Goal: Task Accomplishment & Management: Complete application form

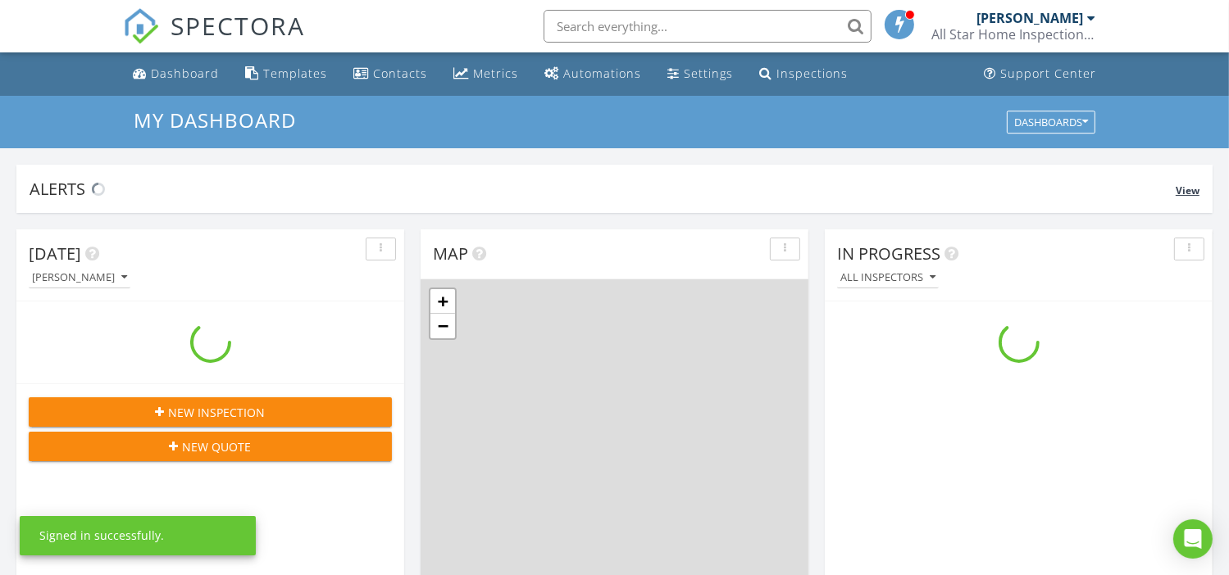
scroll to position [1517, 1254]
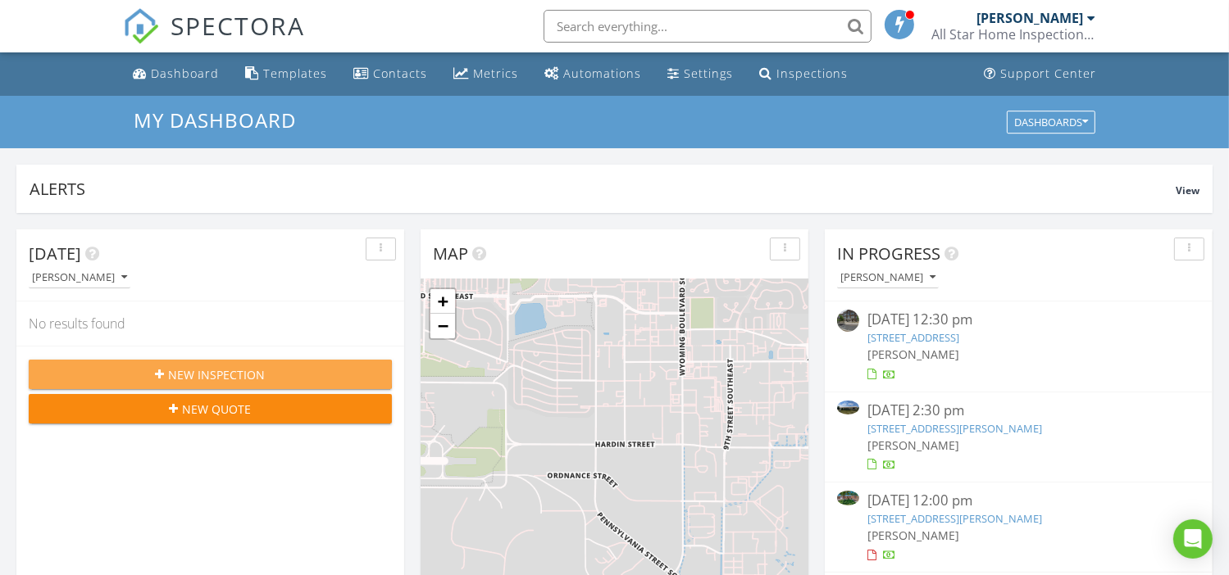
click at [228, 370] on span "New Inspection" at bounding box center [217, 374] width 97 height 17
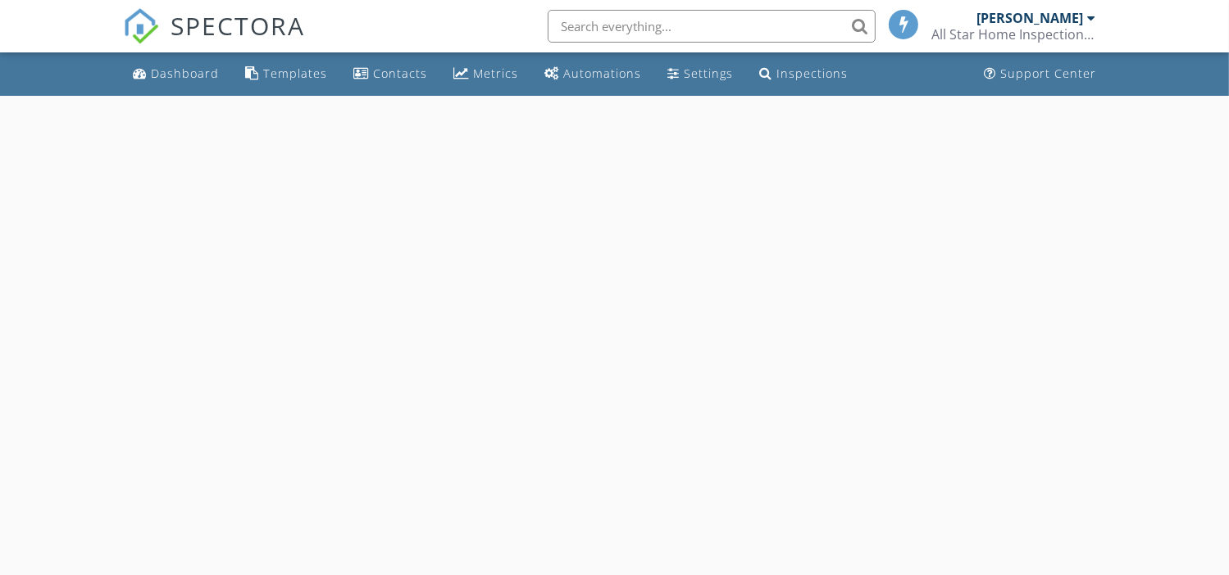
select select "7"
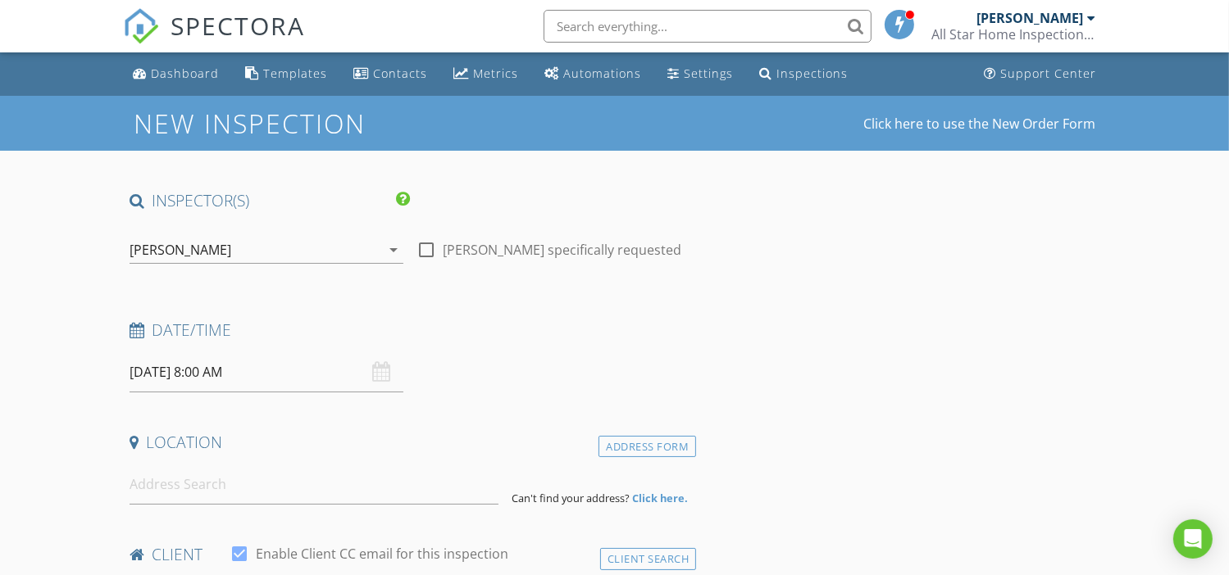
click at [219, 366] on input "[DATE] 8:00 AM" at bounding box center [266, 372] width 274 height 40
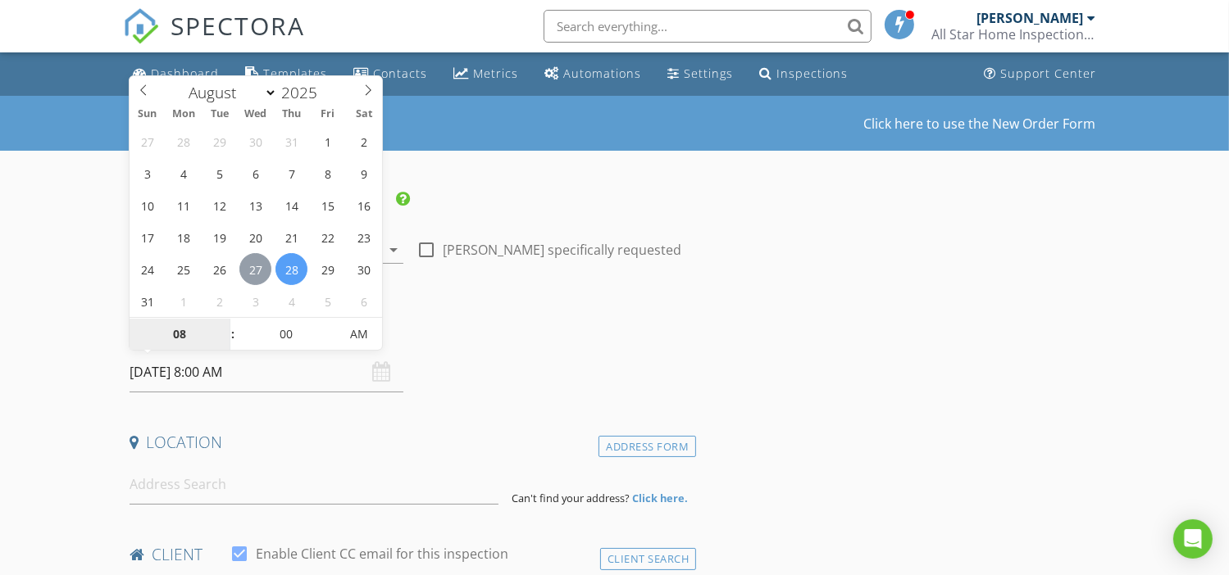
type input "[DATE] 8:00 AM"
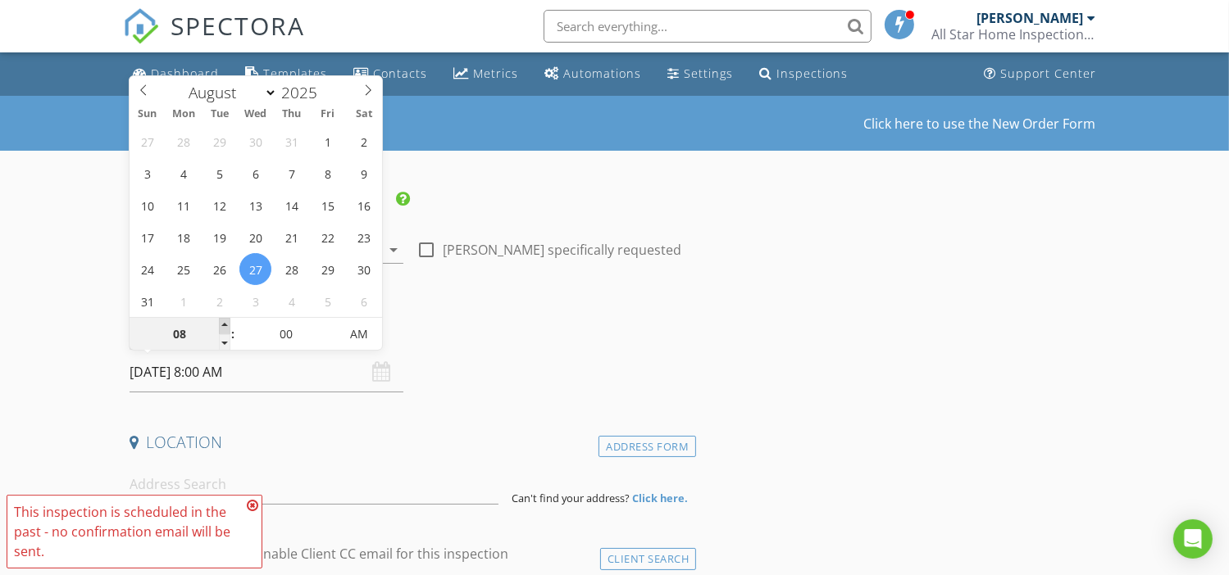
type input "09"
type input "[DATE] 9:00 AM"
click at [221, 322] on span at bounding box center [224, 326] width 11 height 16
type input "10"
type input "[DATE] 10:00 AM"
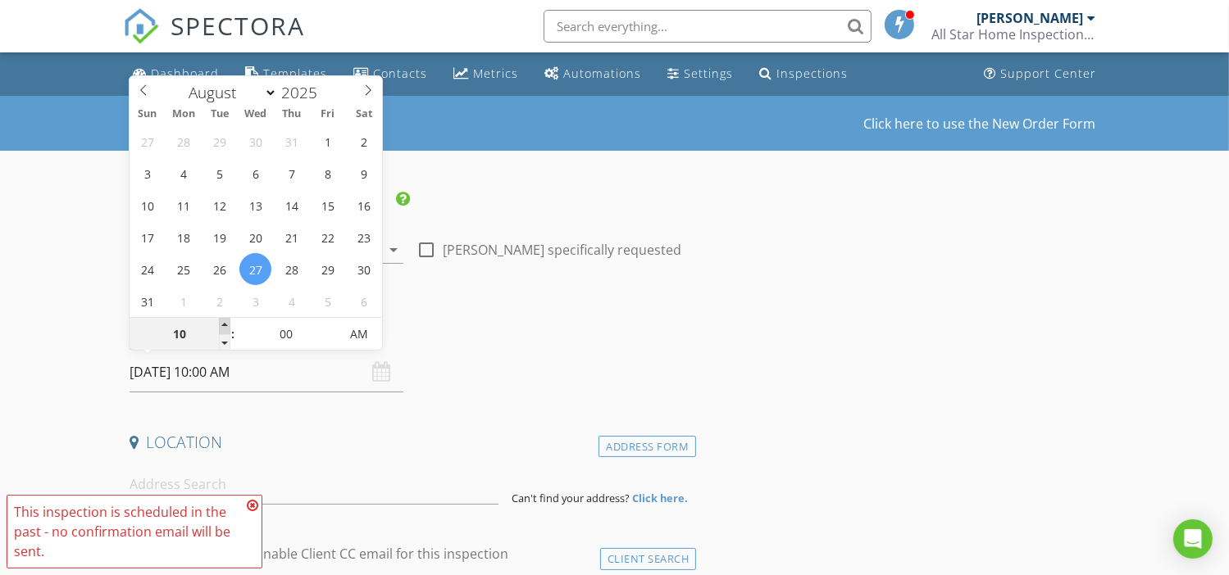
click at [221, 322] on span at bounding box center [224, 326] width 11 height 16
type input "11"
type input "[DATE] 11:00 AM"
click at [221, 322] on span at bounding box center [224, 326] width 11 height 16
type input "12"
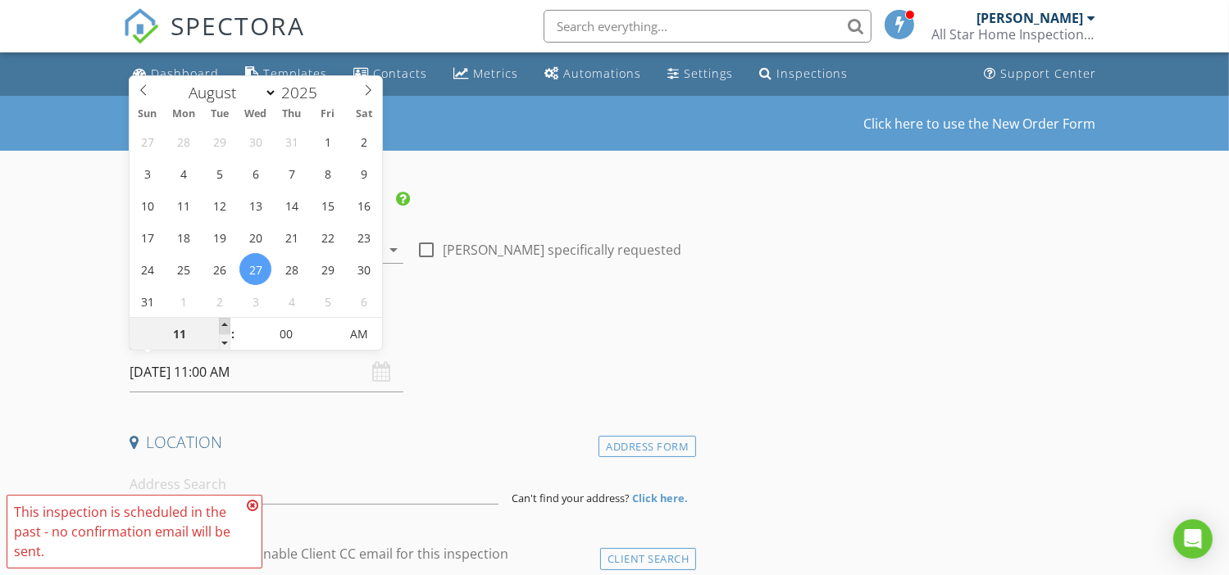
type input "08/27/2025 12:00 PM"
click at [221, 322] on span at bounding box center [224, 326] width 11 height 16
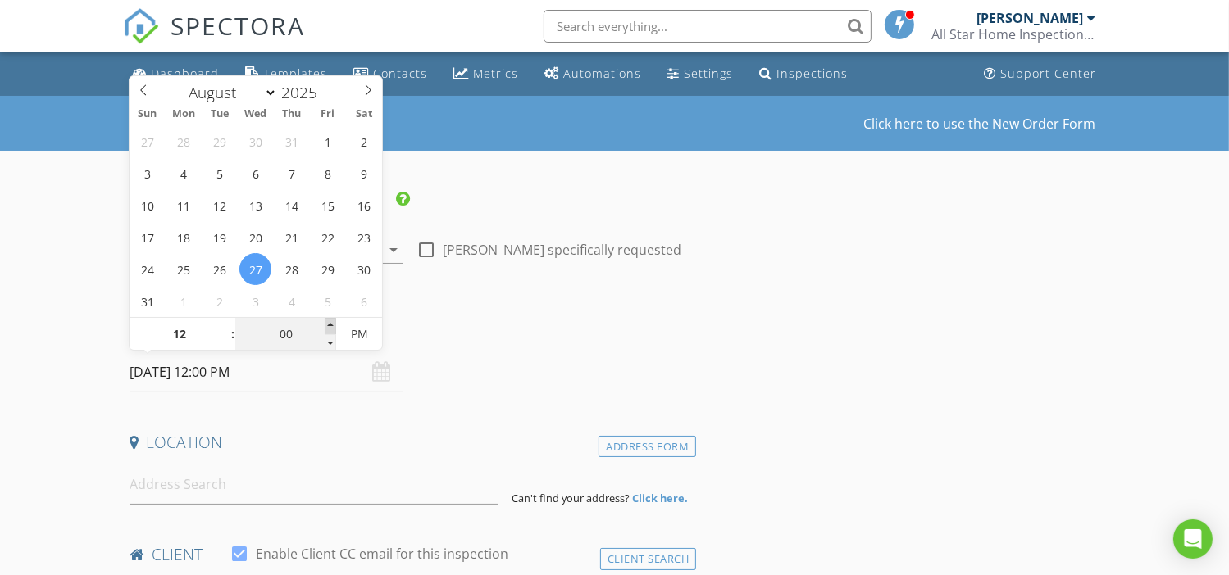
type input "05"
type input "08/27/2025 12:05 PM"
click at [331, 322] on span at bounding box center [330, 326] width 11 height 16
type input "10"
type input "08/27/2025 12:10 PM"
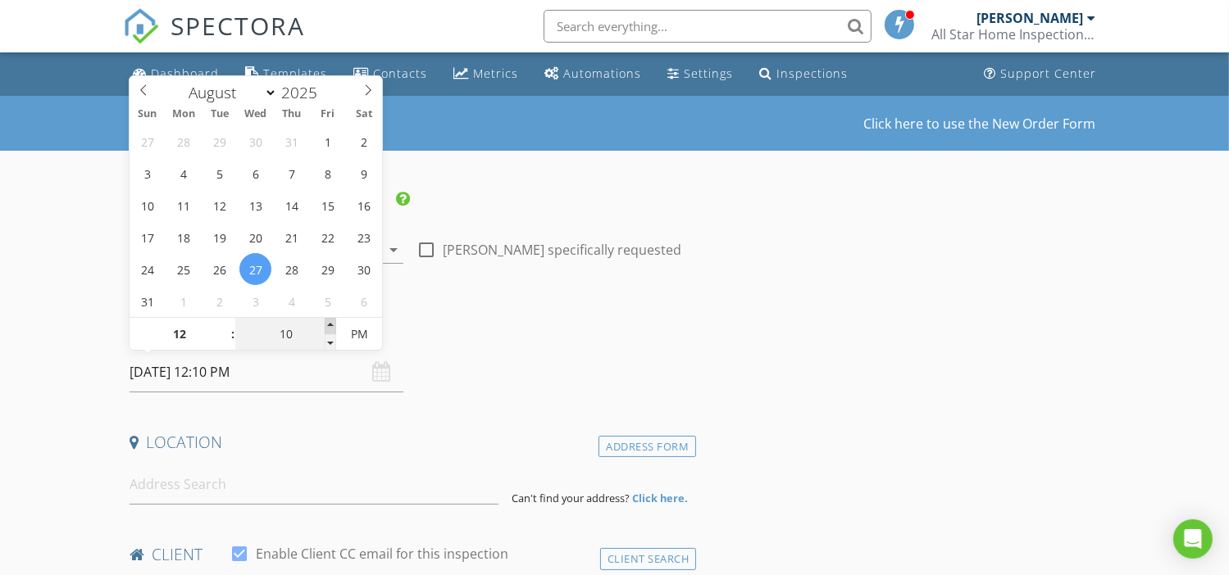
click at [331, 322] on span at bounding box center [330, 326] width 11 height 16
type input "15"
type input "08/27/2025 12:15 PM"
click at [331, 322] on span at bounding box center [330, 326] width 11 height 16
type input "20"
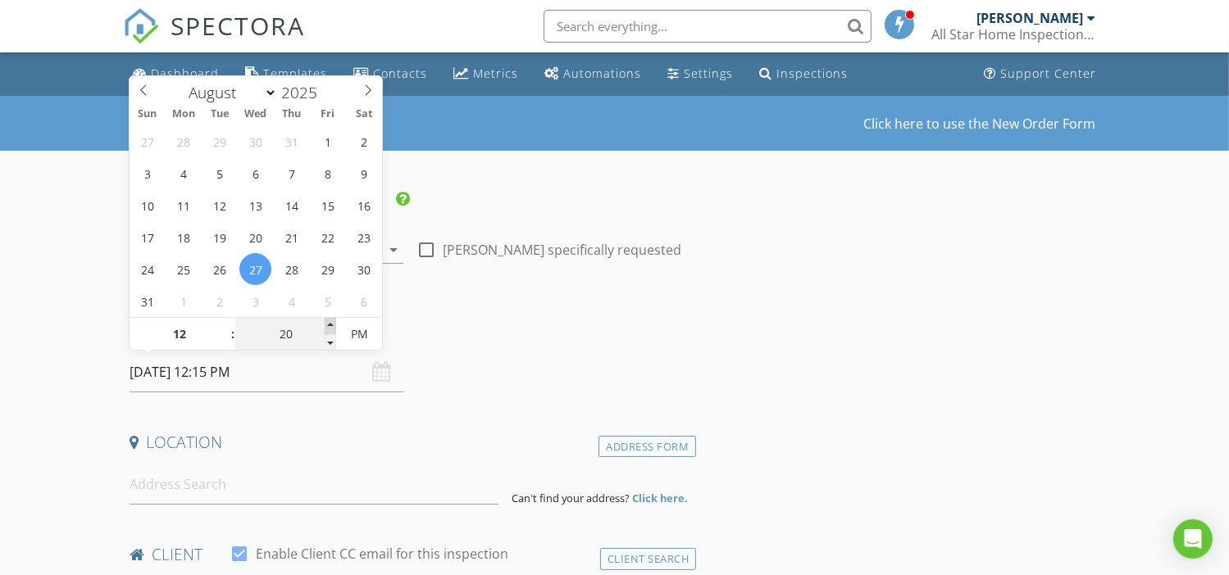
type input "08/27/2025 12:20 PM"
click at [331, 322] on span at bounding box center [330, 326] width 11 height 16
type input "25"
type input "08/27/2025 12:25 PM"
click at [331, 322] on span at bounding box center [330, 326] width 11 height 16
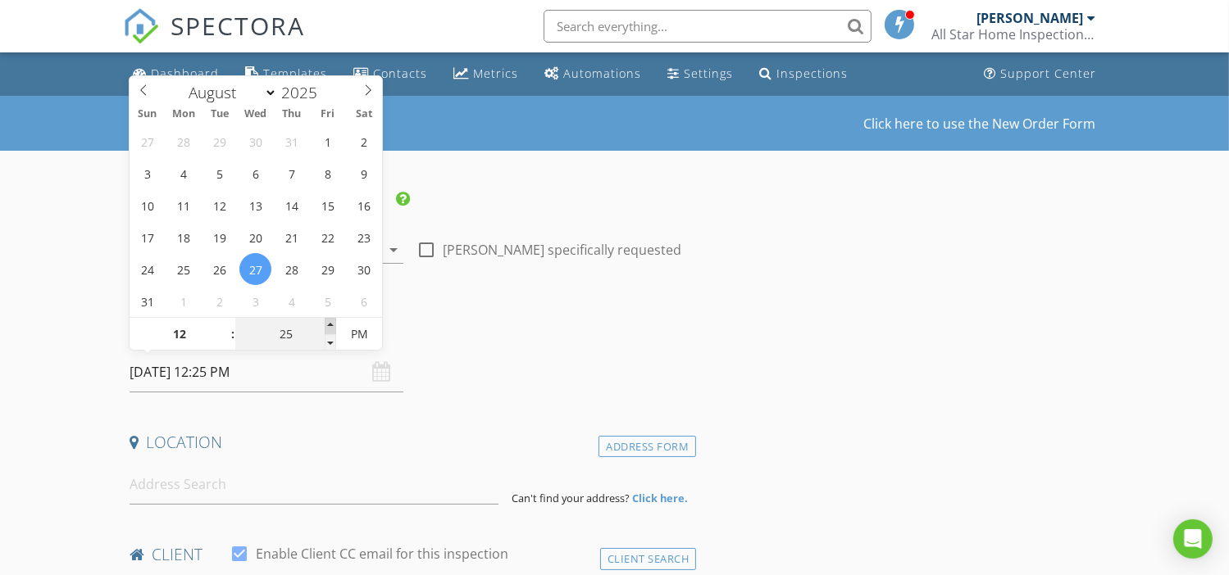
type input "30"
type input "08/27/2025 12:30 PM"
click at [331, 322] on span at bounding box center [330, 326] width 11 height 16
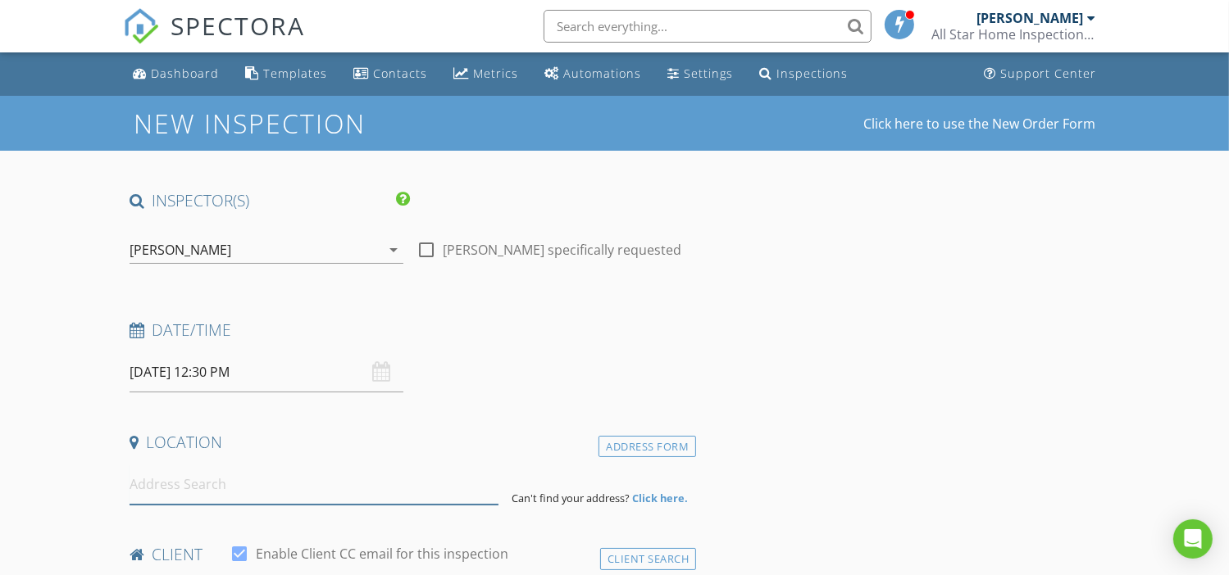
click at [280, 484] on input at bounding box center [313, 485] width 369 height 40
click at [238, 489] on input at bounding box center [313, 485] width 369 height 40
paste input "2701 Chapulin Rd SW"
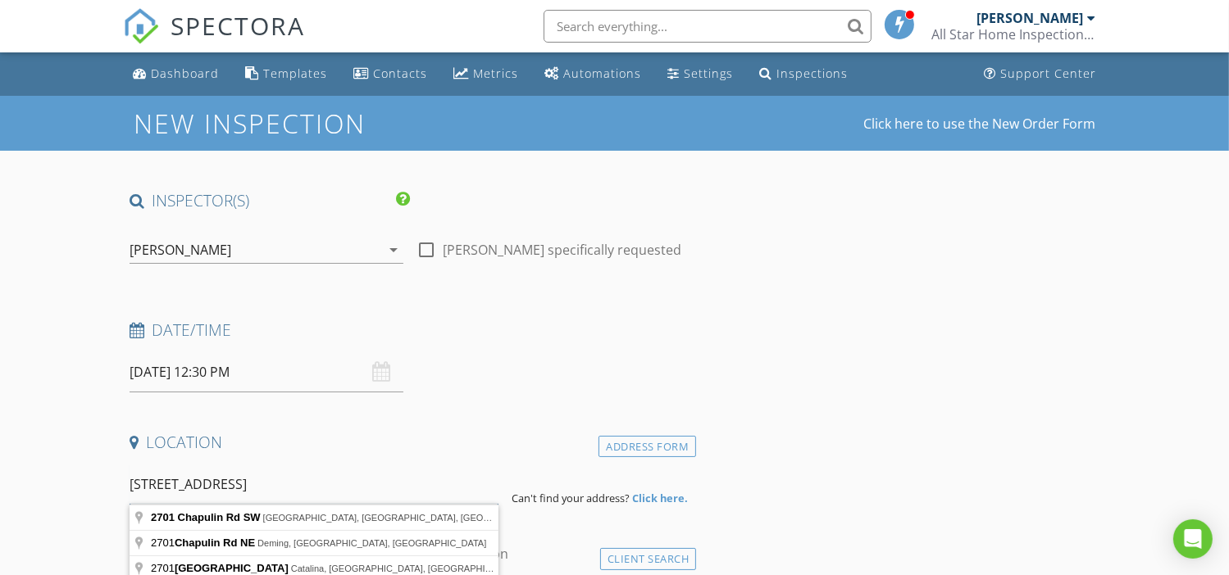
scroll to position [109, 0]
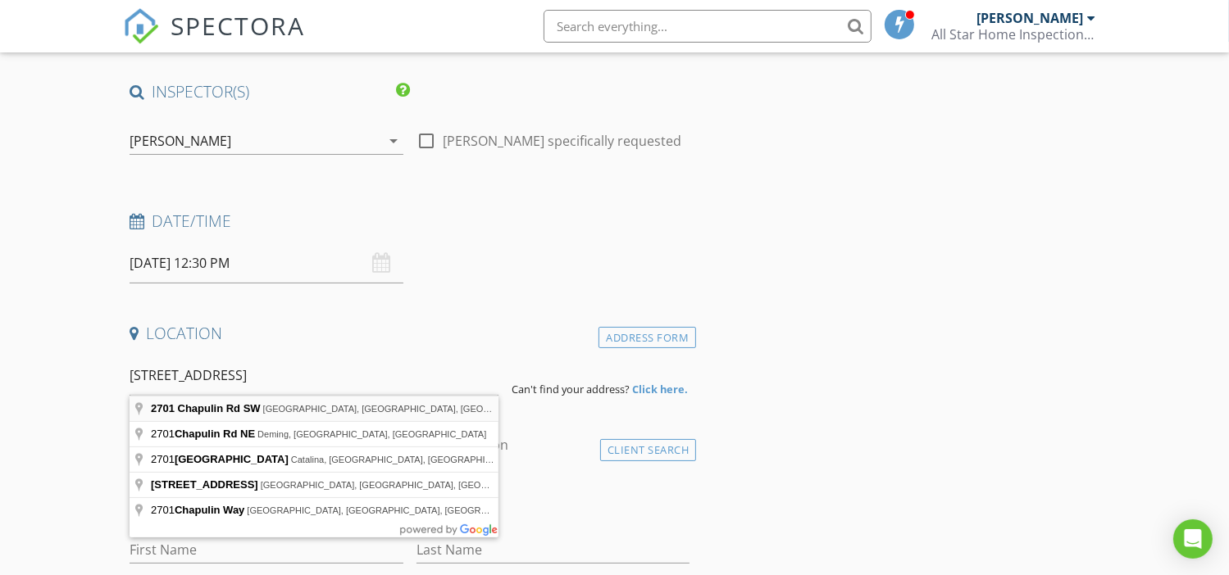
type input "2701 Chapulin Rd SW, Albuquerque, NM, USA"
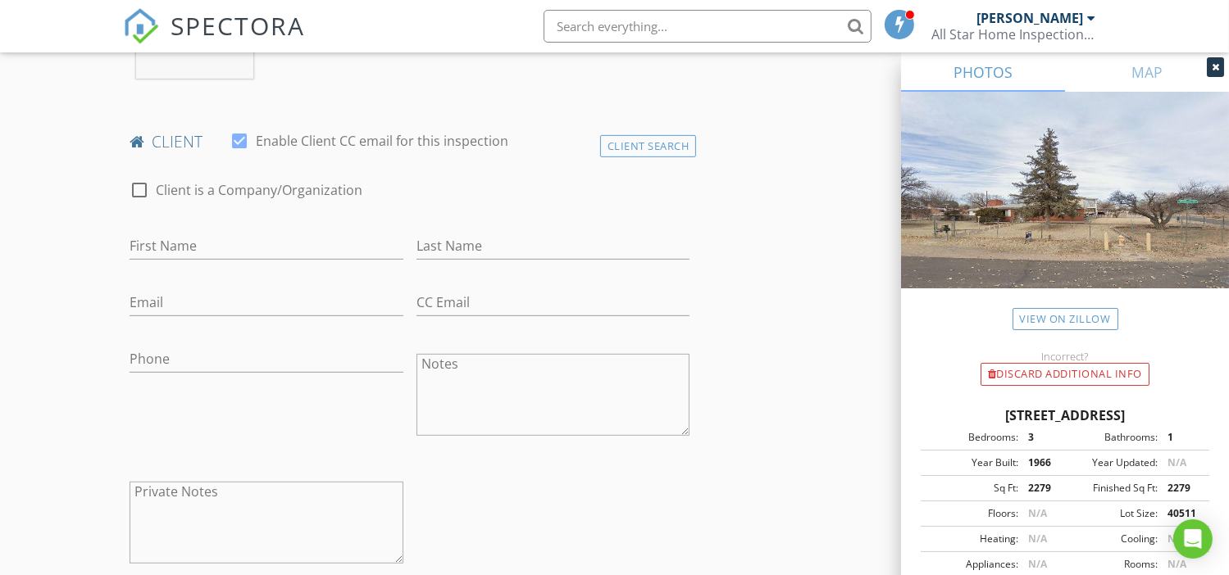
scroll to position [765, 0]
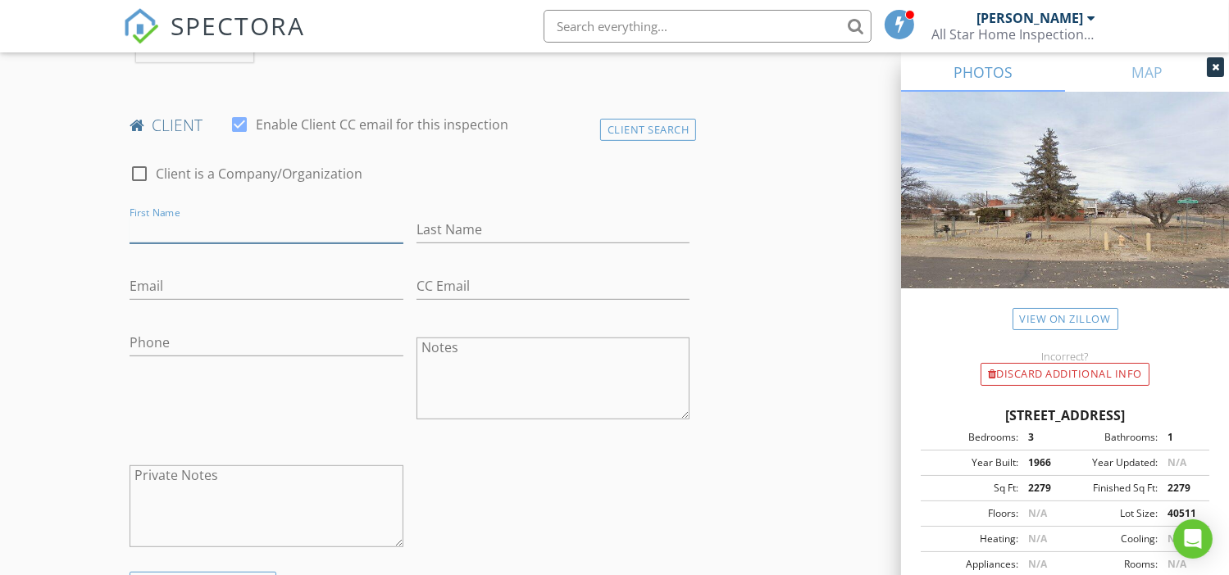
click at [200, 220] on input "First Name" at bounding box center [266, 229] width 274 height 27
paste input "Alfred Castillon III"
type input "[PERSON_NAME]"
click at [452, 226] on input "Last Name" at bounding box center [553, 229] width 274 height 27
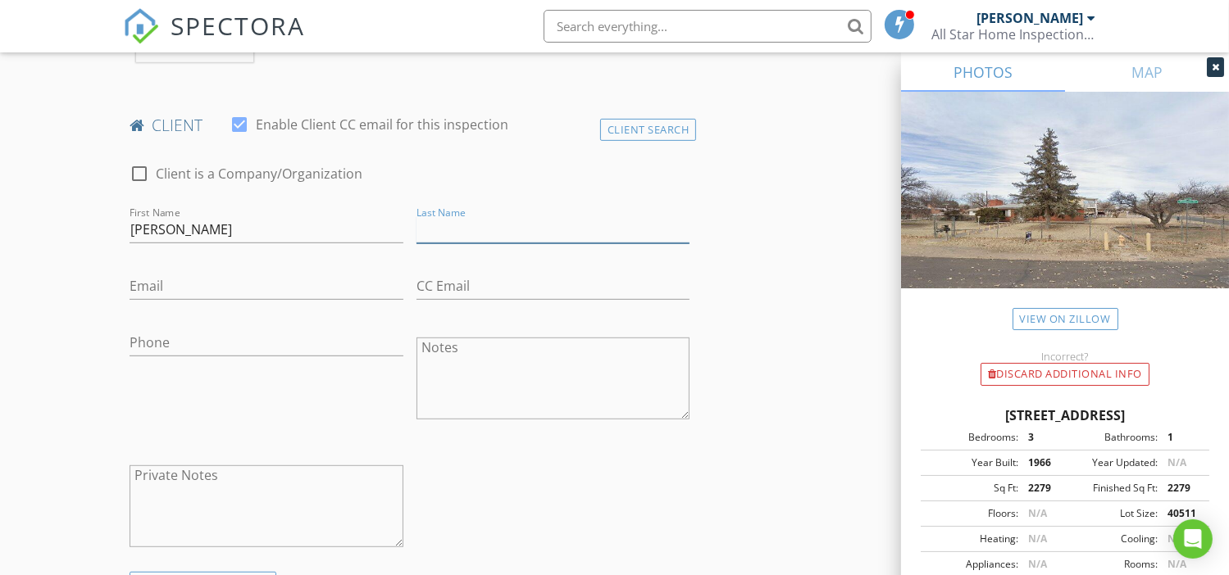
paste input "[PERSON_NAME]"
click at [459, 228] on input "[PERSON_NAME]" at bounding box center [553, 229] width 274 height 27
type input "[PERSON_NAME] III"
click at [279, 230] on input "[PERSON_NAME]" at bounding box center [266, 229] width 274 height 27
type input "[PERSON_NAME]"
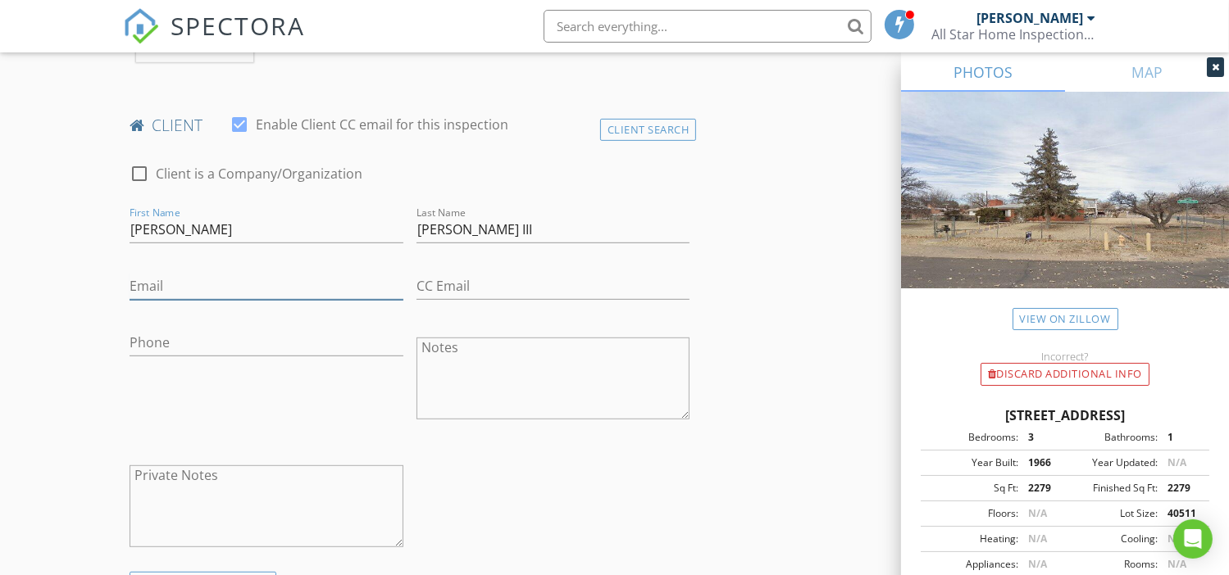
click at [237, 279] on input "Email" at bounding box center [266, 286] width 274 height 27
paste input "[EMAIL_ADDRESS][DOMAIN_NAME]"
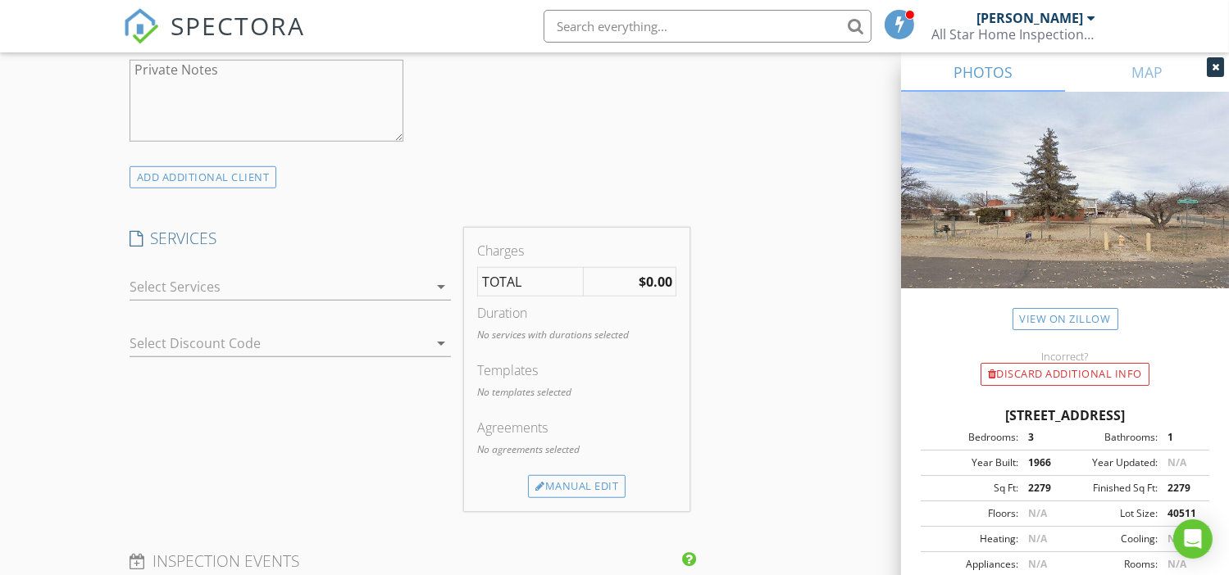
scroll to position [1201, 0]
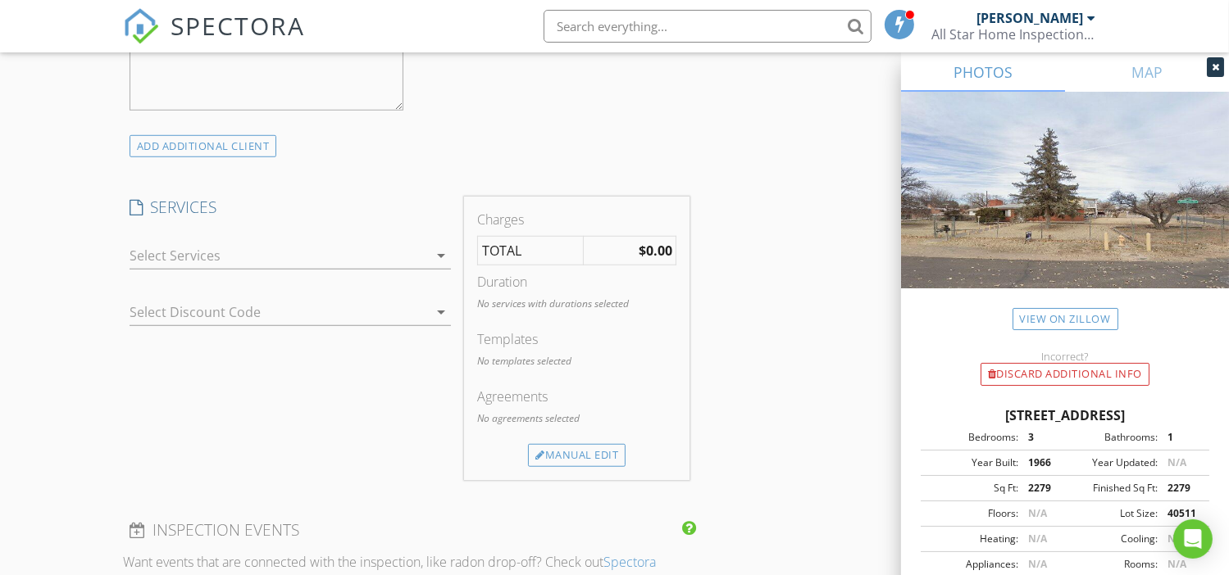
type input "[EMAIL_ADDRESS][DOMAIN_NAME]"
click at [401, 244] on div at bounding box center [278, 256] width 298 height 26
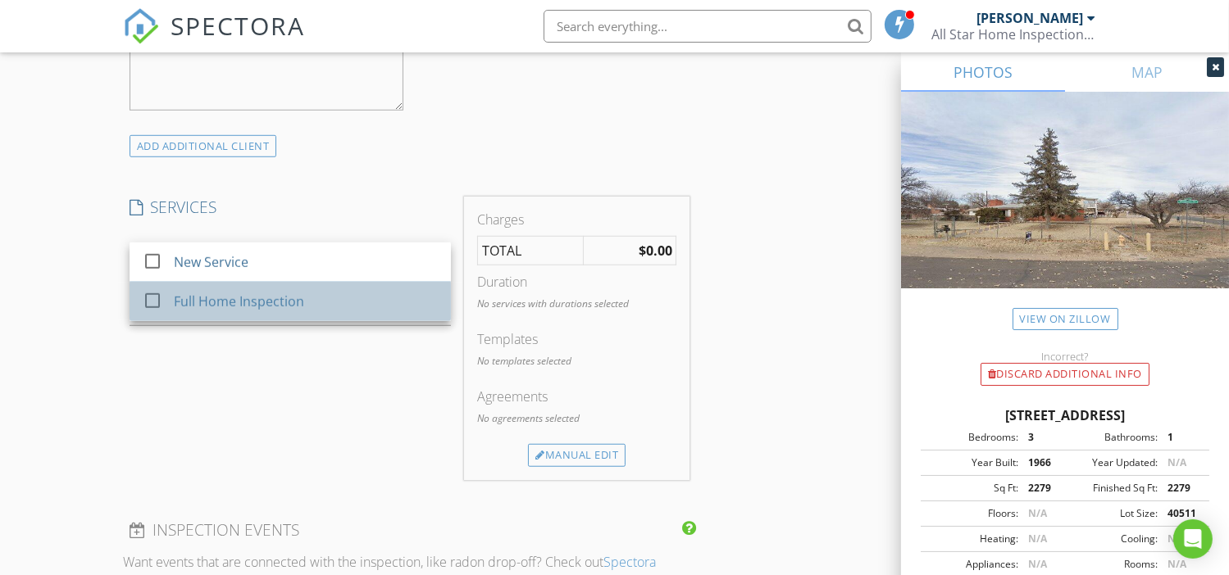
click at [249, 299] on div "Full Home Inspection" at bounding box center [239, 302] width 130 height 20
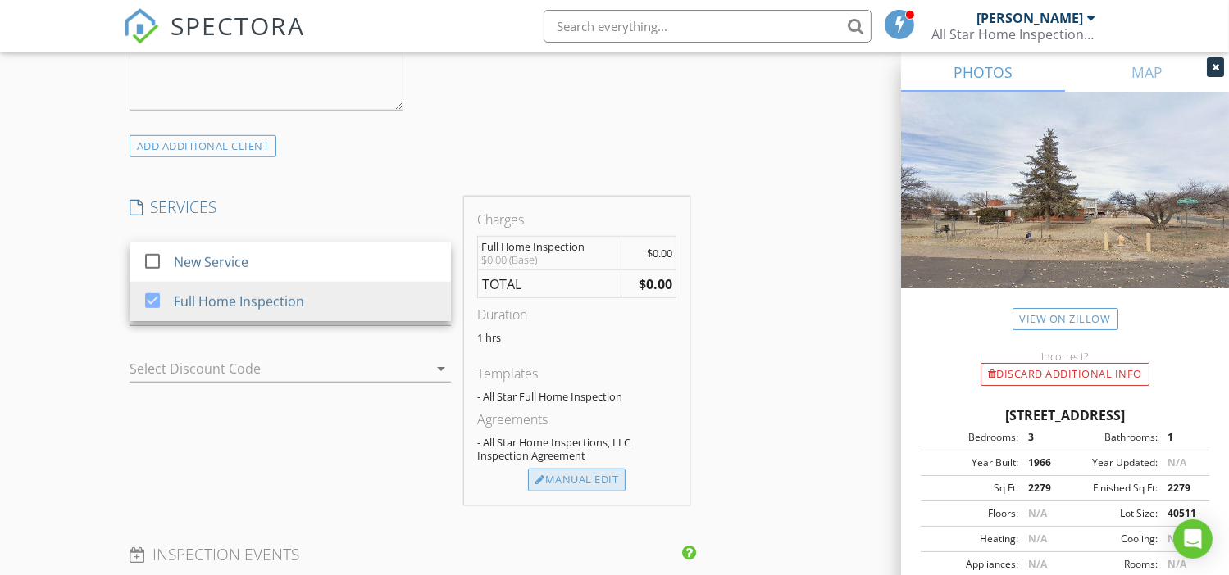
click at [578, 473] on div "Manual Edit" at bounding box center [577, 480] width 98 height 23
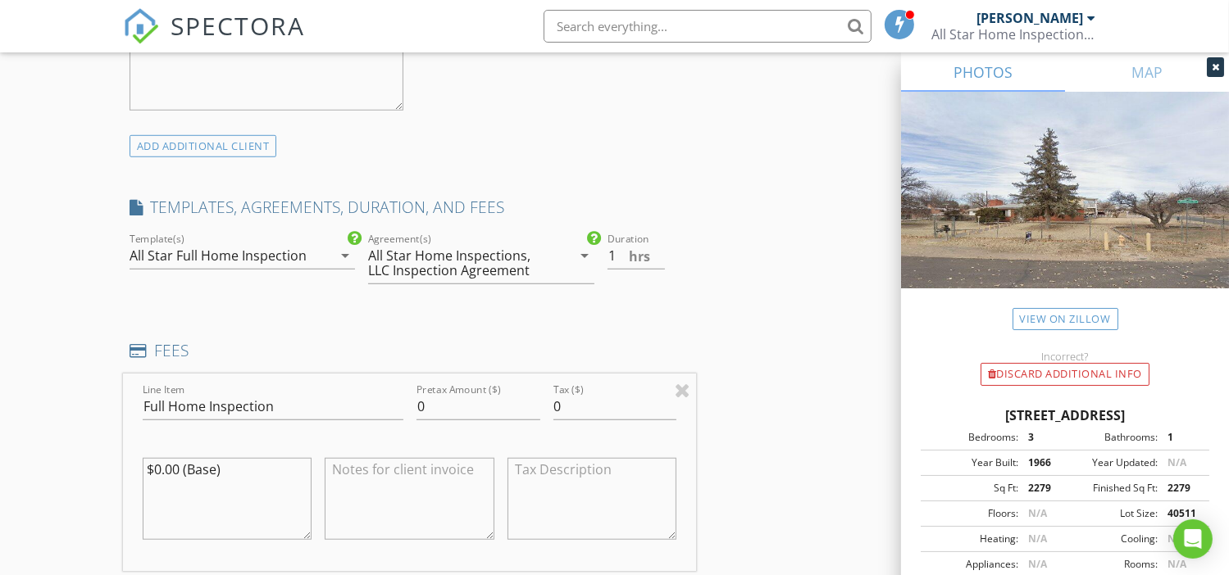
drag, startPoint x: 253, startPoint y: 468, endPoint x: 61, endPoint y: 442, distance: 194.4
click at [79, 456] on div "New Inspection Click here to use the New Order Form INSPECTOR(S) check_box Bobb…" at bounding box center [614, 465] width 1229 height 3143
drag, startPoint x: 453, startPoint y: 403, endPoint x: 412, endPoint y: 401, distance: 41.1
click at [412, 401] on div "Pretax Amount ($) 0" at bounding box center [478, 408] width 137 height 57
type input "385"
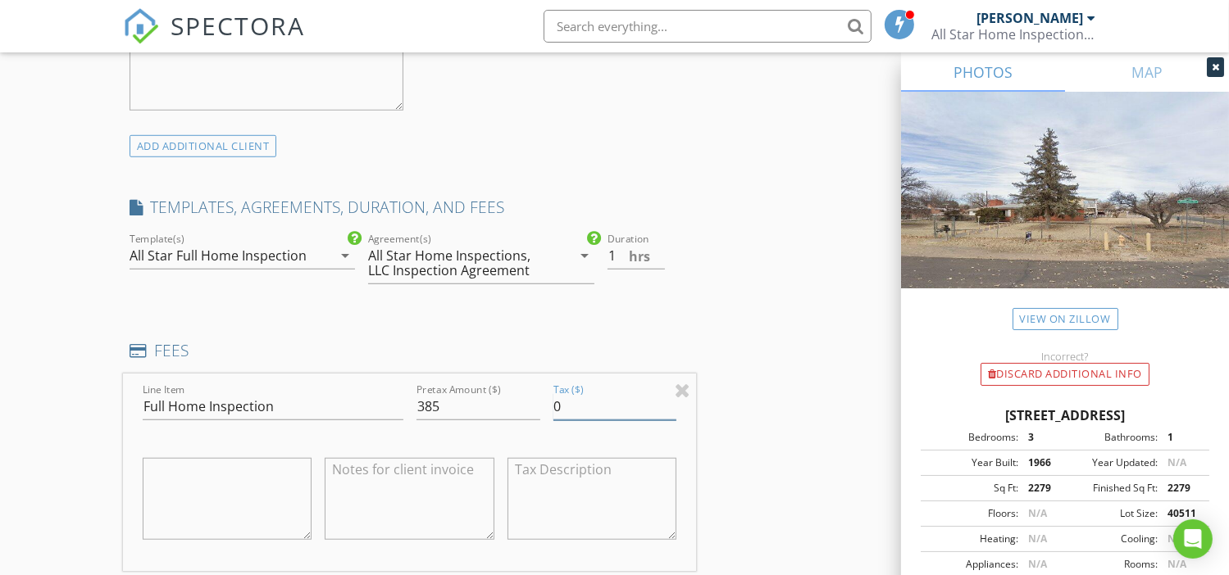
drag, startPoint x: 584, startPoint y: 404, endPoint x: 544, endPoint y: 402, distance: 40.2
click at [544, 402] on div "Line Item Full Home Inspection Pretax Amount ($) 385 Tax ($) 0" at bounding box center [410, 473] width 574 height 198
type input "30.32"
click at [387, 493] on textarea at bounding box center [410, 499] width 170 height 82
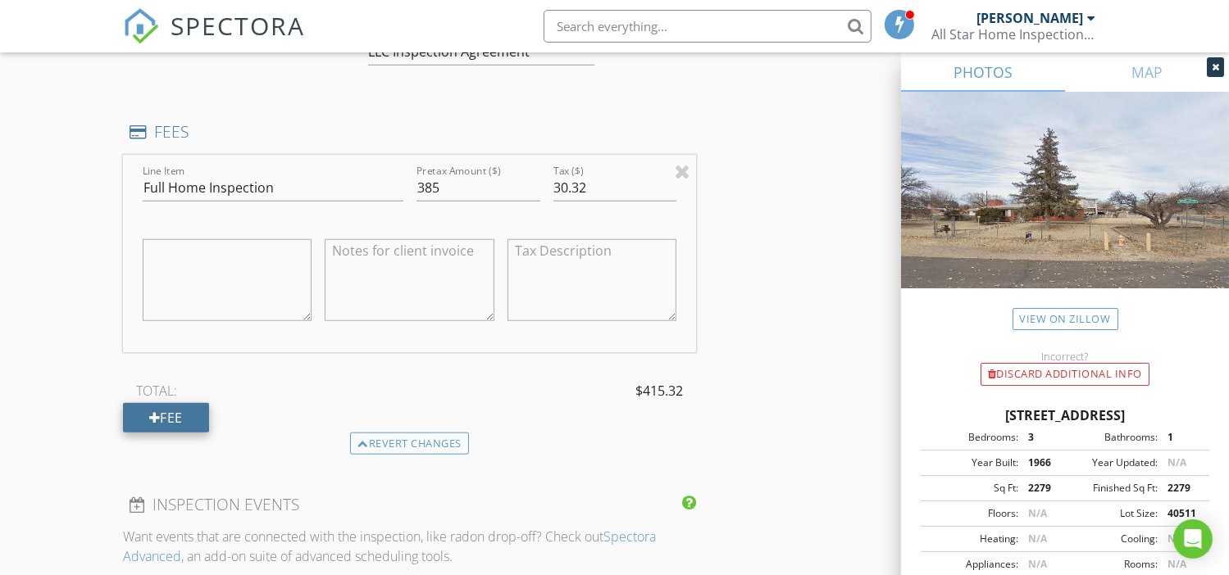
click at [172, 403] on div "Fee" at bounding box center [166, 418] width 86 height 30
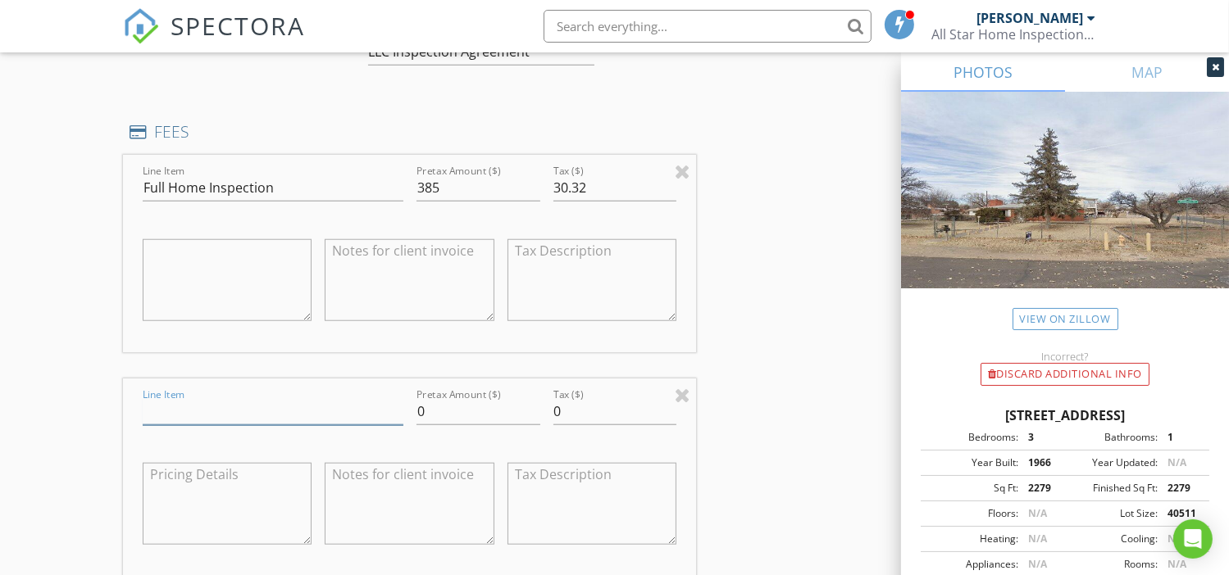
click at [292, 407] on input "Line Item" at bounding box center [273, 411] width 261 height 27
type input "Termite/Dry Rot Inspection"
click at [420, 497] on textarea at bounding box center [410, 504] width 170 height 82
drag, startPoint x: 420, startPoint y: 497, endPoint x: 369, endPoint y: 490, distance: 51.2
click at [369, 490] on textarea at bounding box center [410, 504] width 170 height 82
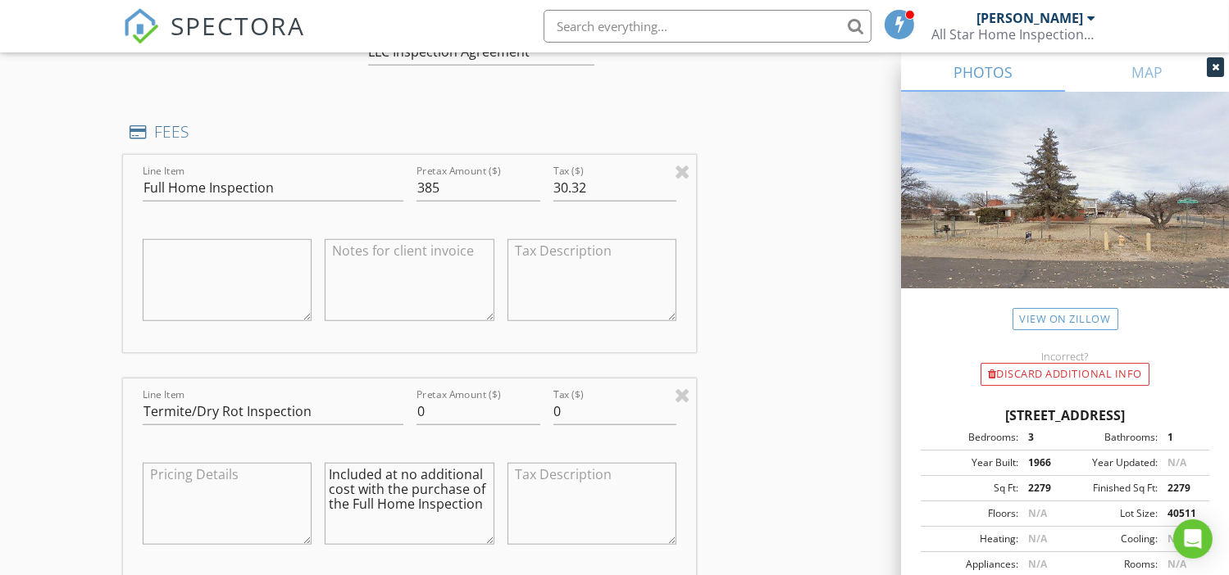
drag, startPoint x: 487, startPoint y: 503, endPoint x: 245, endPoint y: 455, distance: 246.6
click at [245, 455] on div "Line Item Termite/Dry Rot Inspection Pretax Amount ($) 0 Tax ($) 0 Included at …" at bounding box center [410, 478] width 574 height 198
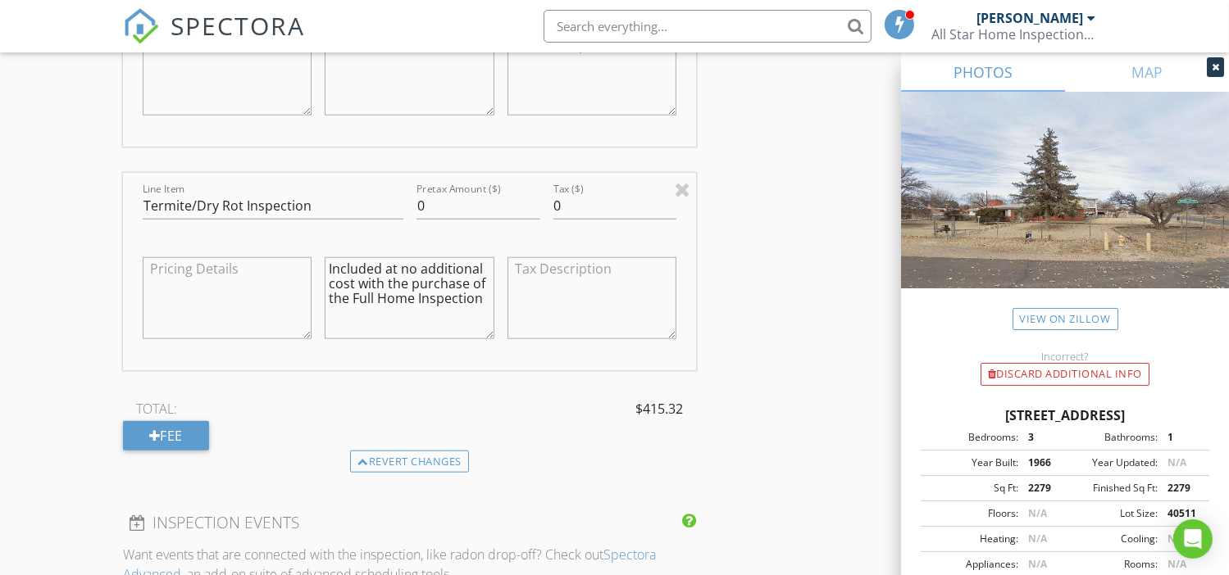
scroll to position [1639, 0]
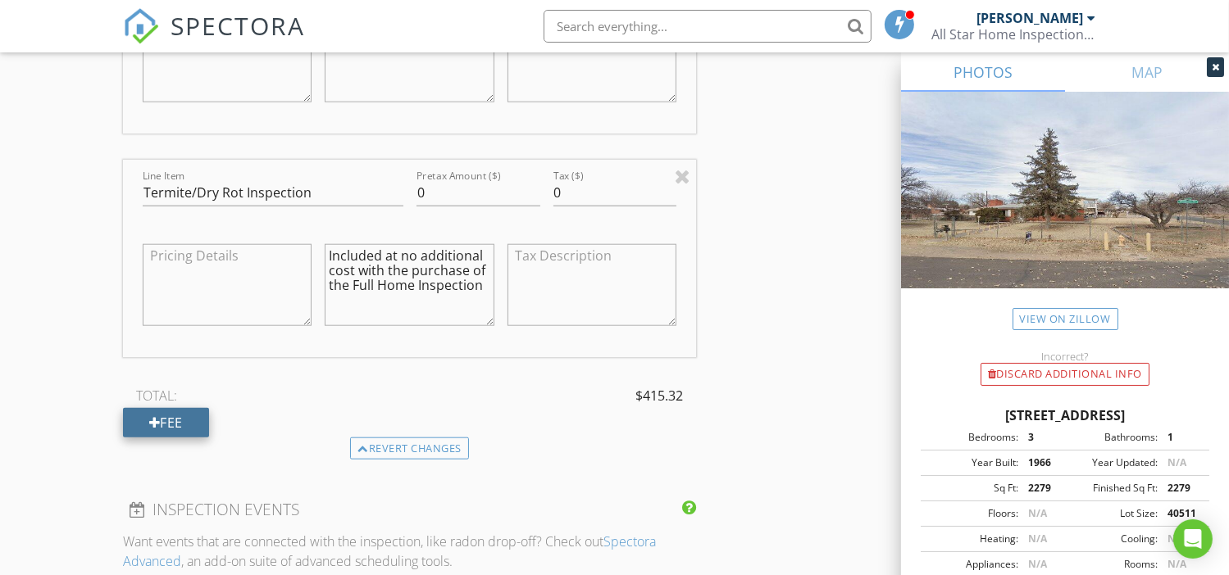
type textarea "Included at no additional cost with the purchase of the Full Home Inspection"
click at [184, 420] on div "Fee" at bounding box center [166, 423] width 86 height 30
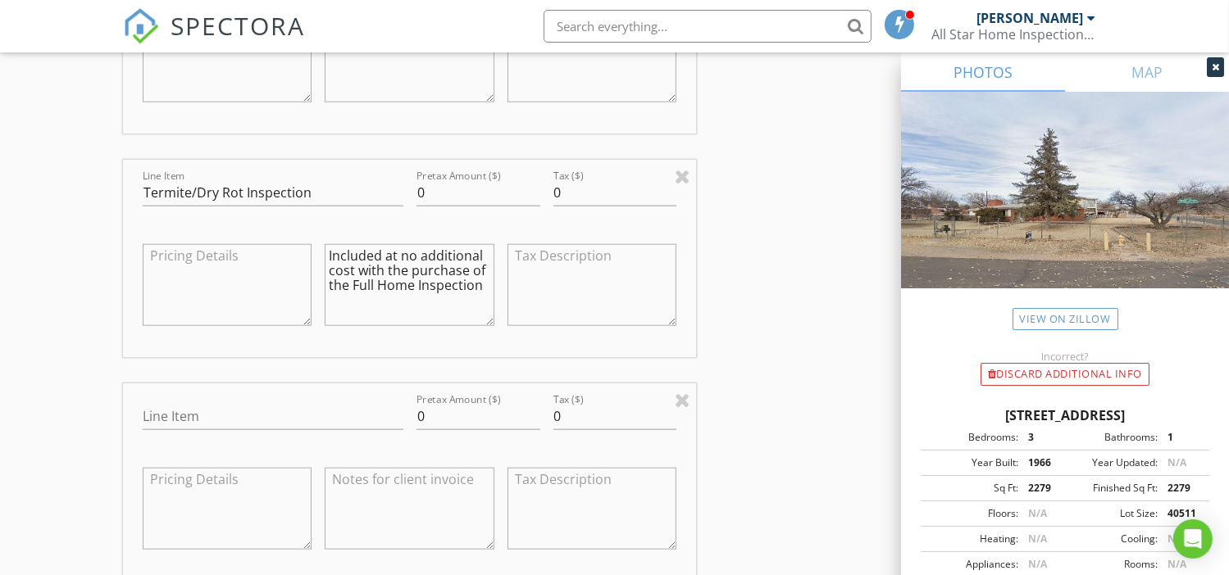
click at [425, 512] on textarea at bounding box center [410, 509] width 170 height 82
paste textarea "Included at no additional cost with the purchase of the Full Home Inspection"
type textarea "Included at no additional cost with the purchase of the Full Home Inspection"
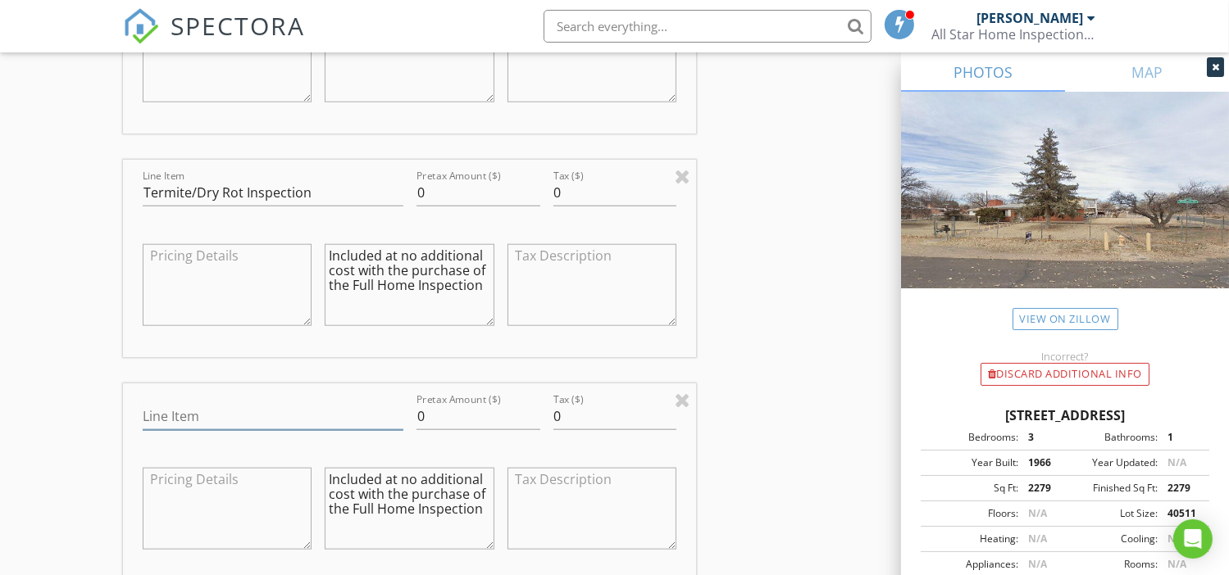
click at [236, 405] on input "Line Item" at bounding box center [273, 416] width 261 height 27
type input "Reinspection"
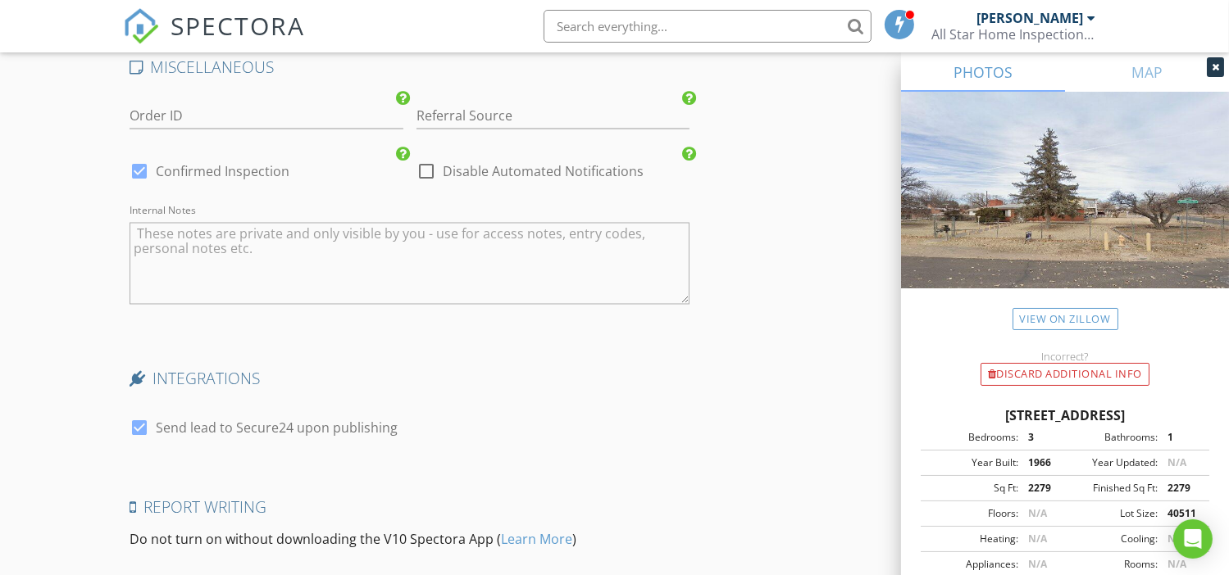
scroll to position [3105, 0]
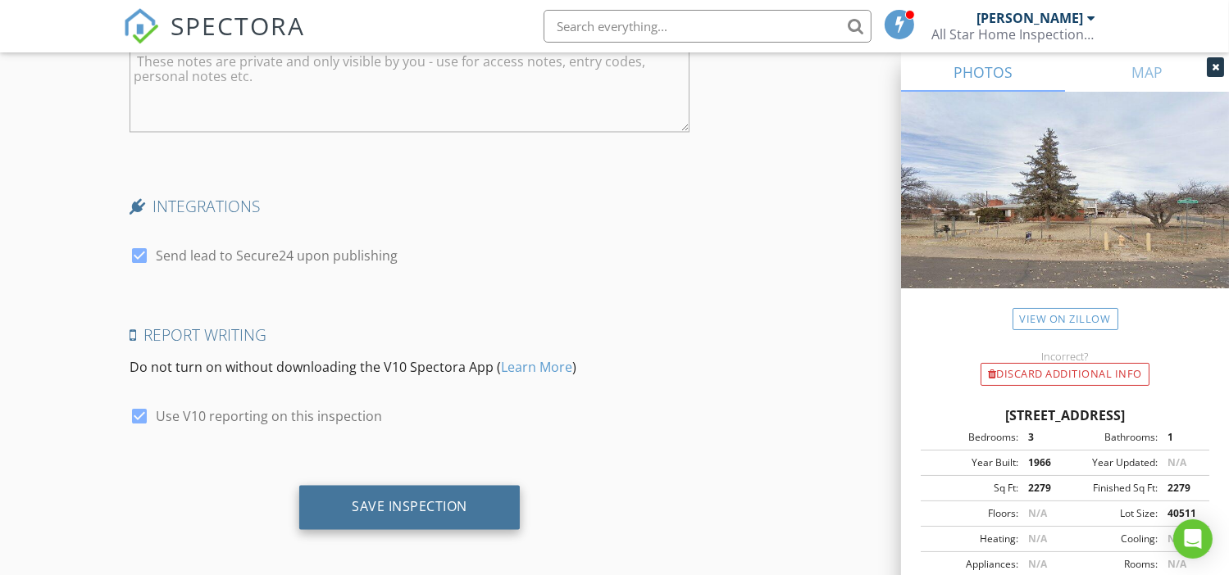
click at [419, 498] on div "Save Inspection" at bounding box center [410, 506] width 116 height 16
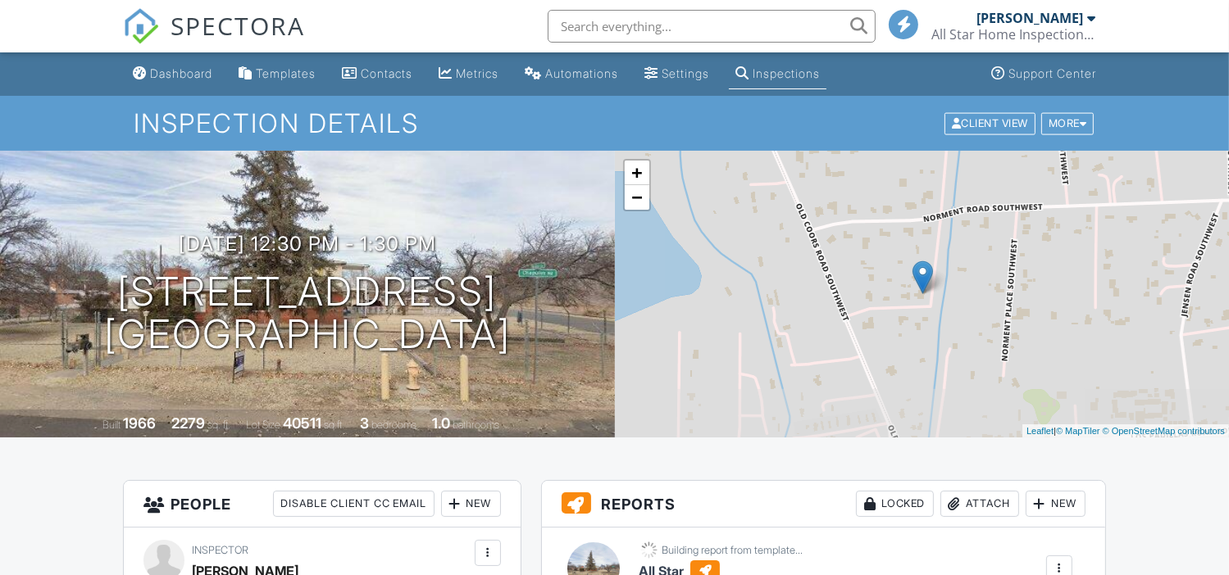
drag, startPoint x: 184, startPoint y: 76, endPoint x: 471, endPoint y: 450, distance: 471.6
click at [184, 76] on div "Dashboard" at bounding box center [181, 73] width 62 height 14
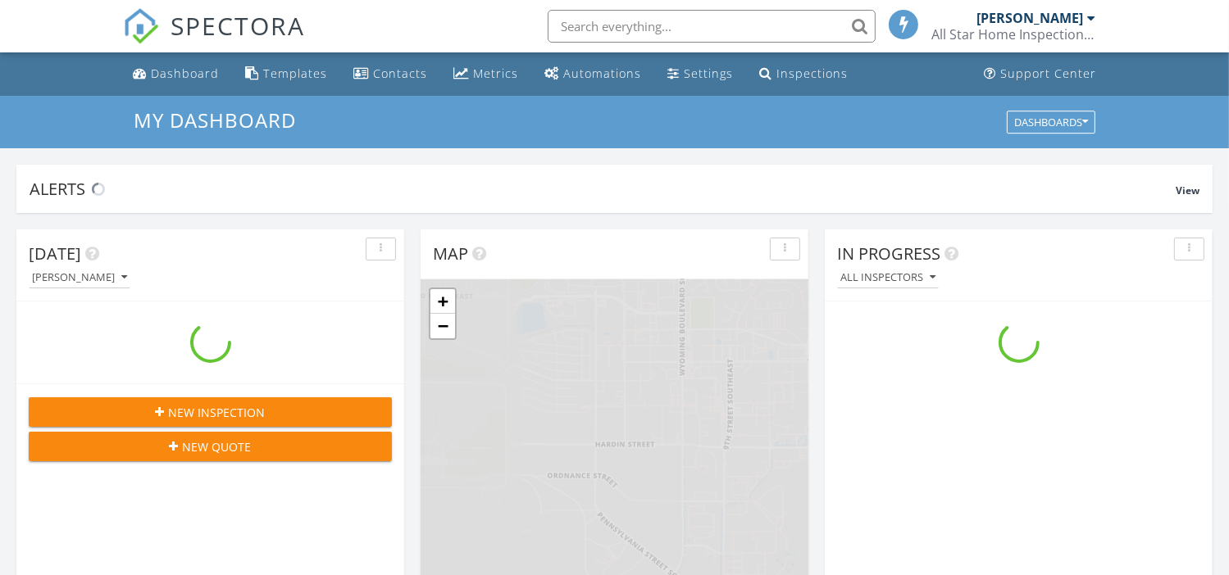
scroll to position [1517, 1254]
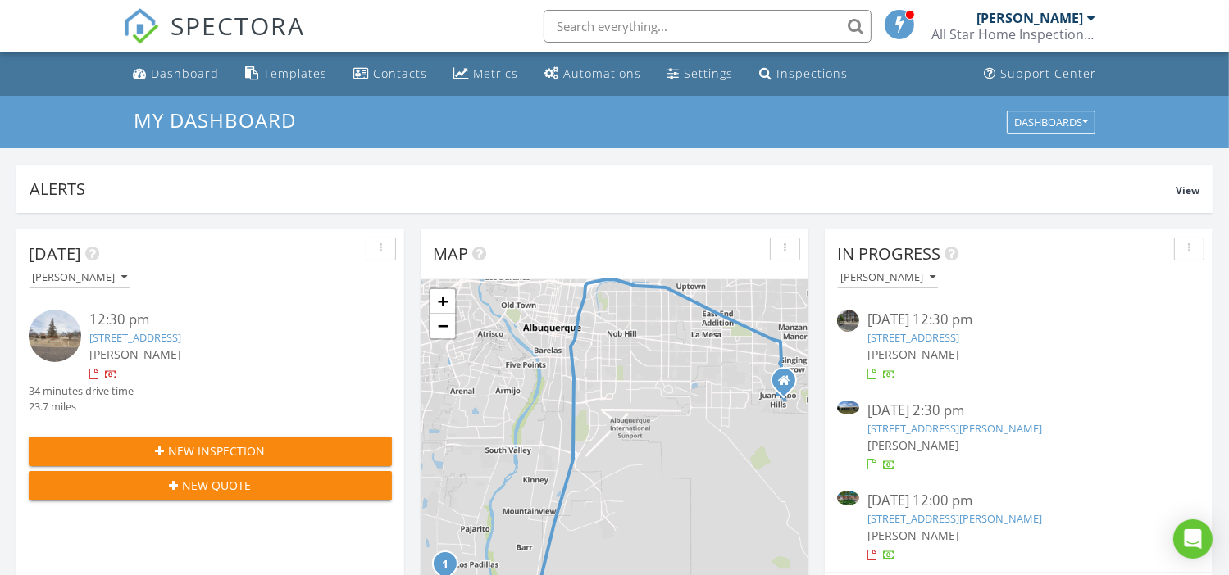
click at [286, 443] on div "New Inspection" at bounding box center [210, 451] width 337 height 17
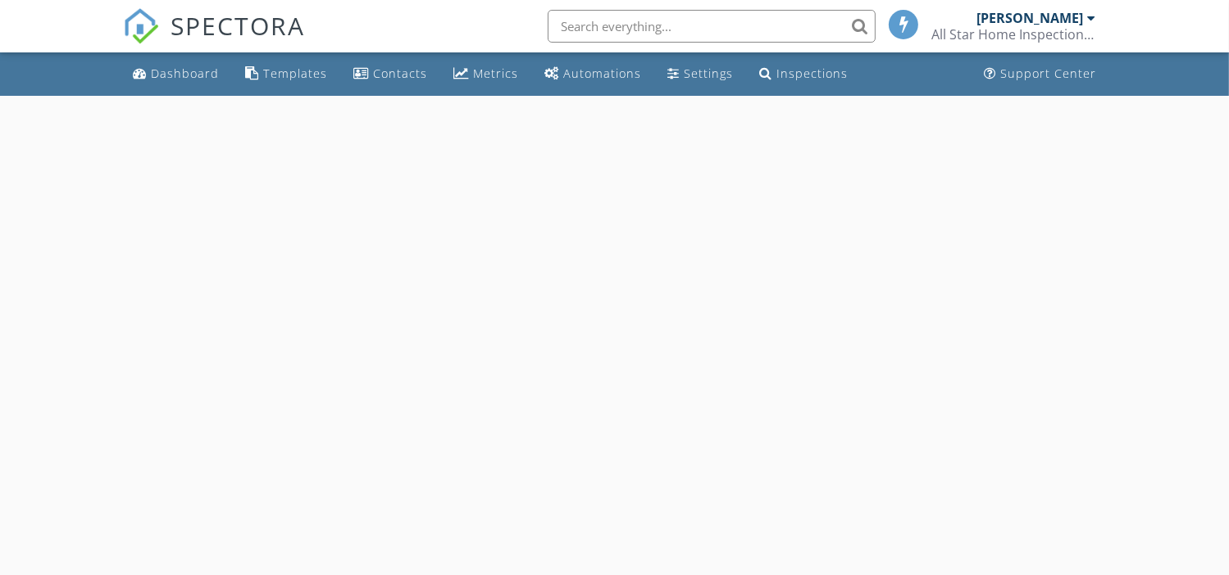
select select "7"
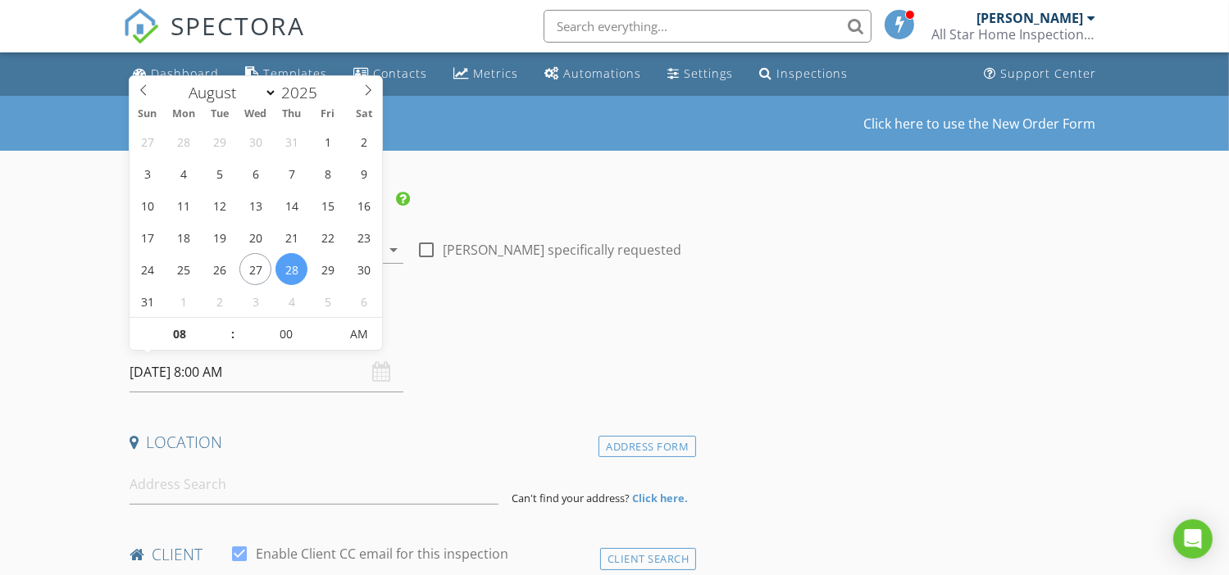
click at [229, 368] on input "08/28/2025 8:00 AM" at bounding box center [266, 372] width 274 height 40
type input "08/27/2025 8:00 AM"
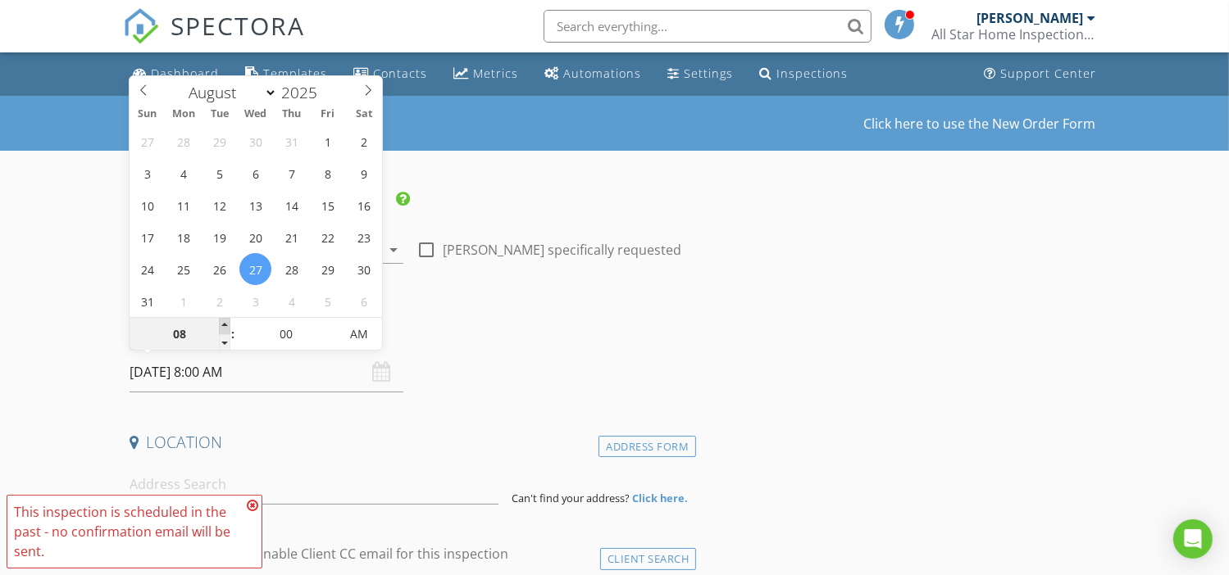
type input "09"
type input "08/27/2025 9:00 AM"
click at [225, 326] on span at bounding box center [224, 326] width 11 height 16
type input "10"
type input "08/27/2025 10:00 AM"
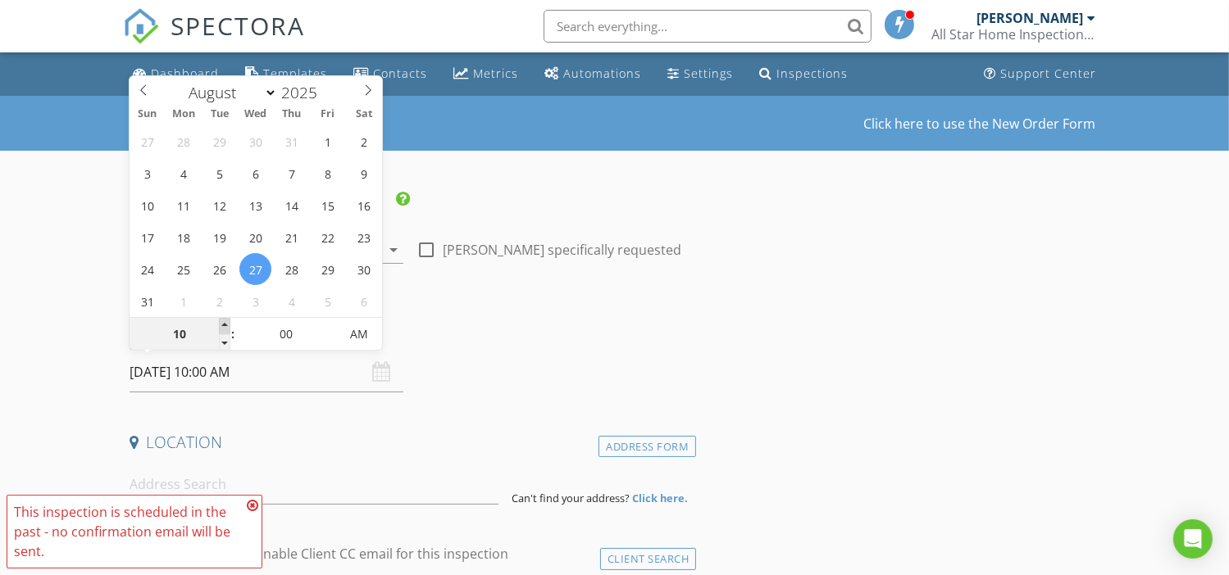
click at [225, 326] on span at bounding box center [224, 326] width 11 height 16
type input "11"
type input "08/27/2025 11:00 AM"
click at [225, 326] on span at bounding box center [224, 326] width 11 height 16
type input "12"
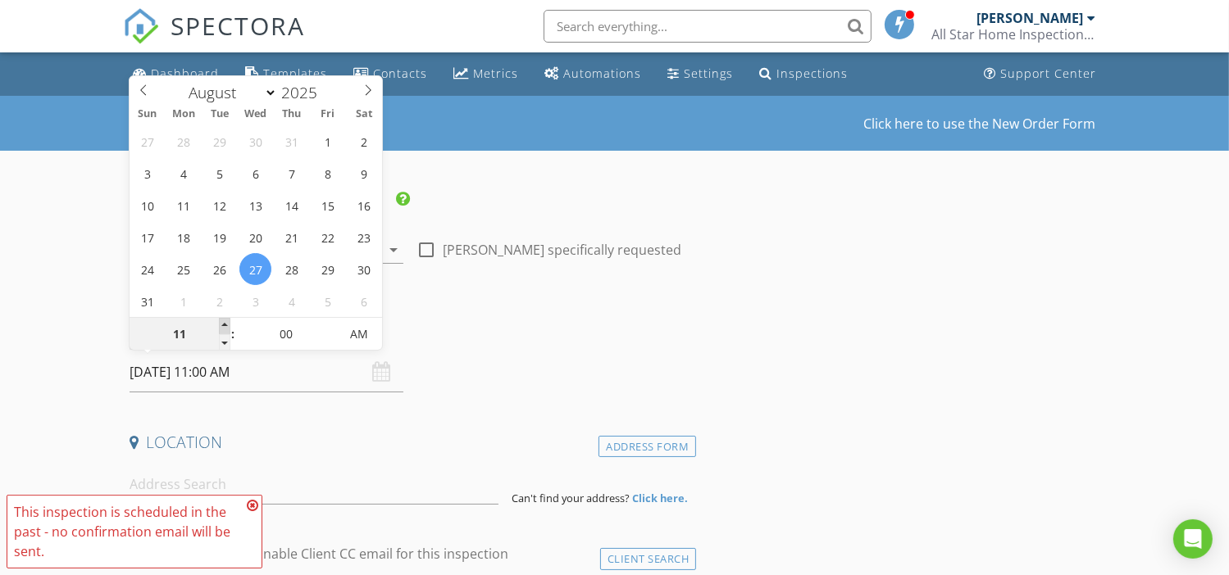
type input "08/27/2025 12:00 PM"
click at [225, 326] on span at bounding box center [224, 326] width 11 height 16
type input "01"
type input "[DATE] 1:00 PM"
click at [225, 326] on span at bounding box center [224, 326] width 11 height 16
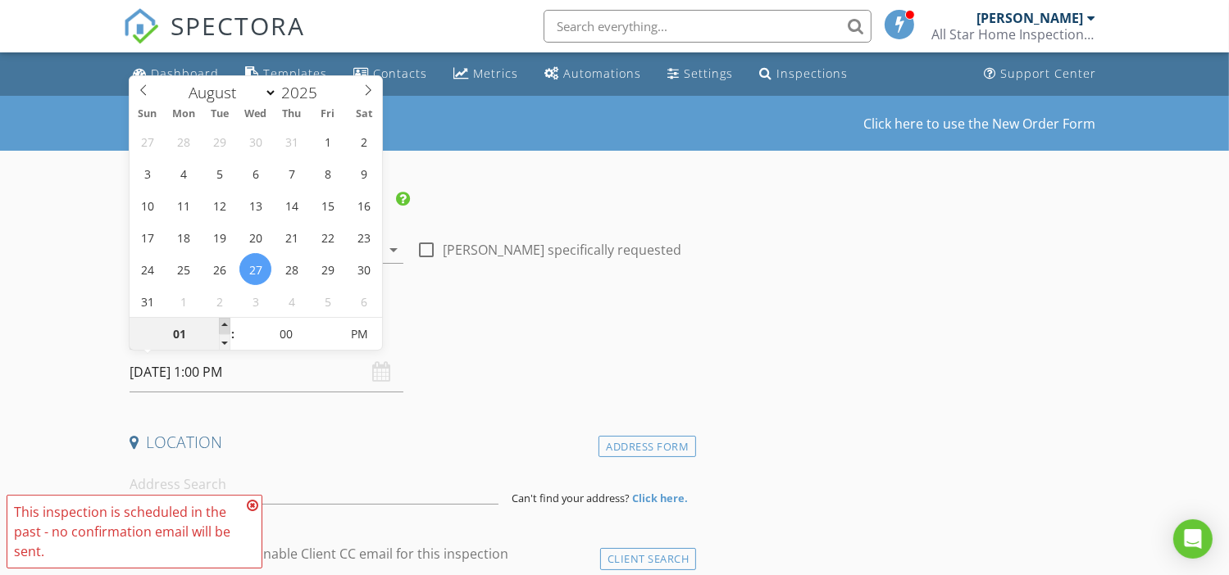
type input "02"
type input "08/27/2025 2:00 PM"
click at [225, 326] on span at bounding box center [224, 326] width 11 height 16
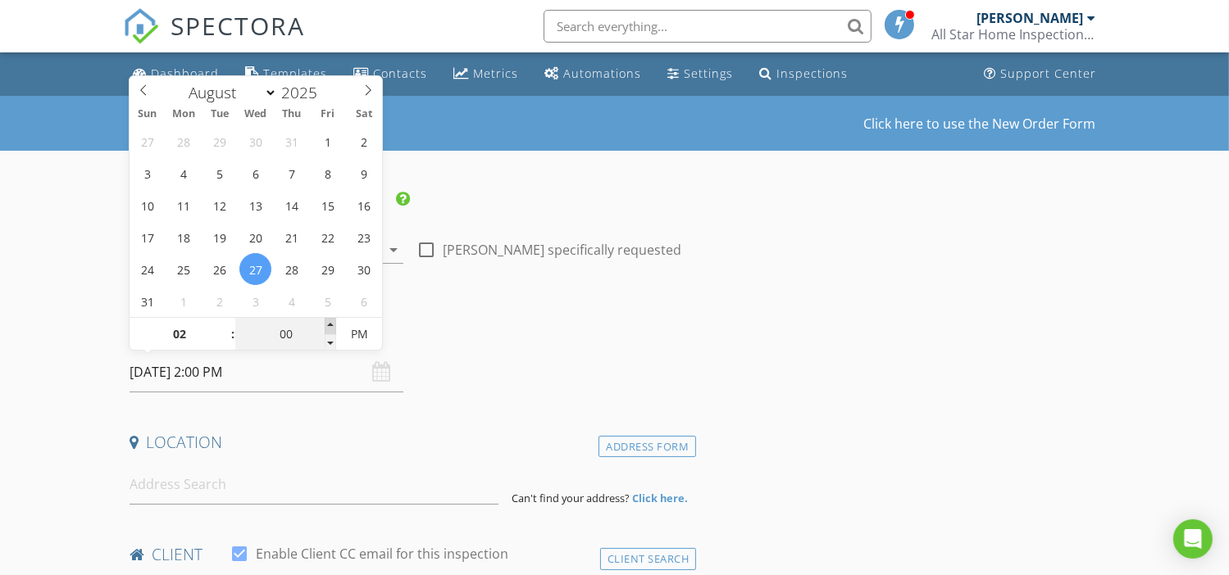
type input "05"
type input "08/27/2025 2:05 PM"
click at [333, 324] on span at bounding box center [330, 326] width 11 height 16
type input "10"
type input "08/27/2025 2:10 PM"
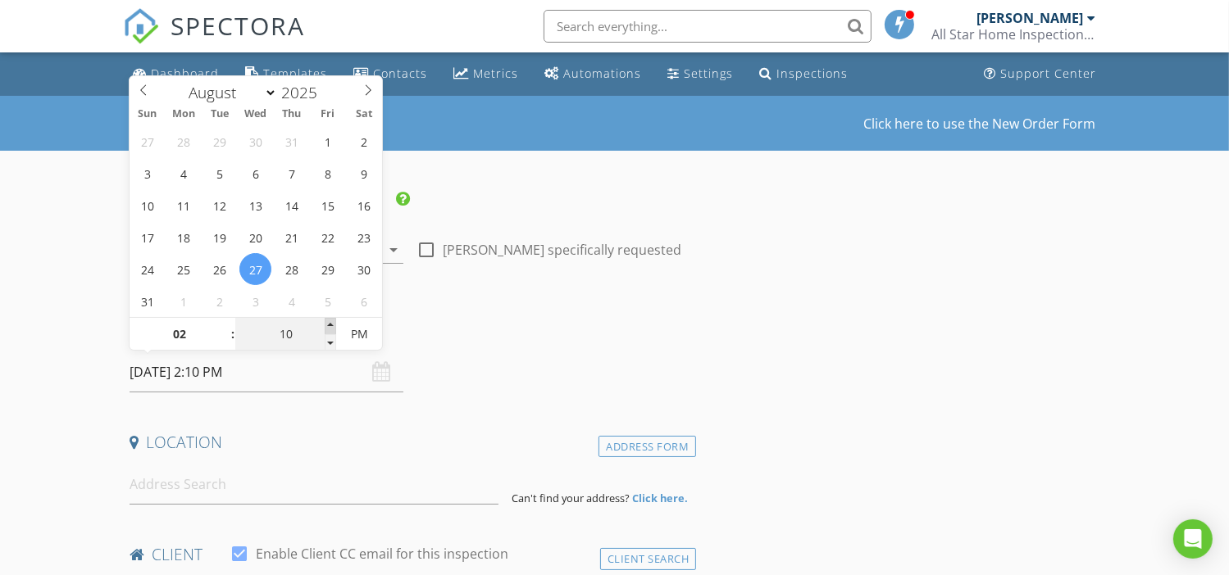
click at [333, 324] on span at bounding box center [330, 326] width 11 height 16
type input "15"
type input "08/27/2025 2:15 PM"
click at [333, 324] on span at bounding box center [330, 326] width 11 height 16
type input "20"
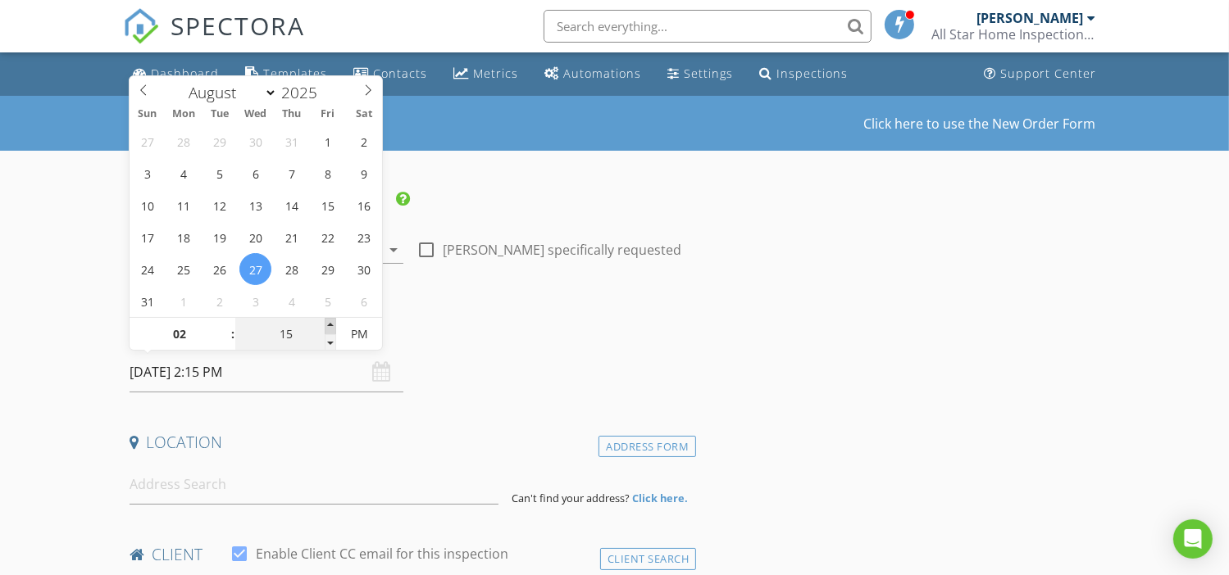
type input "08/27/2025 2:20 PM"
click at [333, 324] on span at bounding box center [330, 326] width 11 height 16
type input "25"
type input "08/27/2025 2:25 PM"
click at [333, 324] on span at bounding box center [330, 326] width 11 height 16
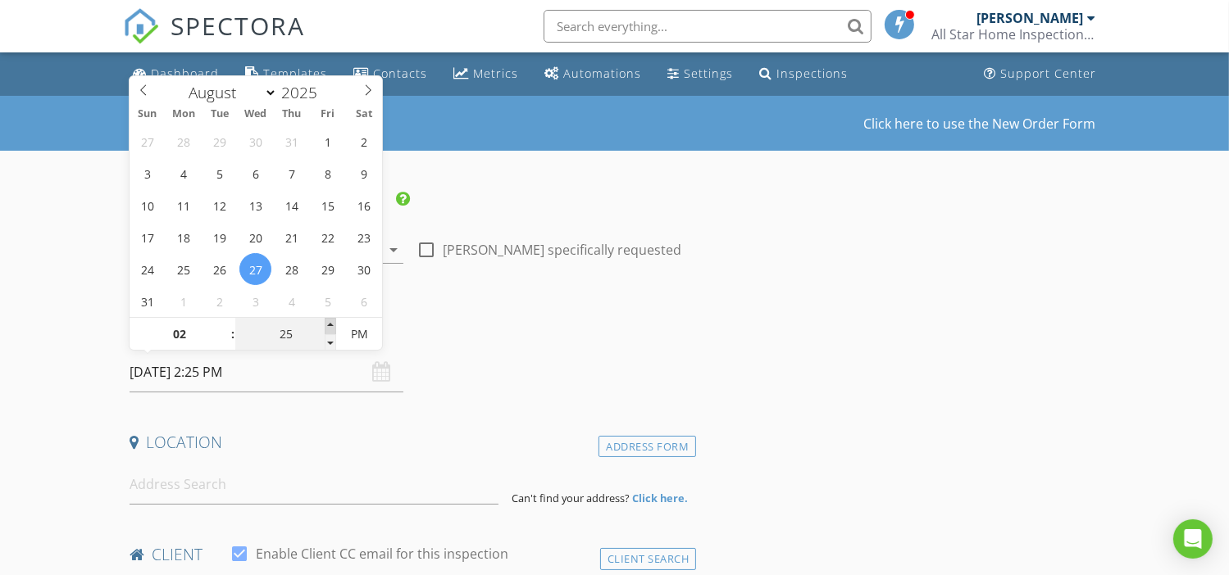
type input "30"
type input "08/27/2025 2:30 PM"
click at [333, 324] on span at bounding box center [330, 326] width 11 height 16
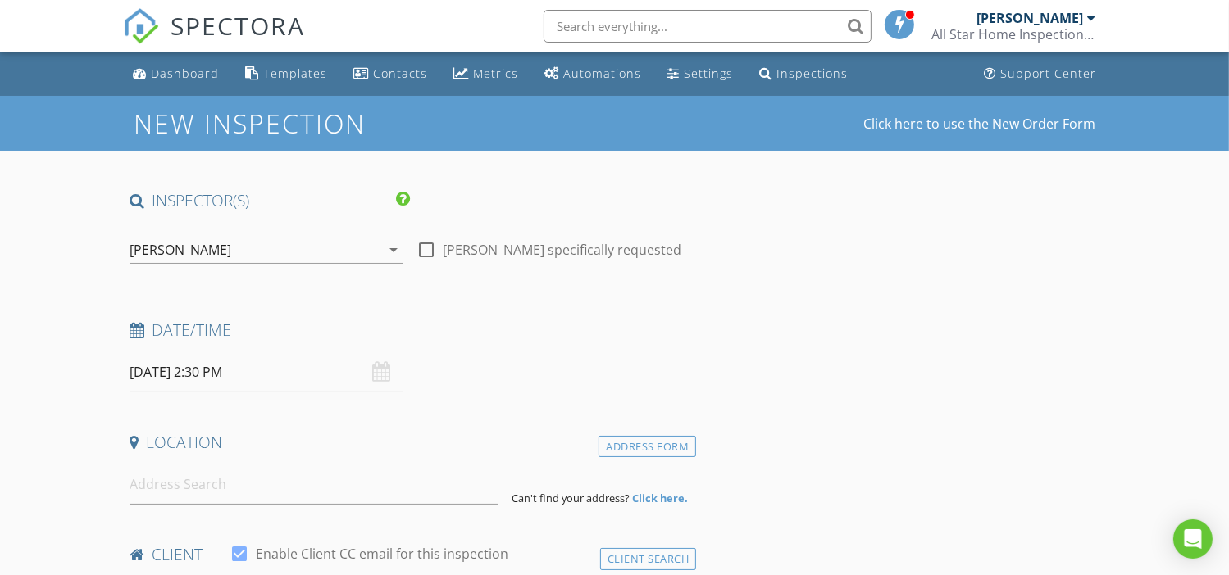
click at [223, 479] on input at bounding box center [313, 485] width 369 height 40
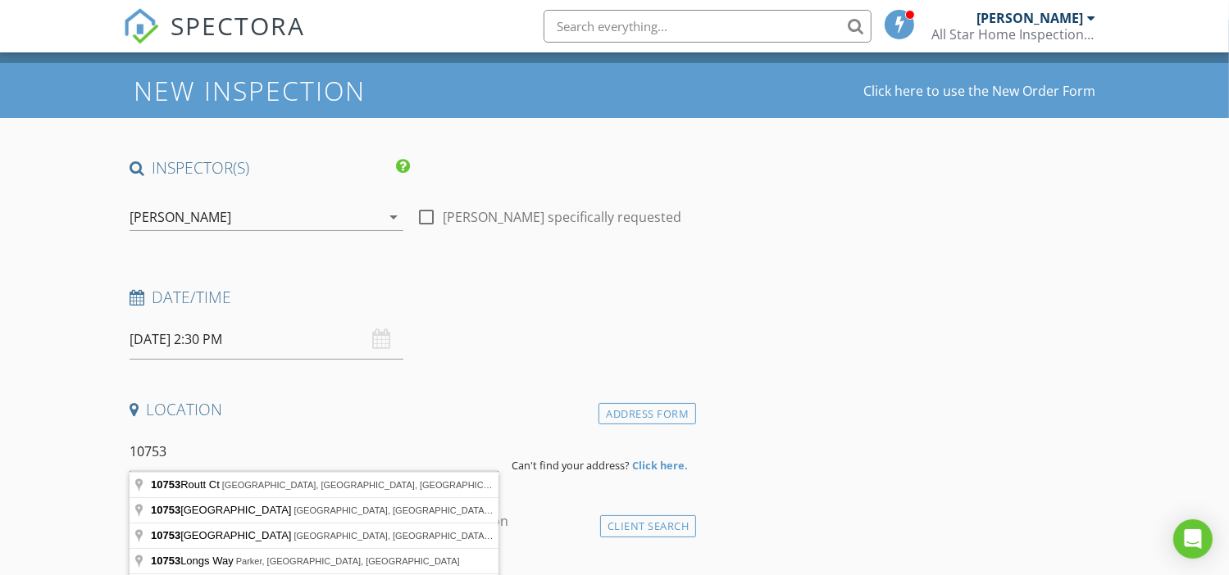
scroll to position [218, 0]
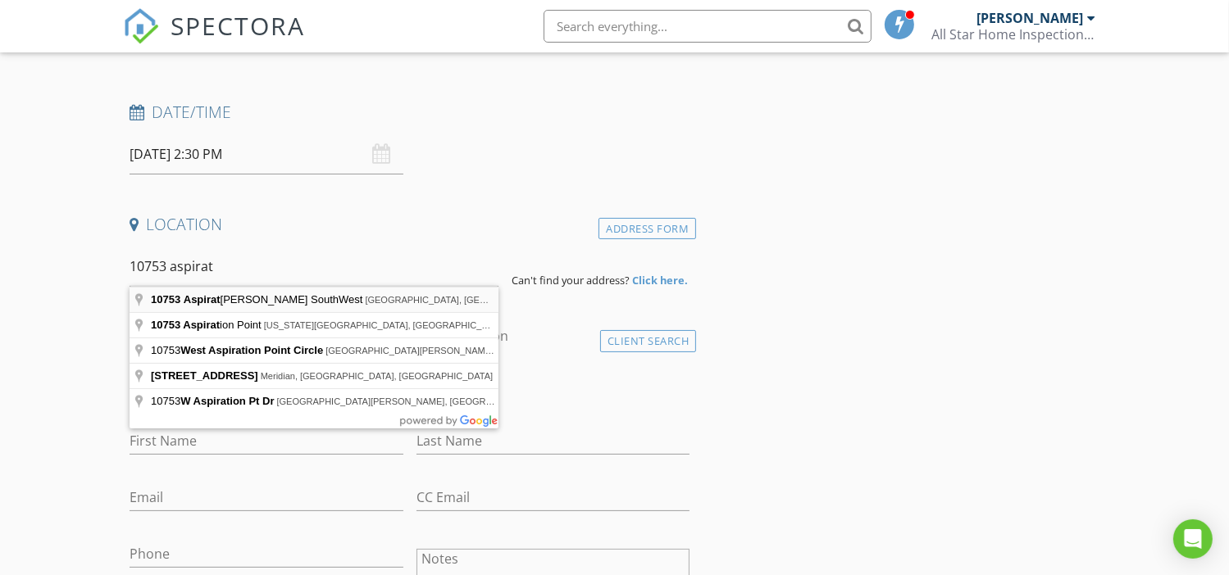
type input "10753 Aspiration Lane SouthWest, Albuquerque, NM, USA"
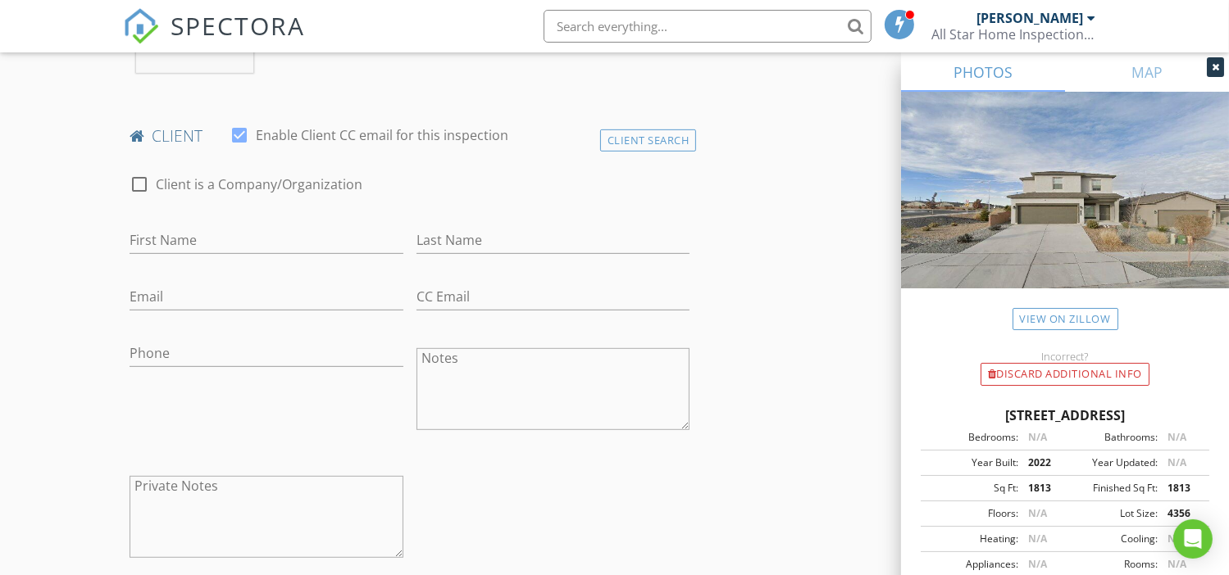
scroll to position [765, 0]
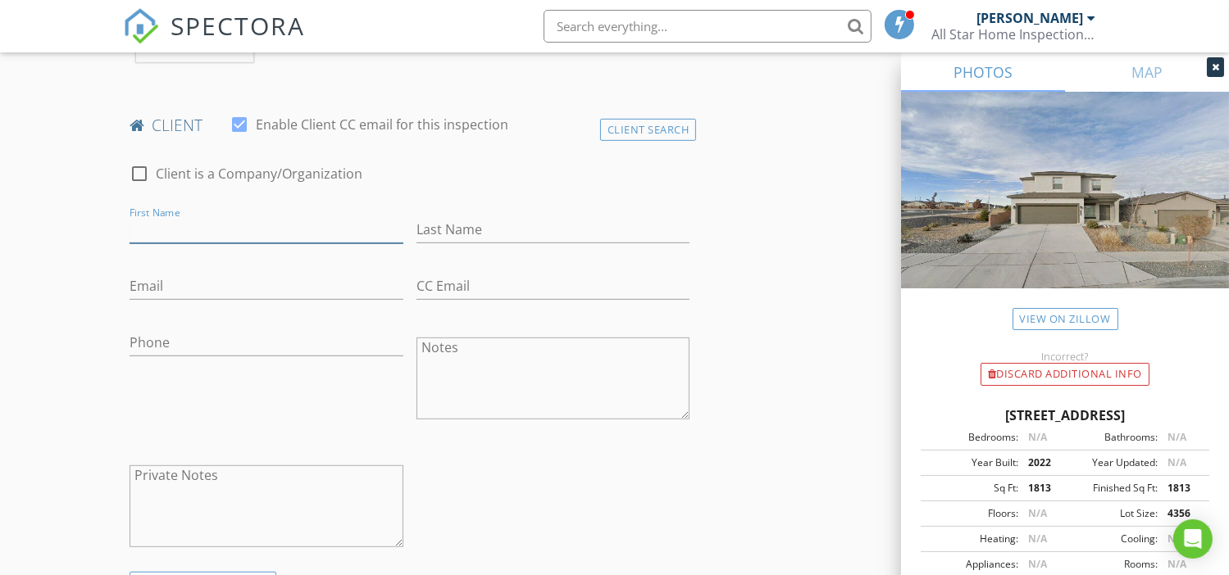
click at [270, 225] on input "First Name" at bounding box center [266, 229] width 274 height 27
click at [242, 222] on input "First Name" at bounding box center [266, 229] width 274 height 27
type input "Yorbis"
click at [451, 220] on input "Last Name" at bounding box center [553, 229] width 274 height 27
type input "De La Osa"
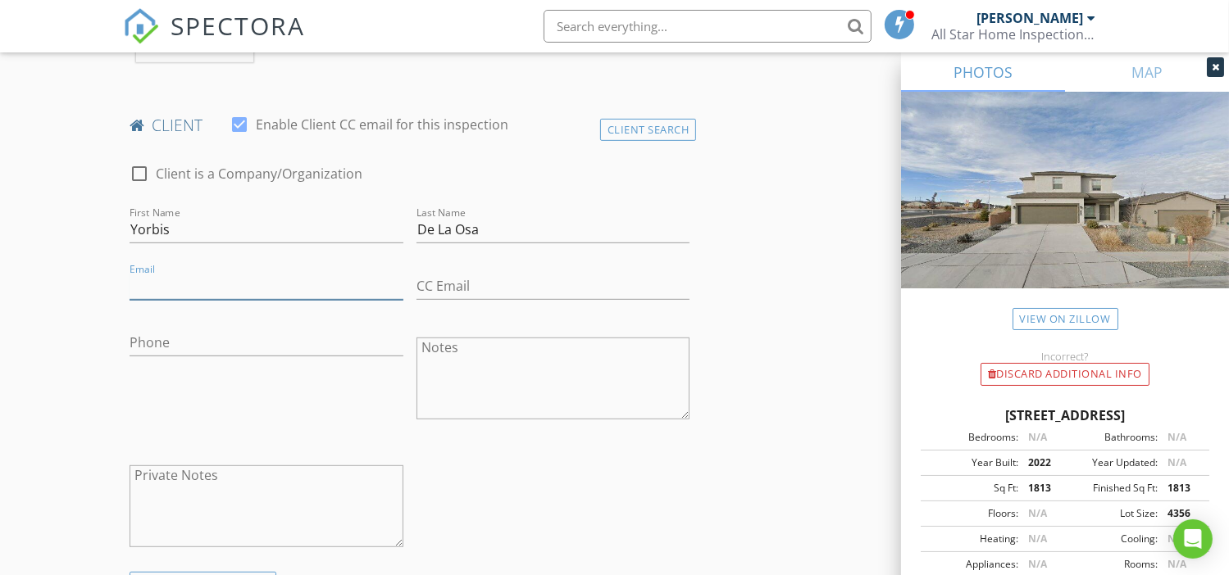
click at [229, 279] on input "Email" at bounding box center [266, 286] width 274 height 27
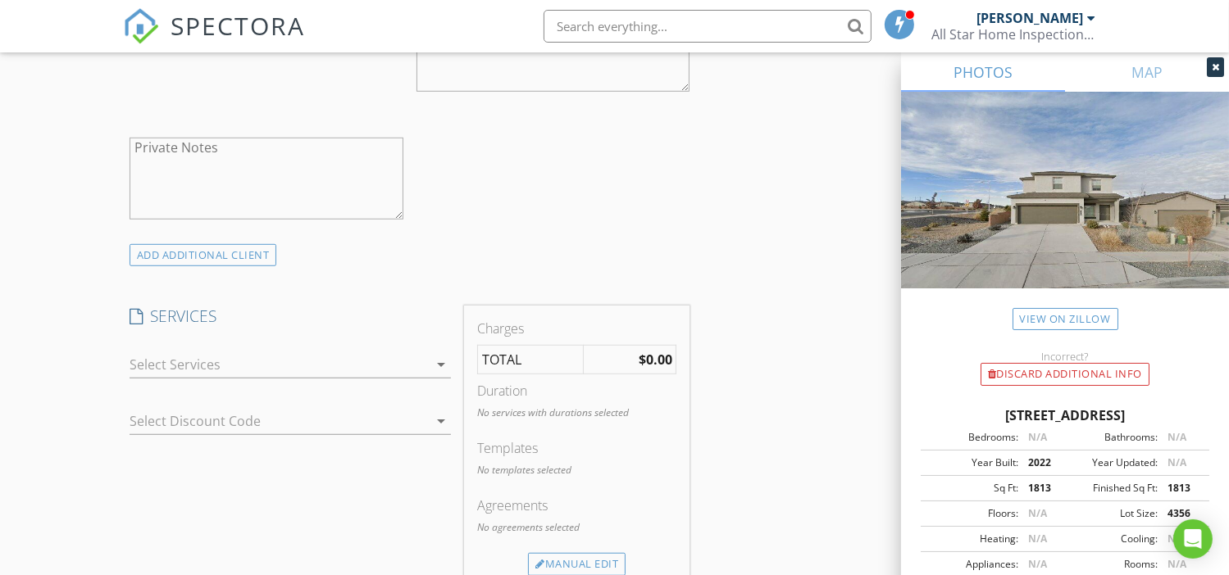
type input "agite1978@gmail.com"
click at [259, 356] on div at bounding box center [278, 365] width 298 height 26
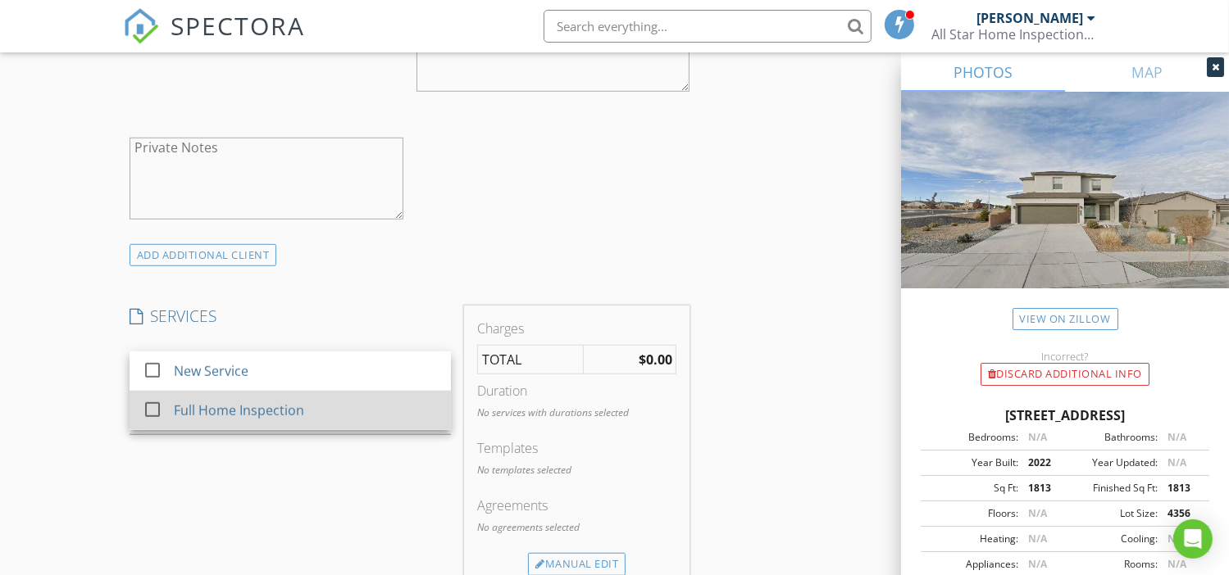
click at [255, 409] on div "Full Home Inspection" at bounding box center [239, 411] width 130 height 20
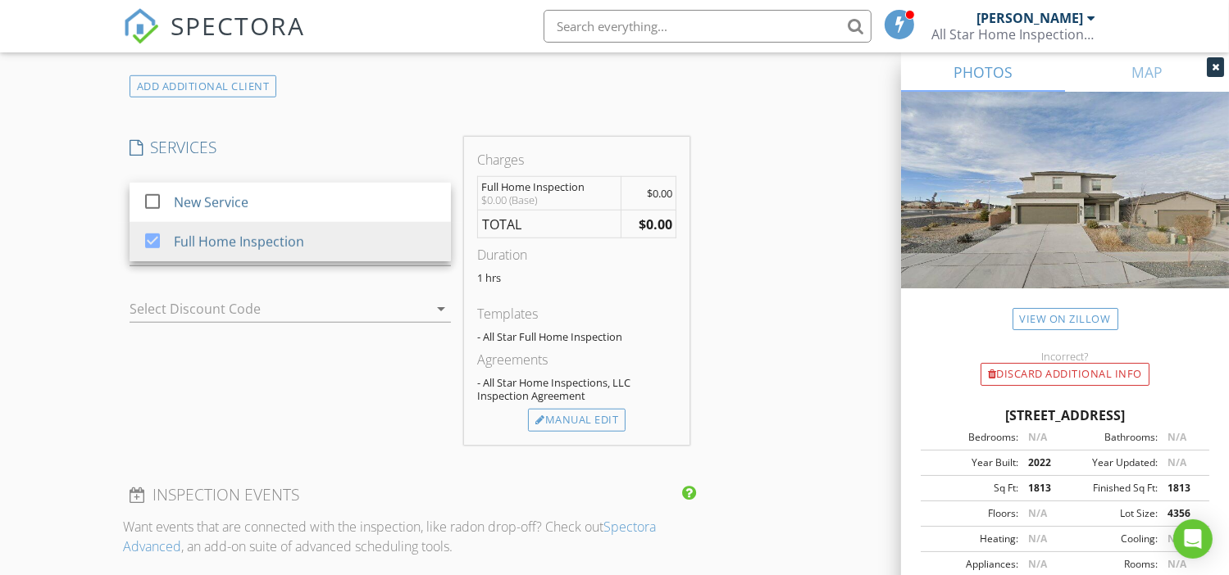
scroll to position [1420, 0]
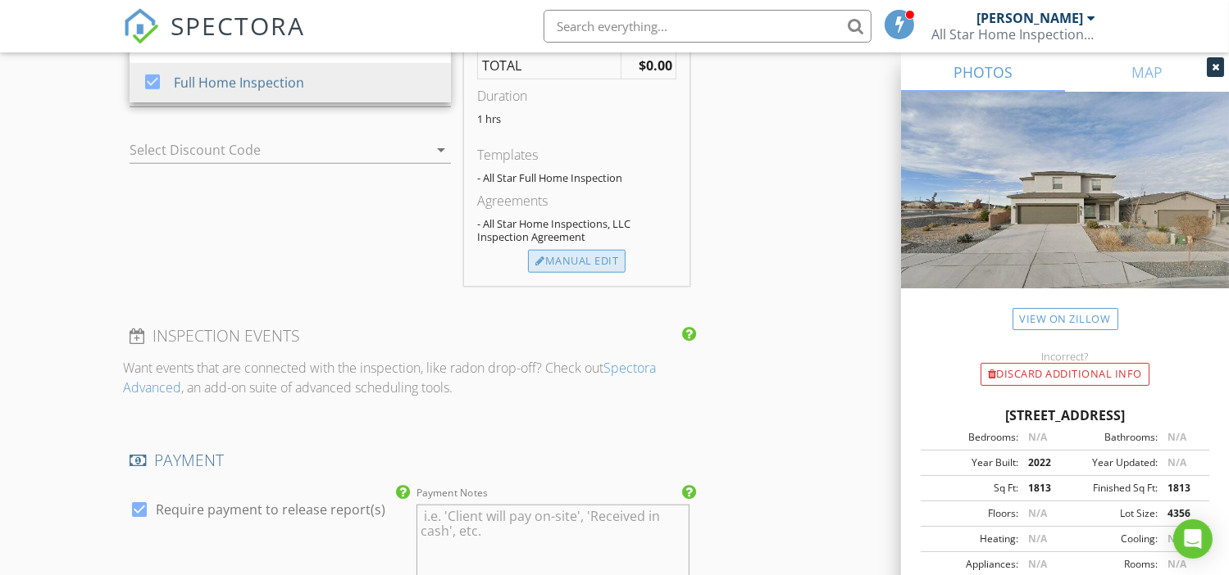
click at [577, 259] on div "Manual Edit" at bounding box center [577, 261] width 98 height 23
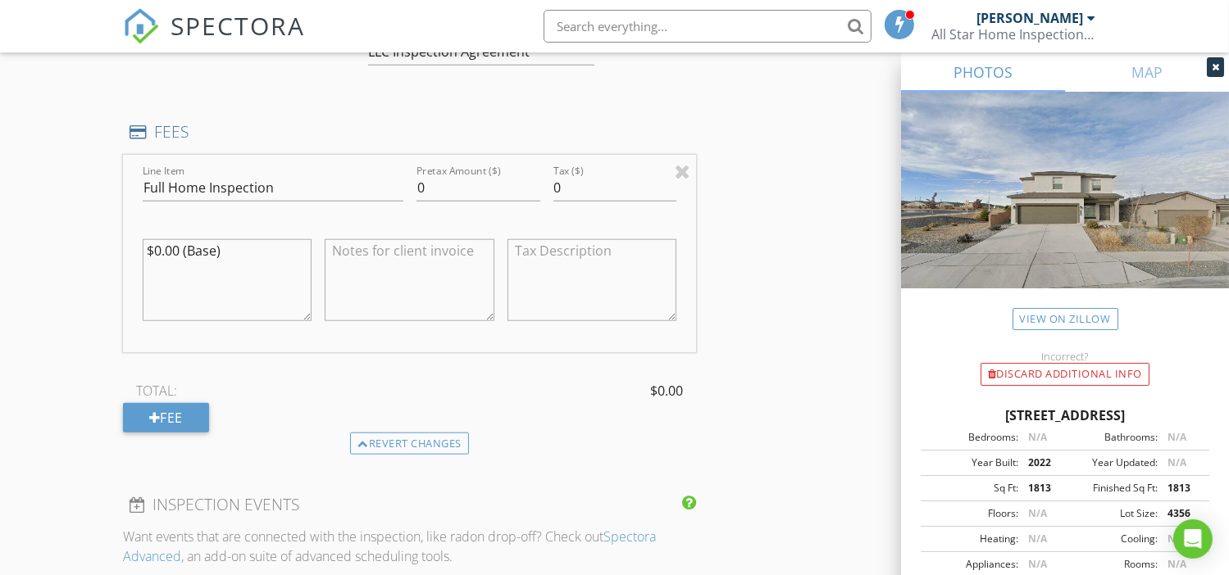
drag, startPoint x: 247, startPoint y: 251, endPoint x: 75, endPoint y: 243, distance: 171.4
click at [75, 243] on div "New Inspection Click here to use the New Order Form INSPECTOR(S) check_box Bobb…" at bounding box center [614, 247] width 1229 height 3143
drag, startPoint x: 439, startPoint y: 182, endPoint x: 402, endPoint y: 182, distance: 37.7
click at [402, 182] on div "Line Item Full Home Inspection Pretax Amount ($) 0 Tax ($) 0" at bounding box center [410, 254] width 574 height 198
type input "345"
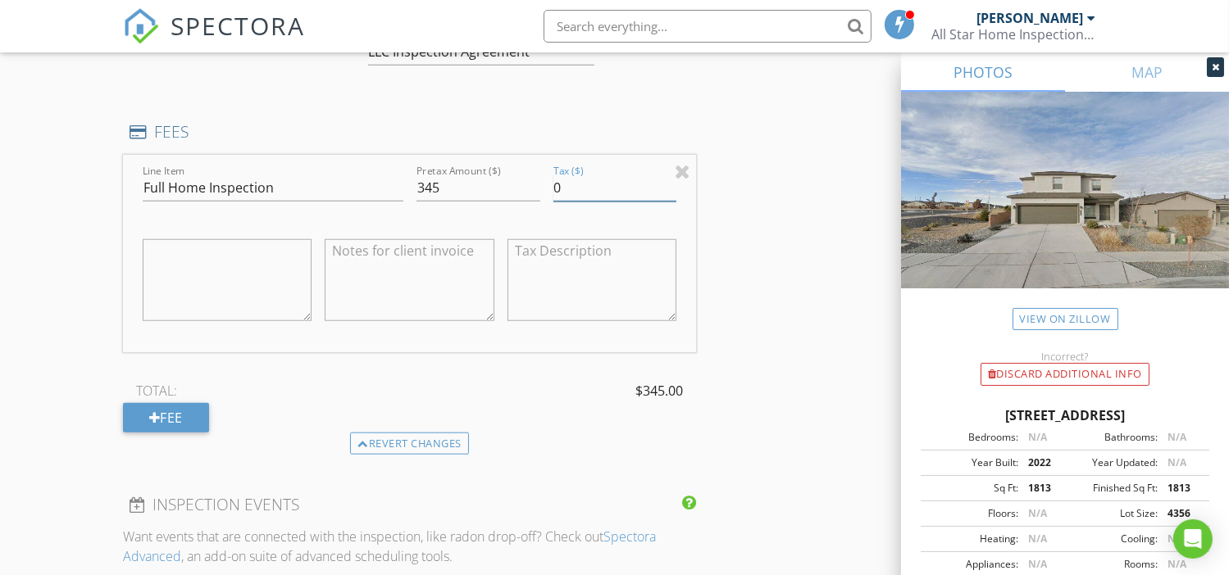
drag, startPoint x: 573, startPoint y: 184, endPoint x: 554, endPoint y: 196, distance: 22.5
click at [554, 196] on input "0" at bounding box center [615, 188] width 124 height 27
type input "27.12"
click at [172, 404] on div "Fee" at bounding box center [166, 418] width 86 height 30
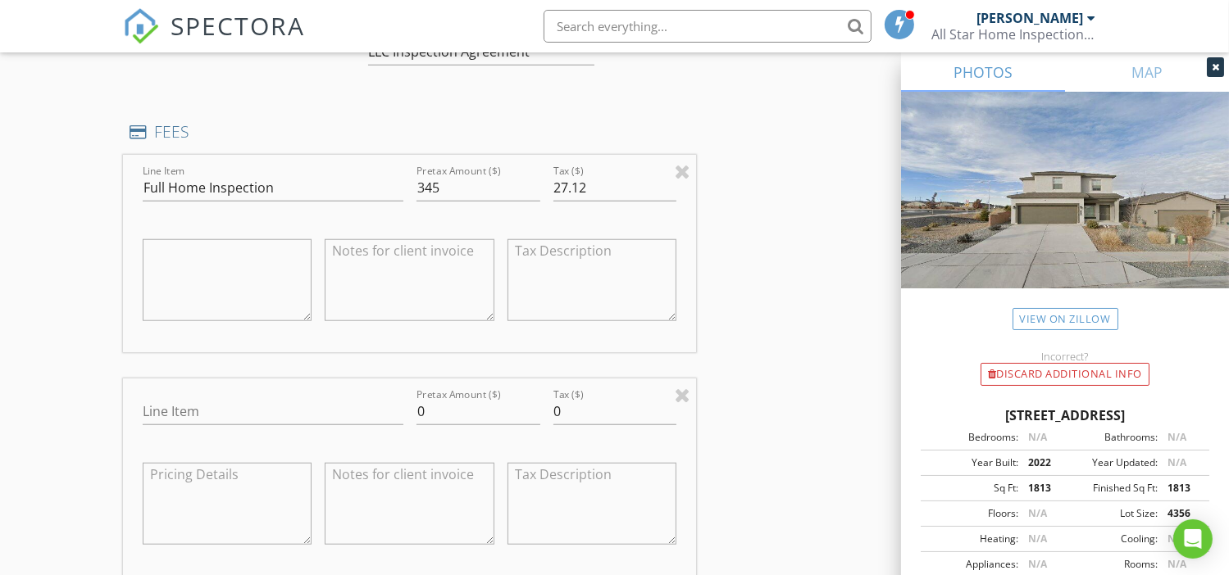
click at [398, 503] on textarea at bounding box center [410, 504] width 170 height 82
paste textarea "Included at no additional cost with the purchase of the Full Home Inspection"
type textarea "Included at no additional cost with the purchase of the Full Home Inspection"
click at [302, 410] on input "Line Item" at bounding box center [273, 411] width 261 height 27
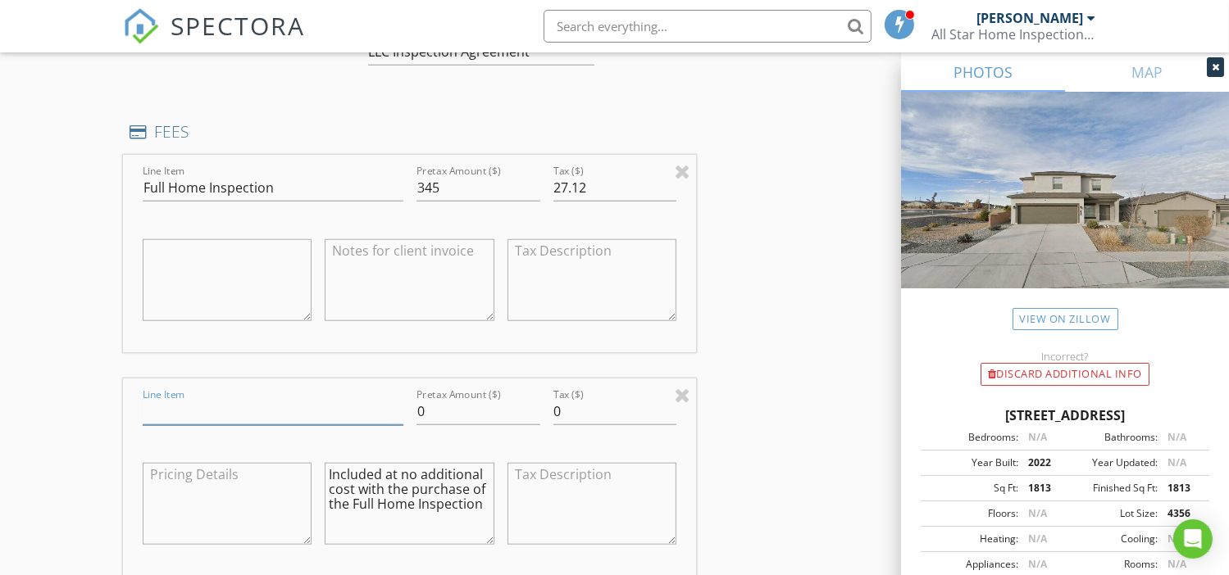
type input "Termite/Dry Rot Inspection"
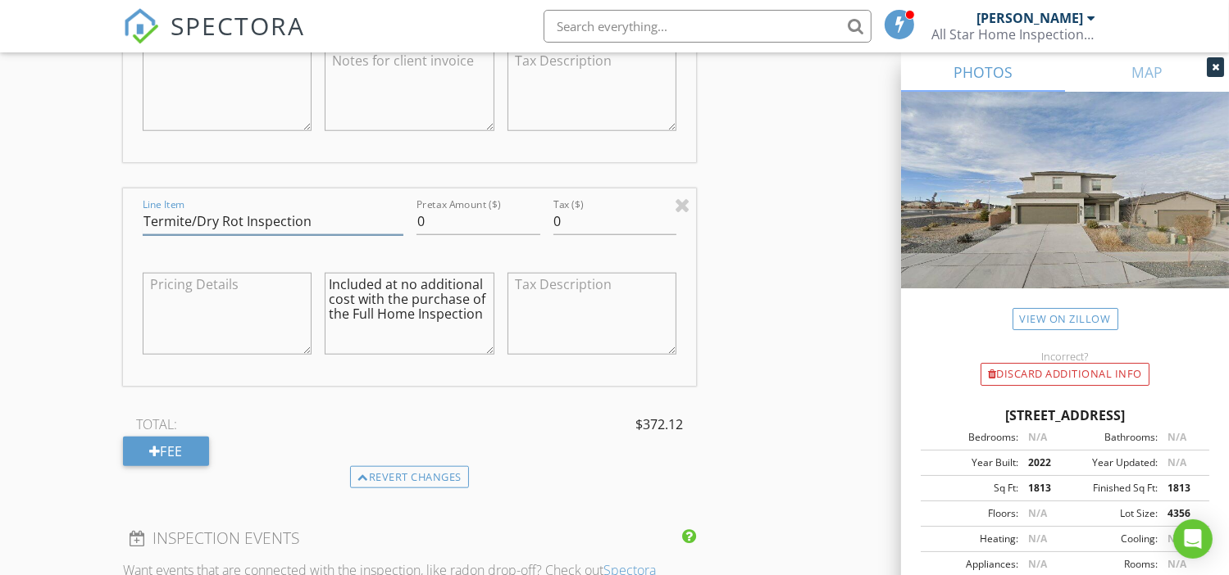
scroll to position [1680, 0]
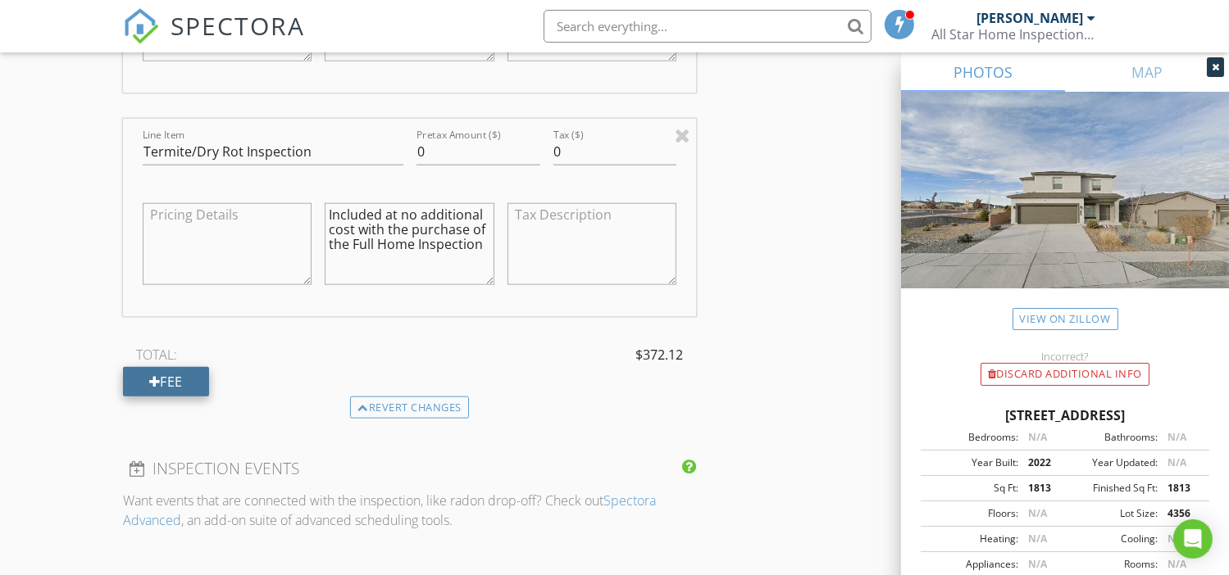
click at [169, 375] on div "Fee" at bounding box center [166, 382] width 86 height 30
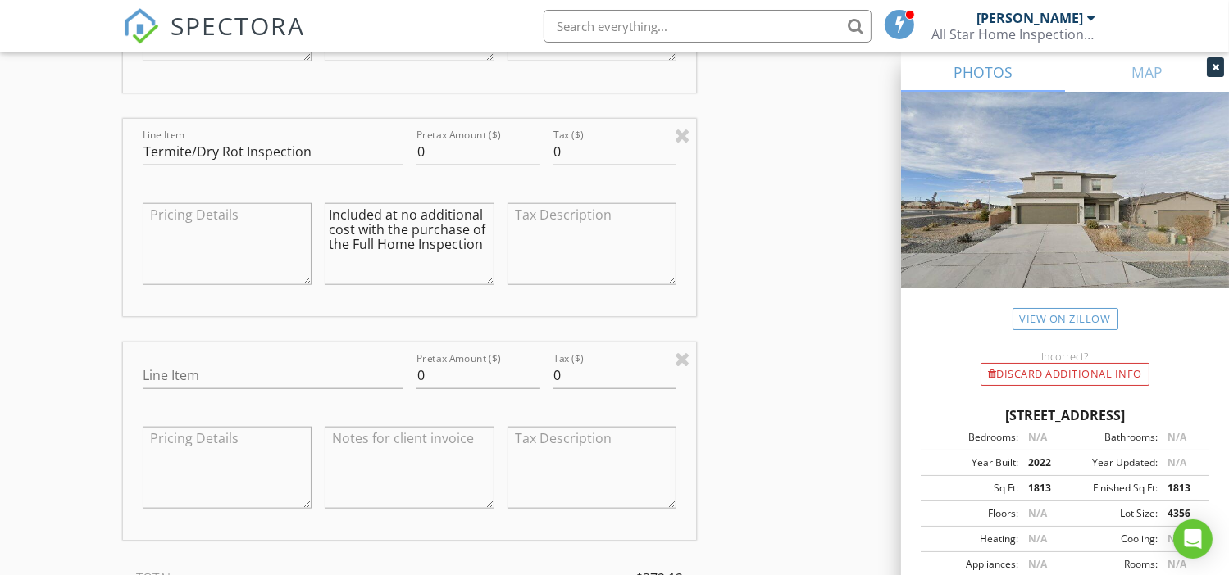
click at [413, 456] on textarea at bounding box center [410, 468] width 170 height 82
paste textarea "Included at no additional cost with the purchase of the Full Home Inspection"
type textarea "Included at no additional cost with the purchase of the Full Home Inspection"
click at [299, 369] on input "Line Item" at bounding box center [273, 375] width 261 height 27
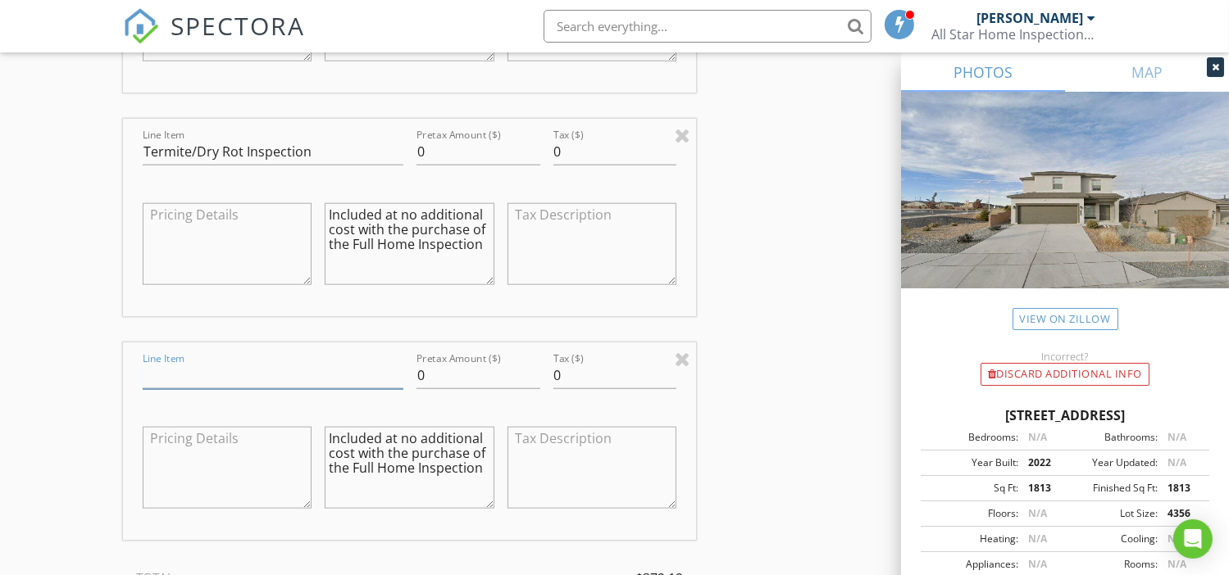
type input "Reinspection"
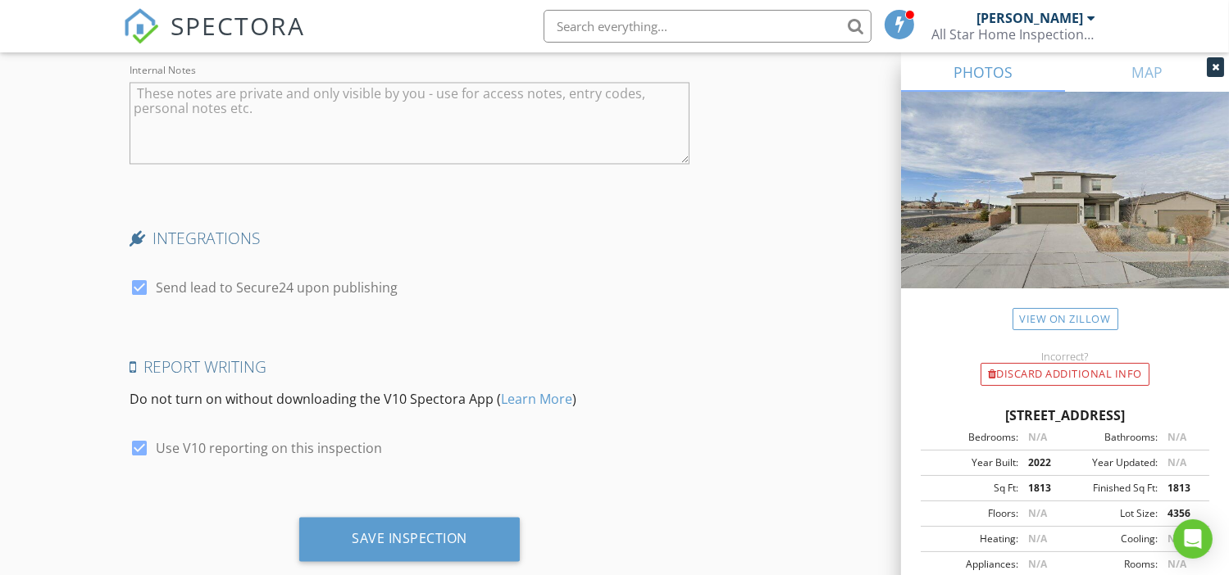
scroll to position [3105, 0]
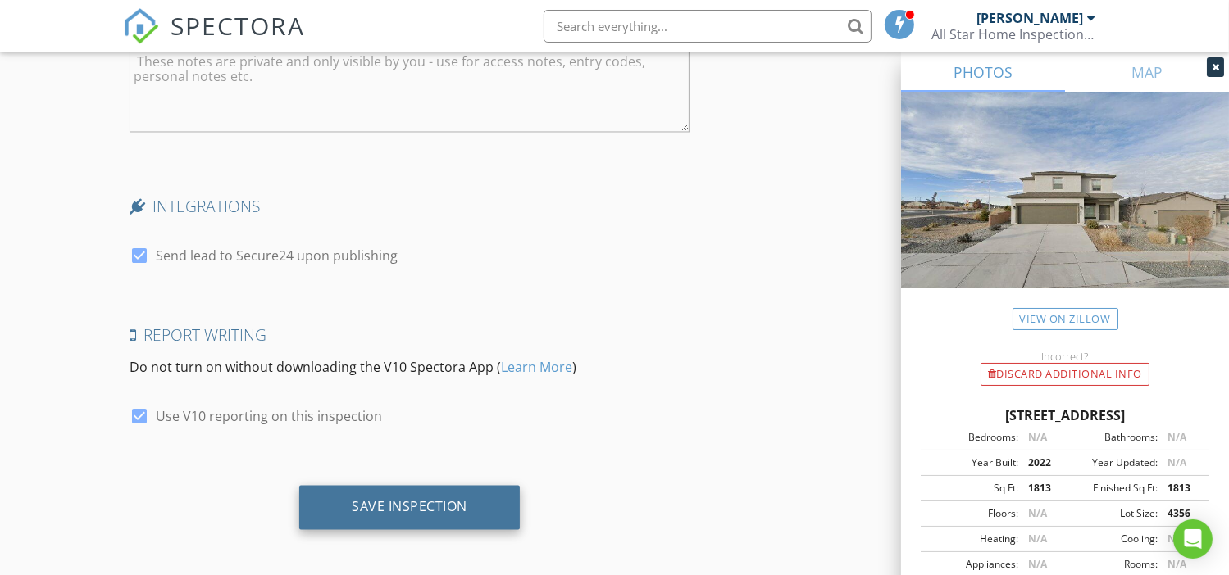
click at [425, 499] on div "Save Inspection" at bounding box center [410, 506] width 116 height 16
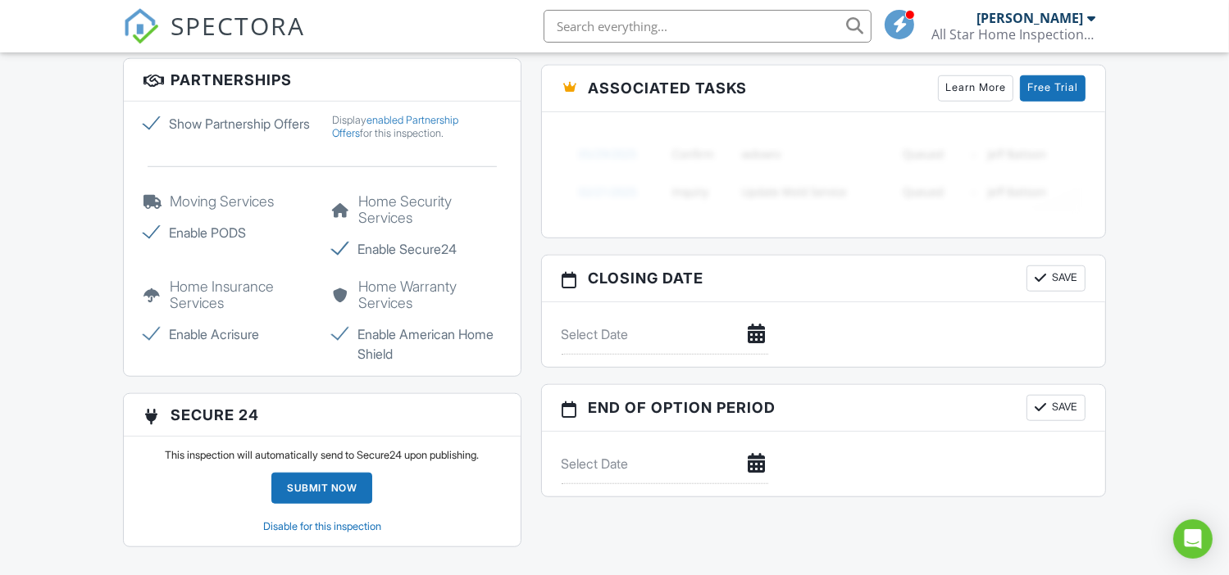
scroll to position [1532, 0]
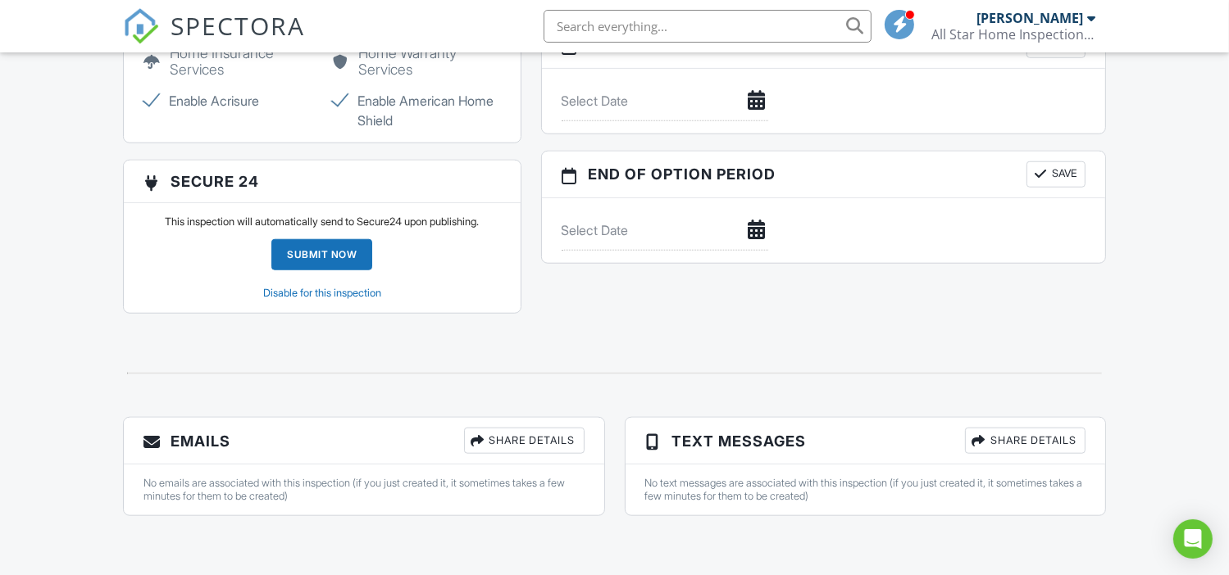
drag, startPoint x: 315, startPoint y: 252, endPoint x: 424, endPoint y: 361, distance: 154.2
click at [315, 252] on div "Submit Now" at bounding box center [321, 254] width 101 height 31
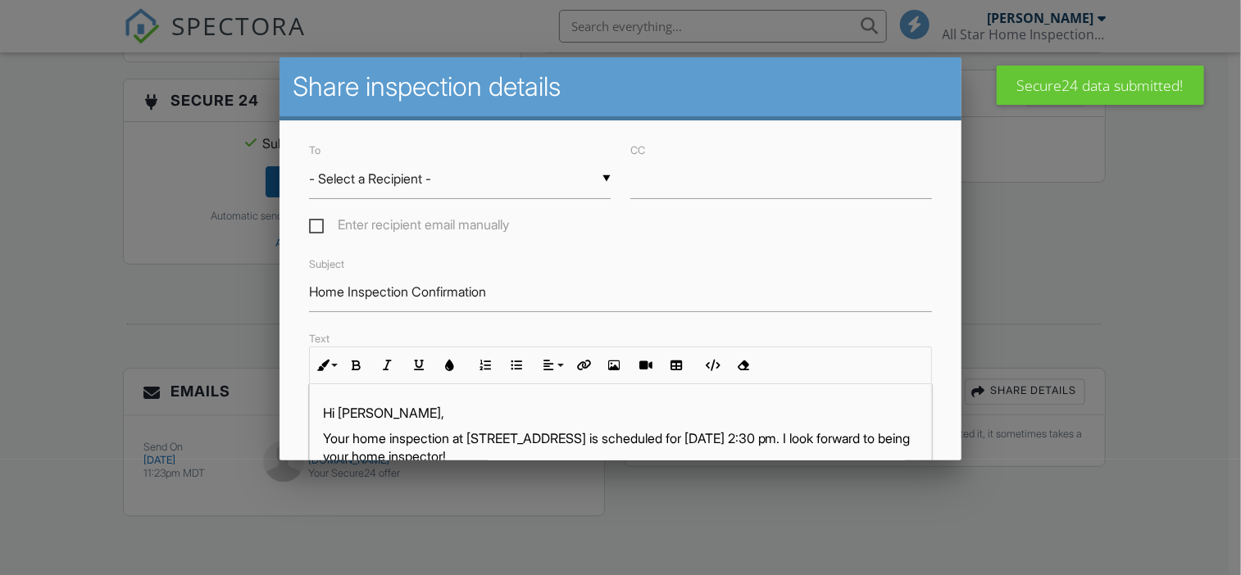
click at [443, 184] on div "▼ - Select a Recipient - - Select a Recipient - Yorbis De La Osa (Client) - Sel…" at bounding box center [460, 179] width 302 height 40
click at [338, 220] on span "Yorbis De La Osa (Client)" at bounding box center [457, 220] width 296 height 41
type input "Yorbis De La Osa (Client)"
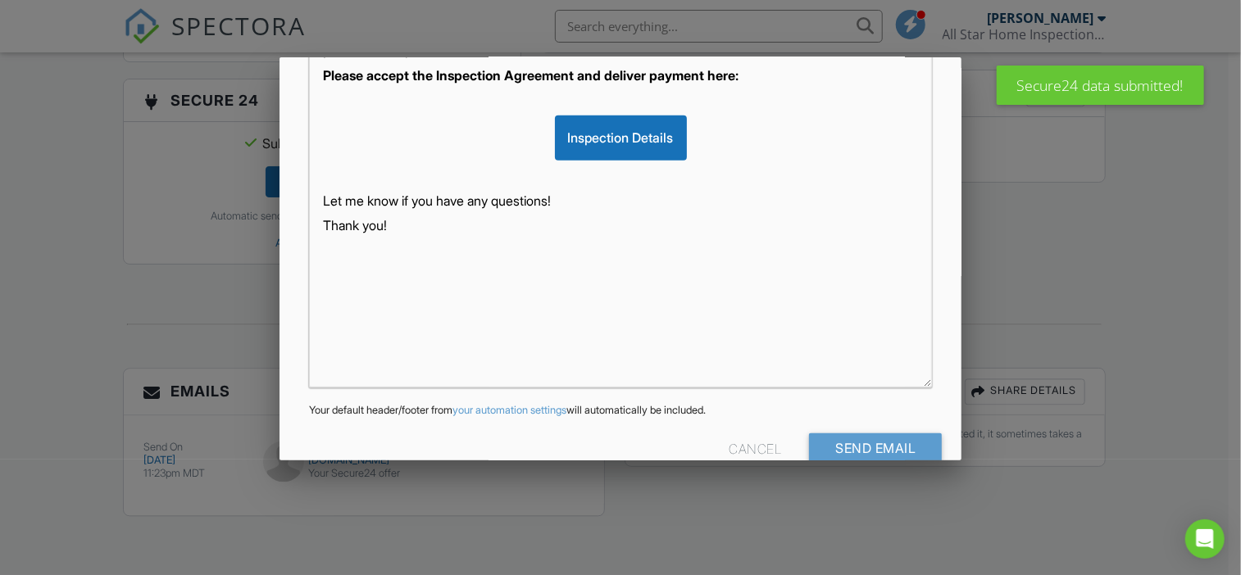
scroll to position [439, 0]
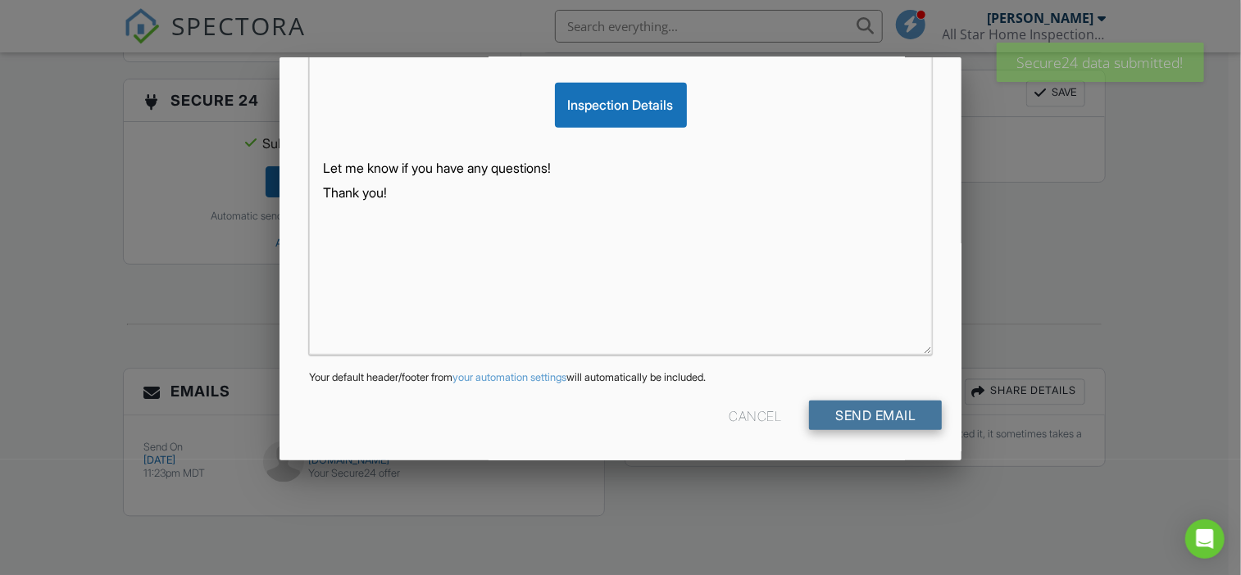
click at [859, 414] on input "Send Email" at bounding box center [875, 416] width 133 height 30
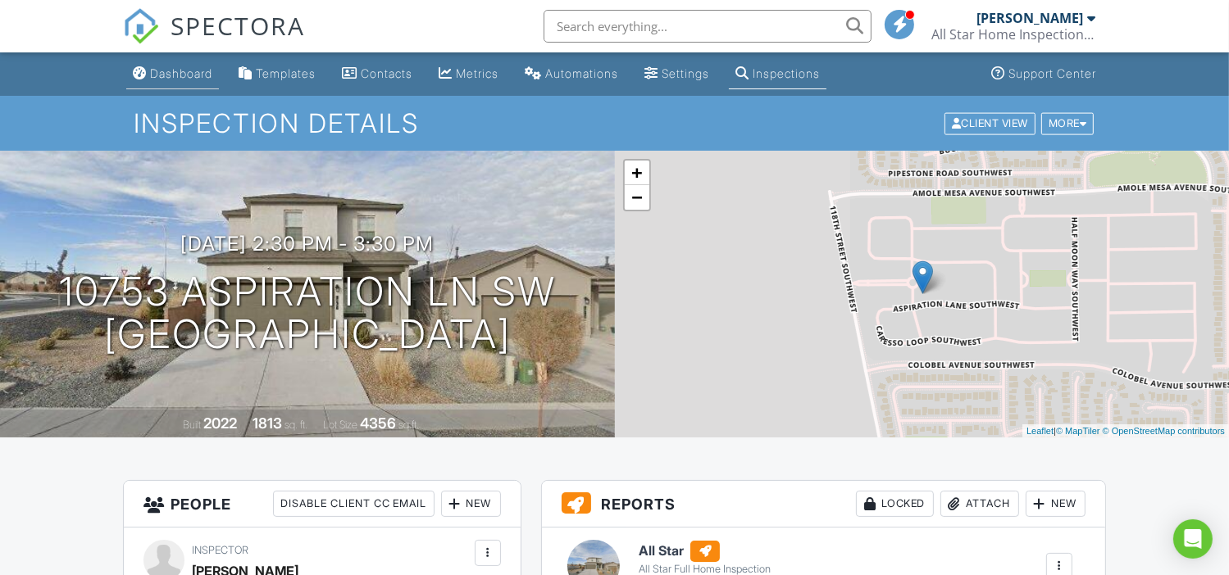
click at [187, 70] on div "Dashboard" at bounding box center [181, 73] width 62 height 14
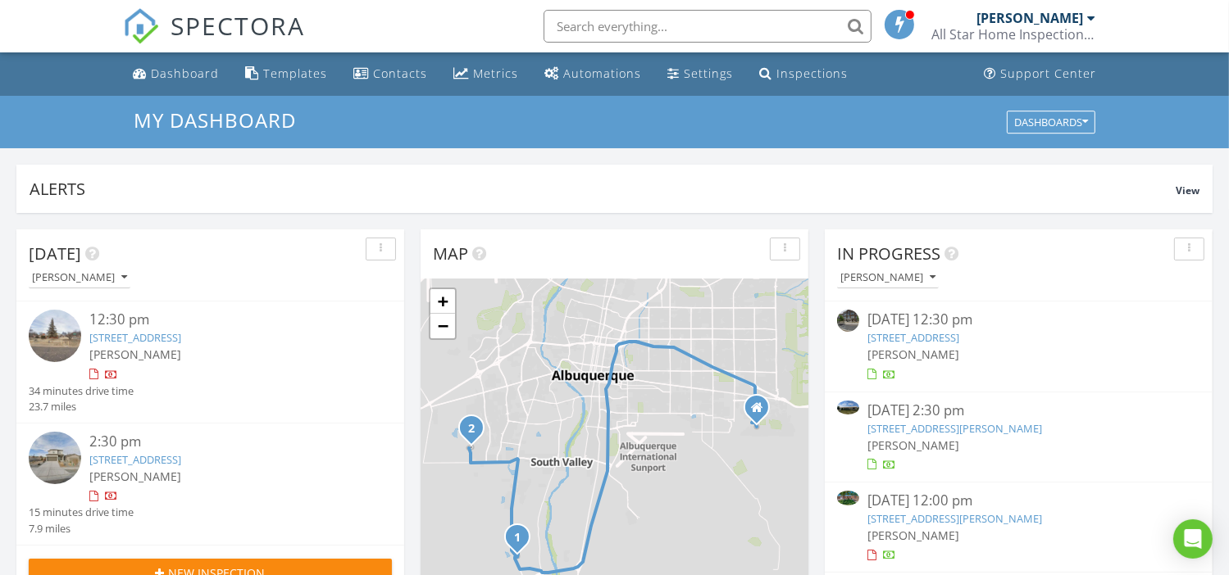
click at [141, 333] on link "[STREET_ADDRESS]" at bounding box center [135, 337] width 92 height 15
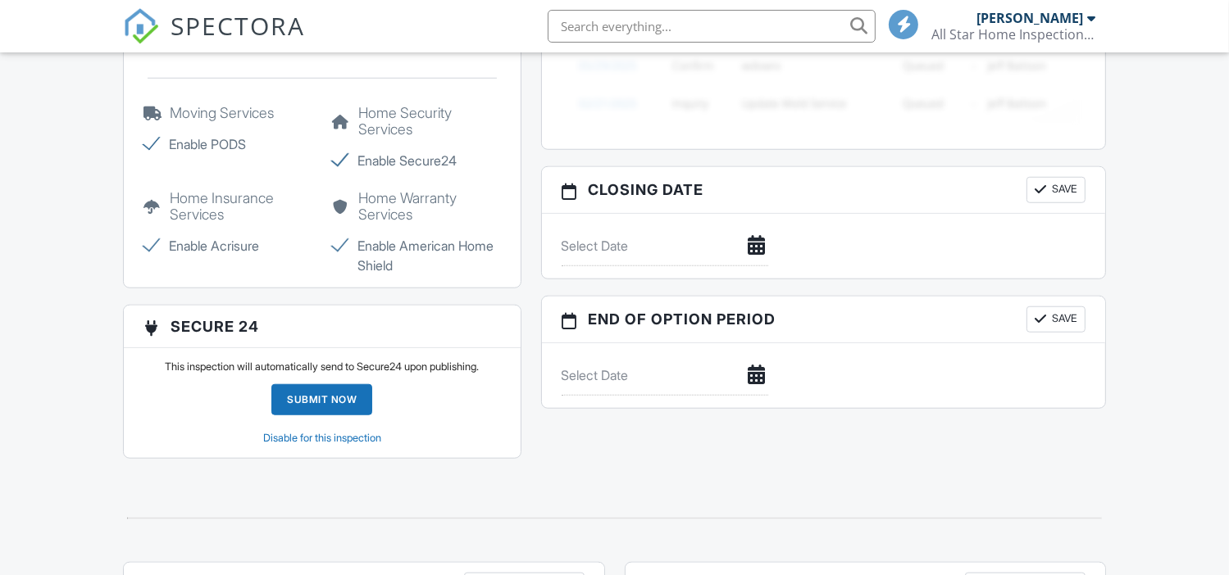
scroll to position [1536, 0]
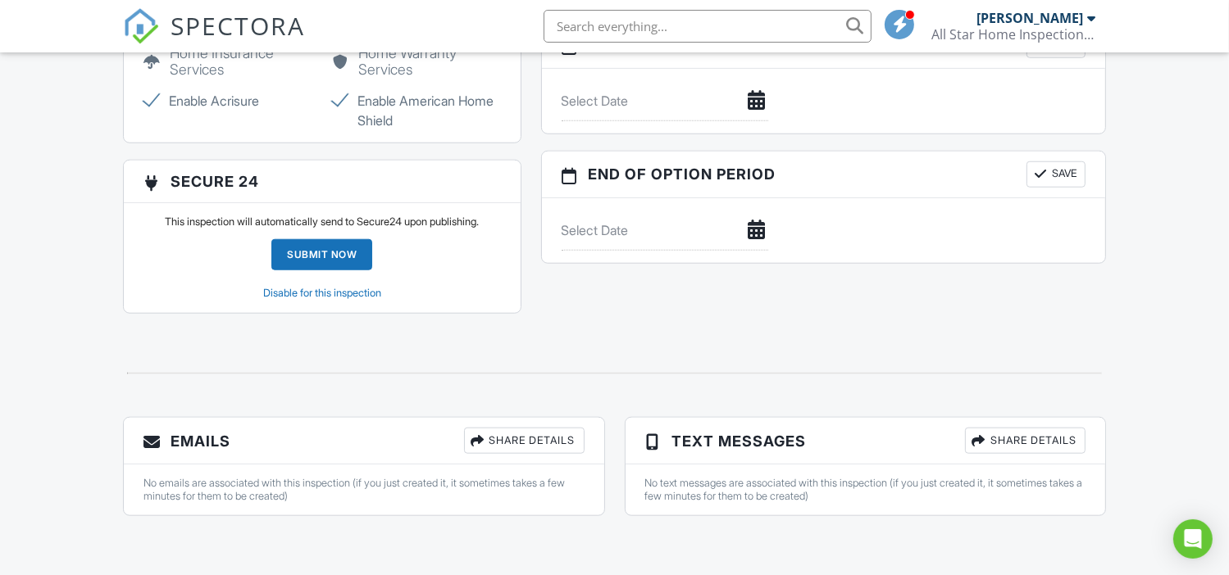
click at [323, 251] on div "Submit Now" at bounding box center [321, 254] width 101 height 31
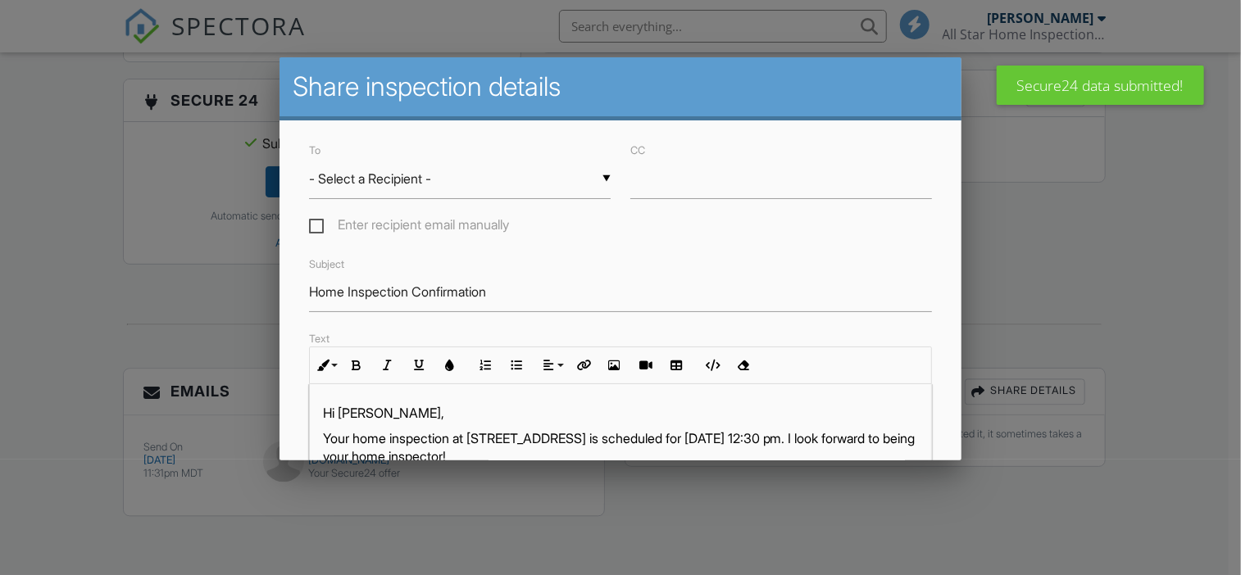
scroll to position [1617, 0]
click at [451, 175] on input "- Select a Recipient -" at bounding box center [460, 179] width 302 height 40
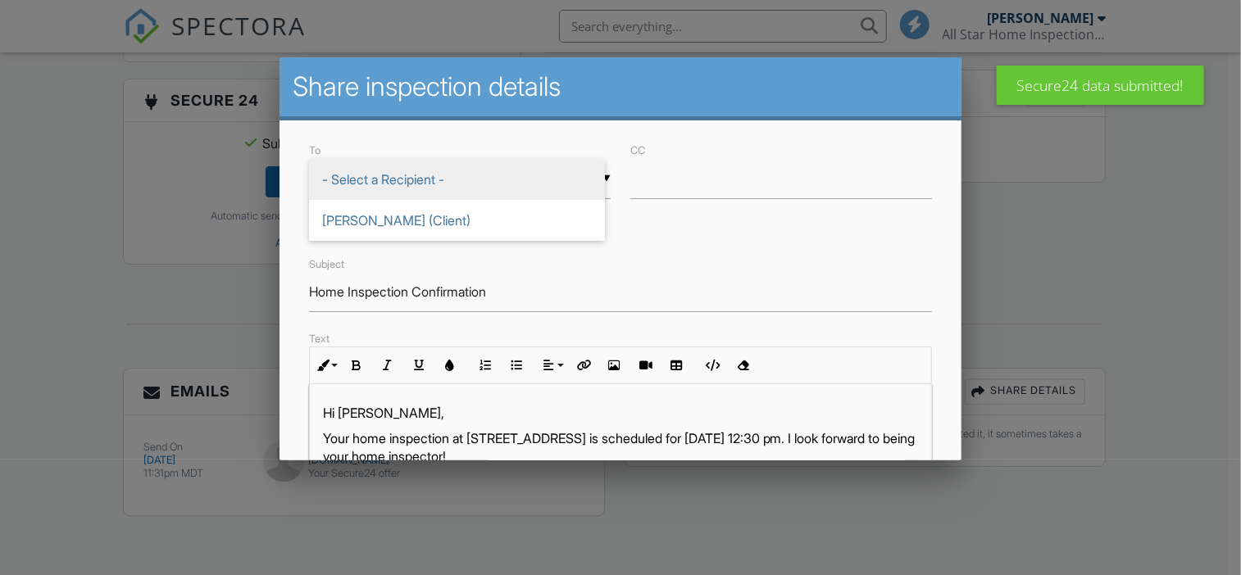
scroll to position [0, 0]
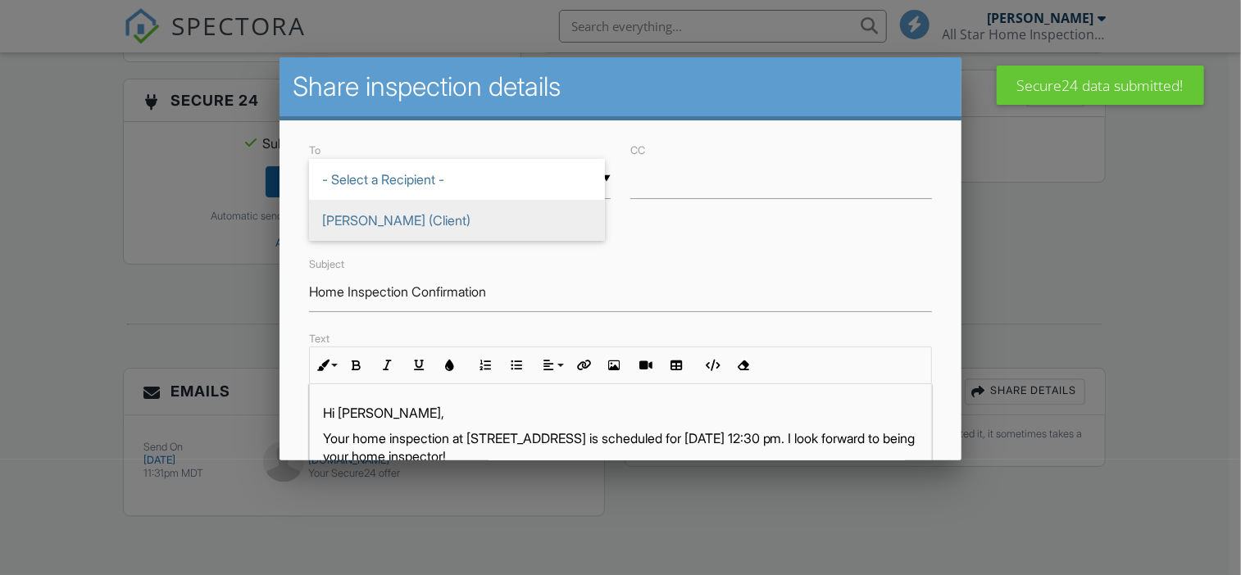
click at [350, 212] on span "[PERSON_NAME] (Client)" at bounding box center [457, 220] width 296 height 41
type input "[PERSON_NAME] (Client)"
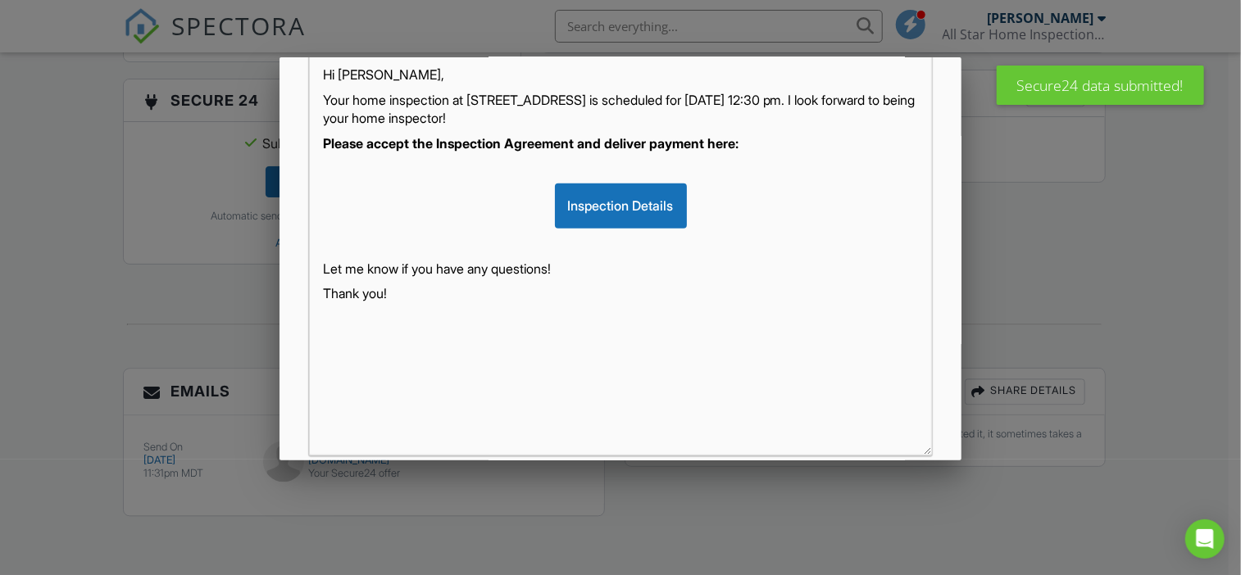
scroll to position [439, 0]
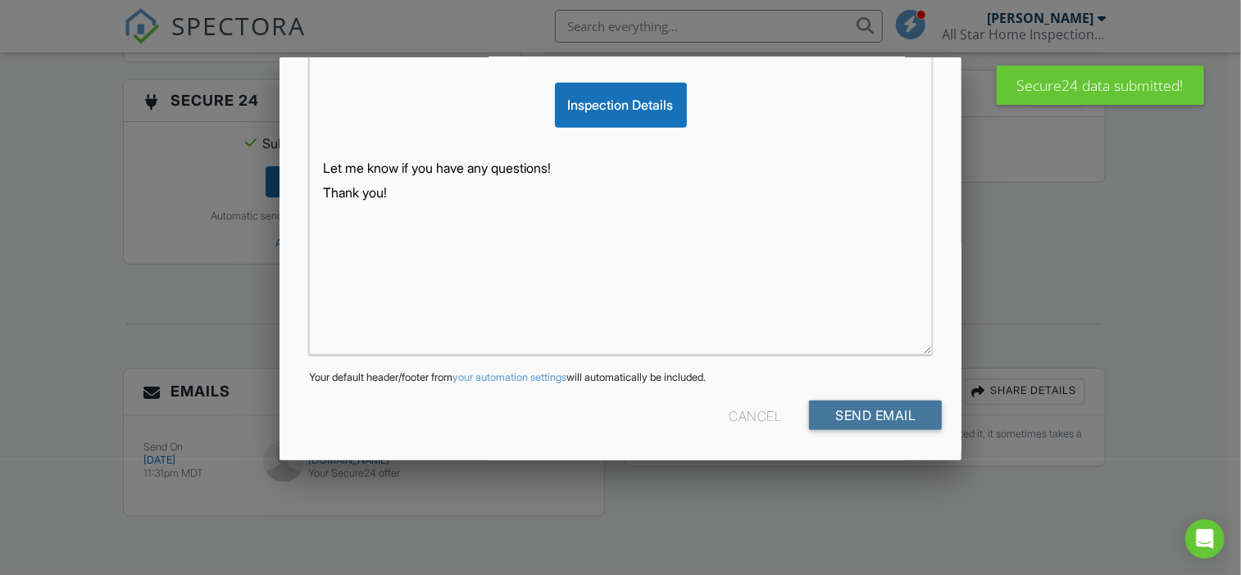
drag, startPoint x: 865, startPoint y: 410, endPoint x: 758, endPoint y: 381, distance: 111.1
click at [865, 409] on input "Send Email" at bounding box center [875, 416] width 133 height 30
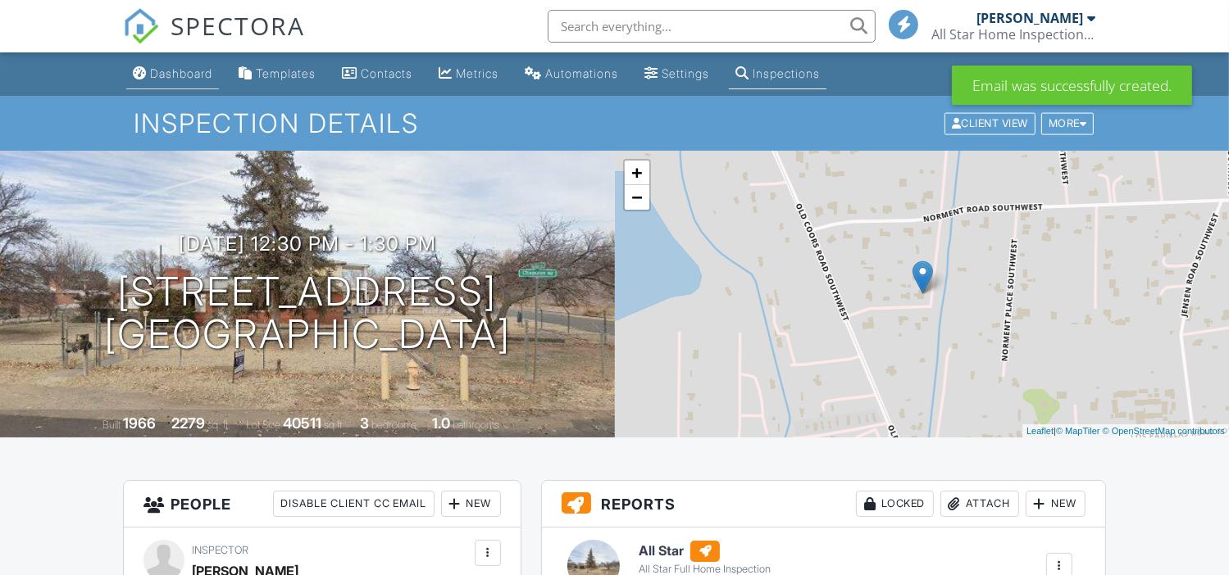
click at [177, 66] on div "Dashboard" at bounding box center [181, 73] width 62 height 14
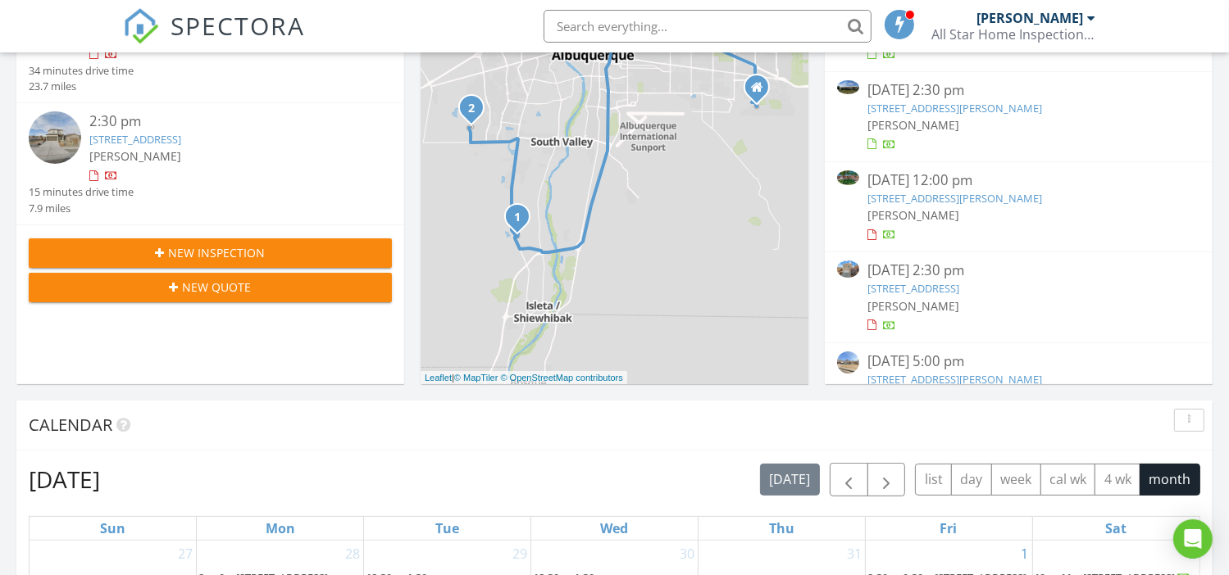
scroll to position [328, 0]
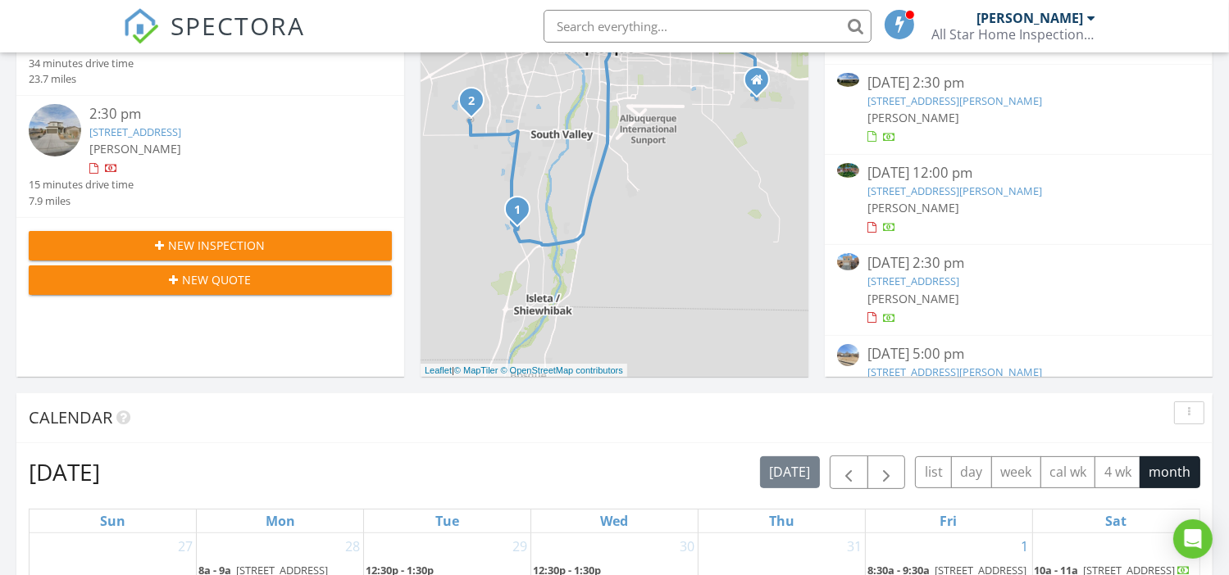
click at [214, 234] on button "New Inspection" at bounding box center [210, 246] width 363 height 30
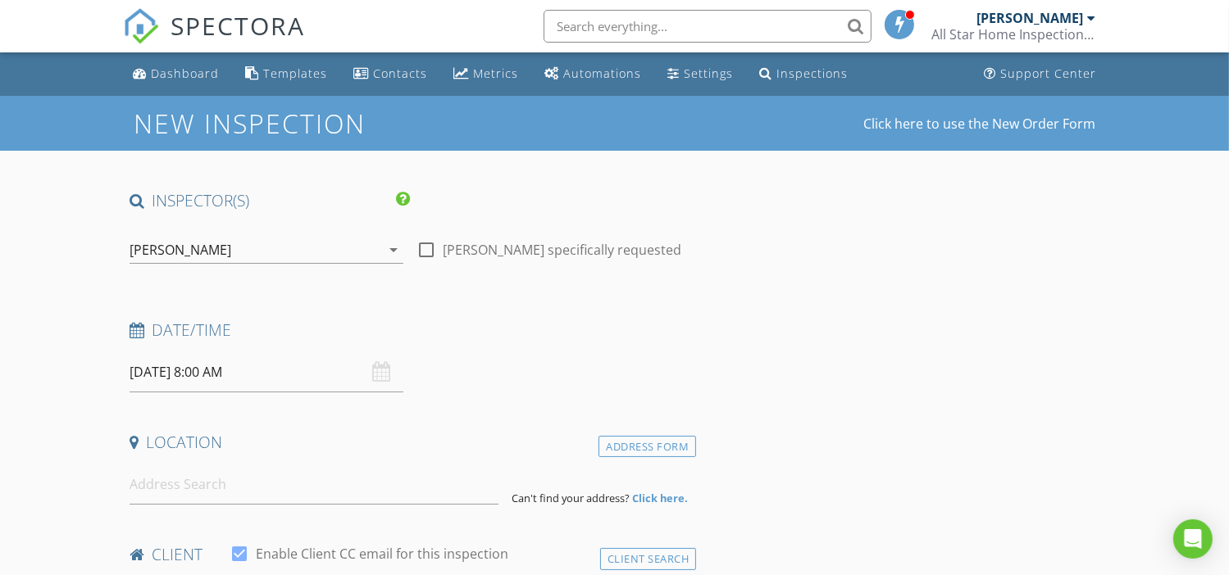
click at [223, 368] on input "[DATE] 8:00 AM" at bounding box center [266, 372] width 274 height 40
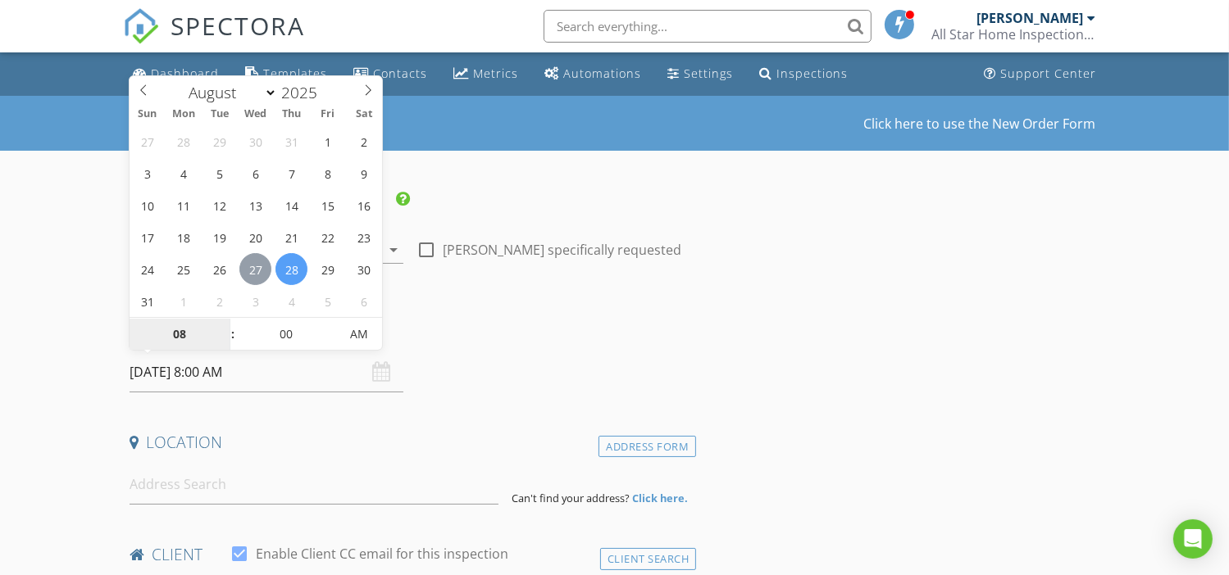
type input "[DATE] 8:00 AM"
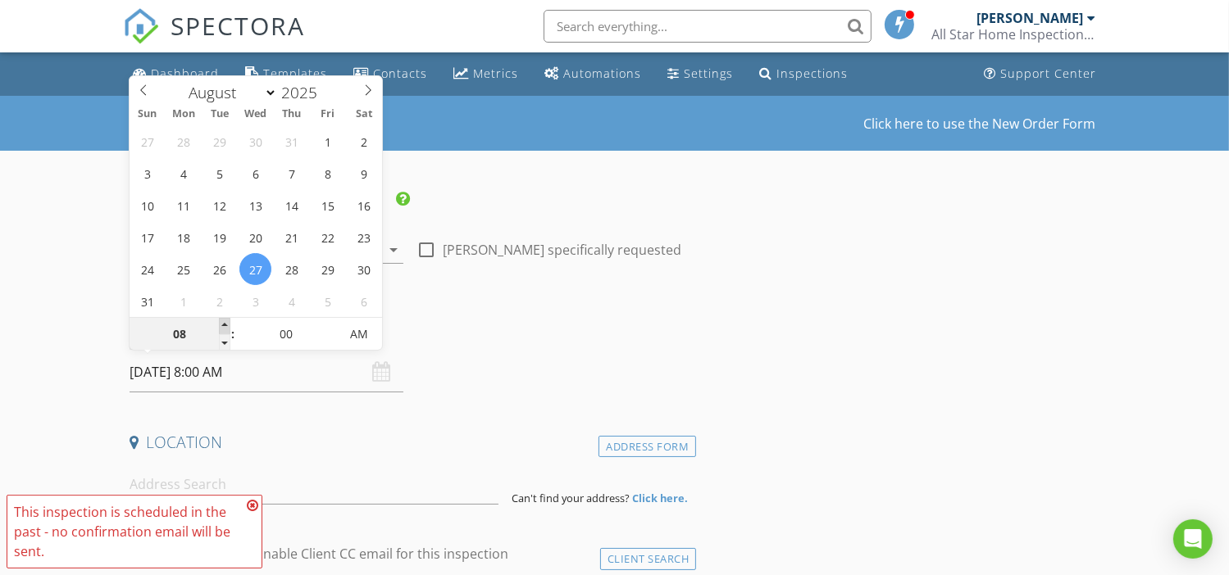
type input "09"
type input "[DATE] 9:00 AM"
click at [222, 323] on span at bounding box center [224, 326] width 11 height 16
type input "10"
type input "[DATE] 10:00 AM"
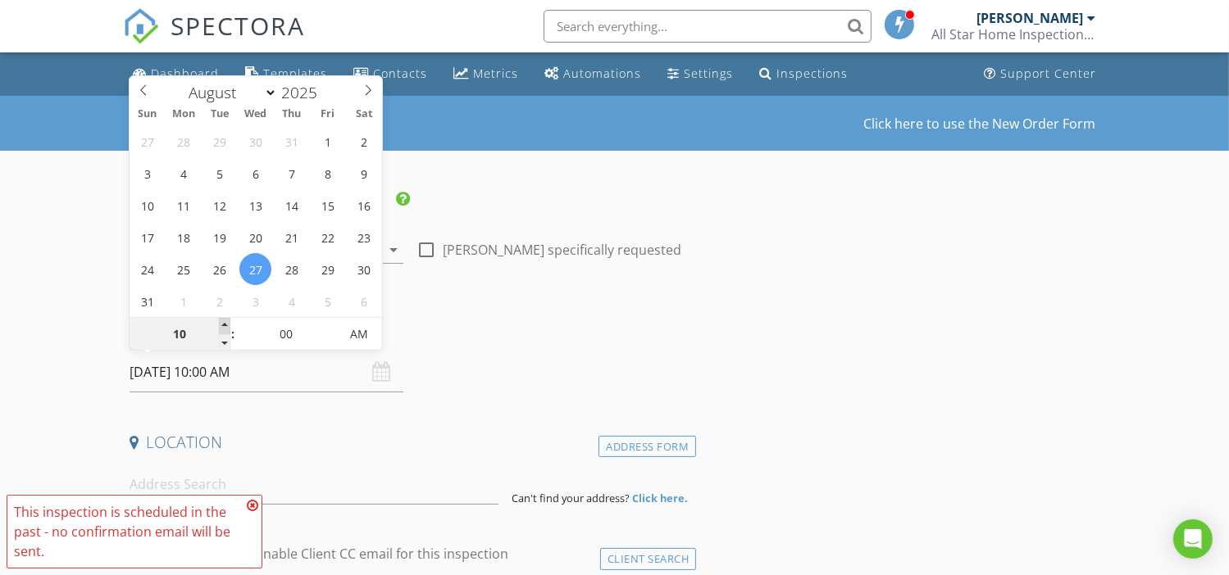
click at [222, 323] on span at bounding box center [224, 326] width 11 height 16
type input "11"
type input "[DATE] 11:00 AM"
click at [222, 323] on span at bounding box center [224, 326] width 11 height 16
type input "12"
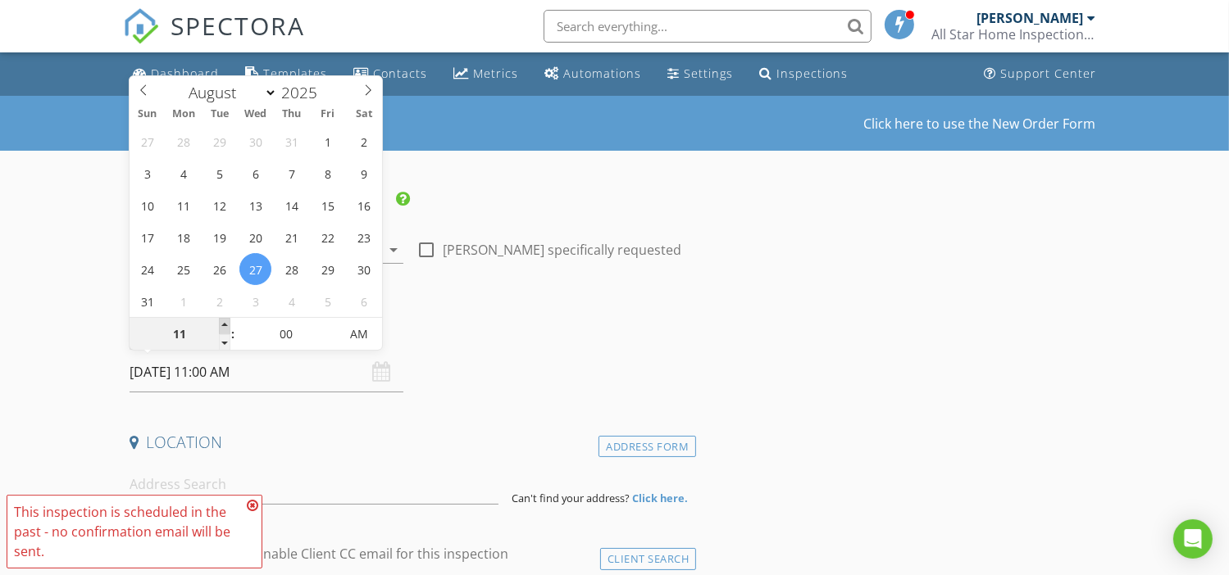
type input "08/27/2025 12:00 PM"
click at [222, 323] on span at bounding box center [224, 326] width 11 height 16
type input "01"
type input "08/27/2025 1:00 PM"
click at [222, 323] on span at bounding box center [224, 326] width 11 height 16
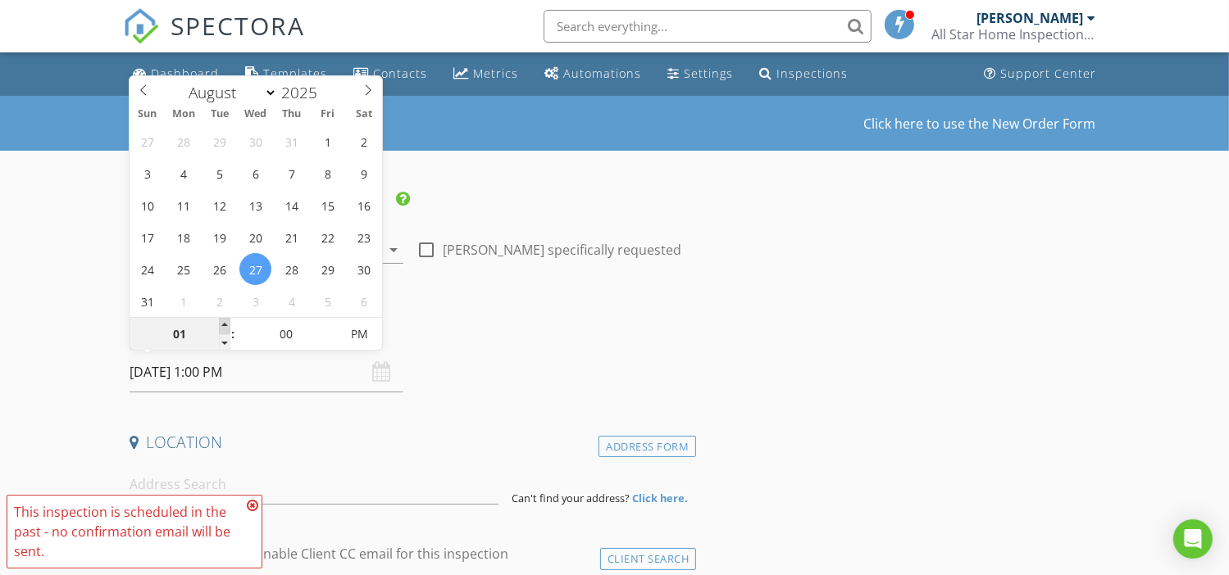
type input "02"
type input "08/27/2025 2:00 PM"
click at [222, 323] on span at bounding box center [224, 326] width 11 height 16
type input "03"
type input "08/27/2025 3:00 PM"
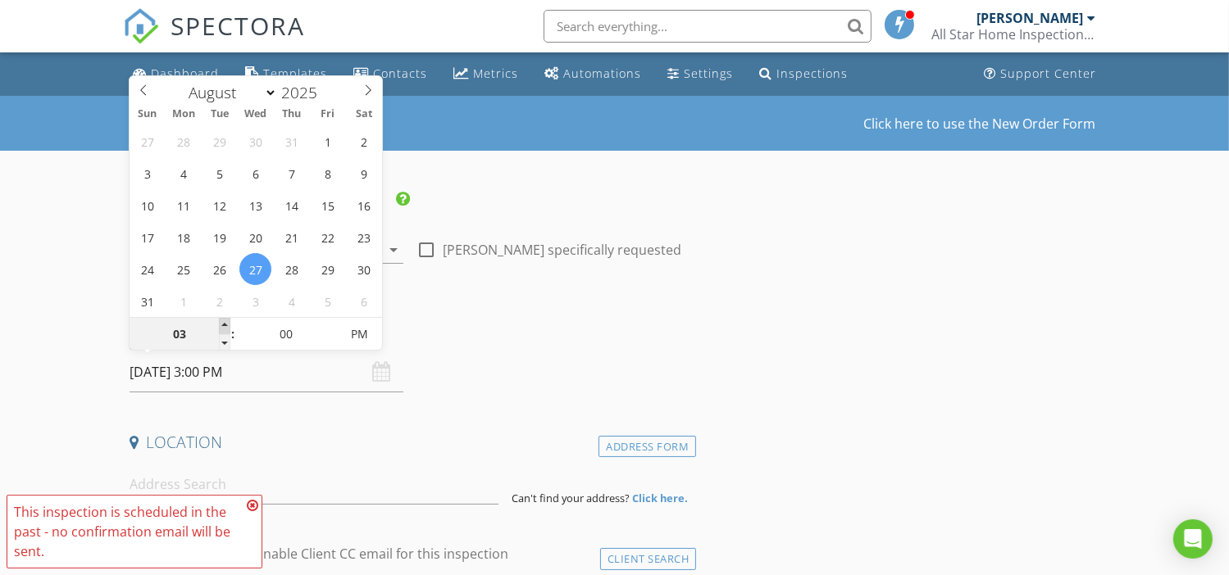
click at [222, 323] on span at bounding box center [224, 326] width 11 height 16
type input "04"
type input "08/27/2025 4:00 PM"
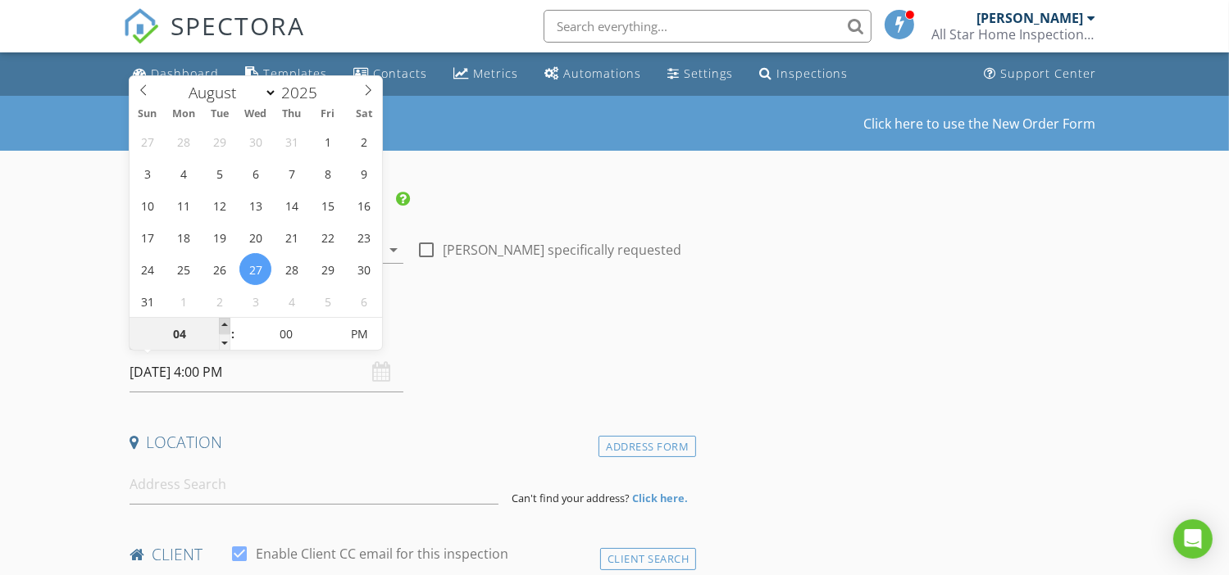
click at [222, 323] on span at bounding box center [224, 326] width 11 height 16
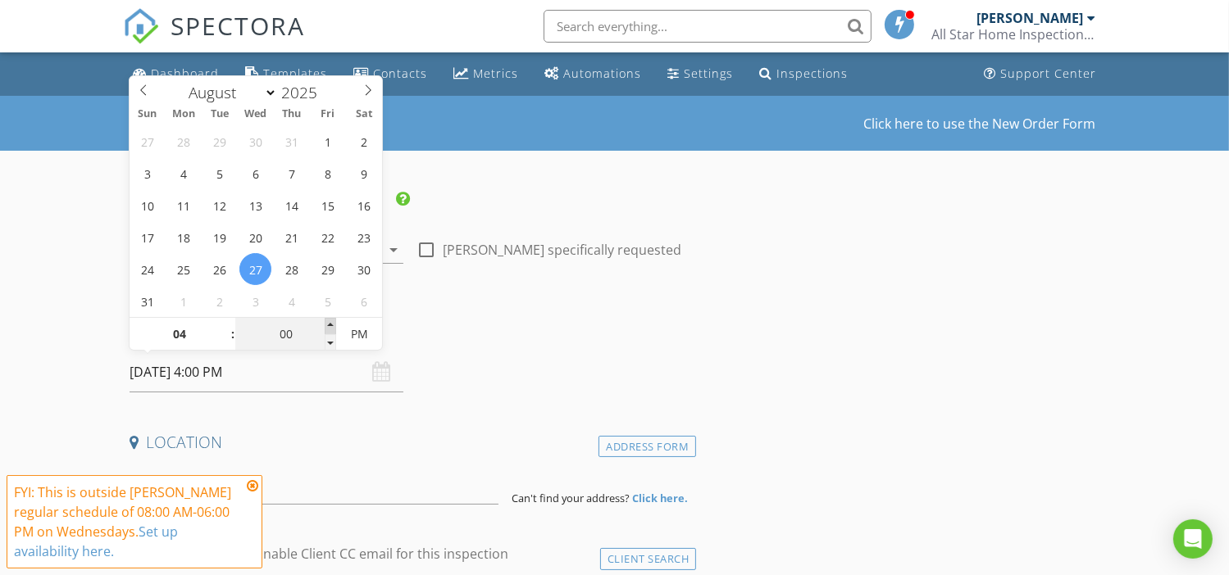
type input "05"
type input "08/27/2025 4:05 PM"
click at [334, 322] on span at bounding box center [330, 326] width 11 height 16
type input "10"
type input "08/27/2025 4:10 PM"
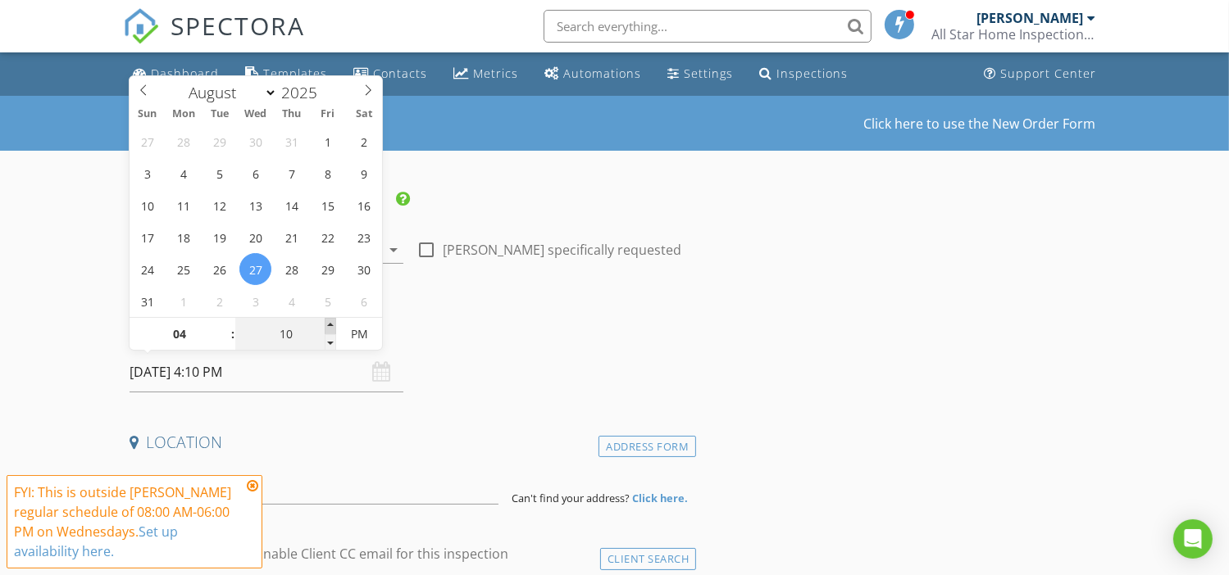
click at [334, 322] on span at bounding box center [330, 326] width 11 height 16
type input "15"
type input "08/27/2025 4:15 PM"
click at [334, 322] on span at bounding box center [330, 326] width 11 height 16
type input "20"
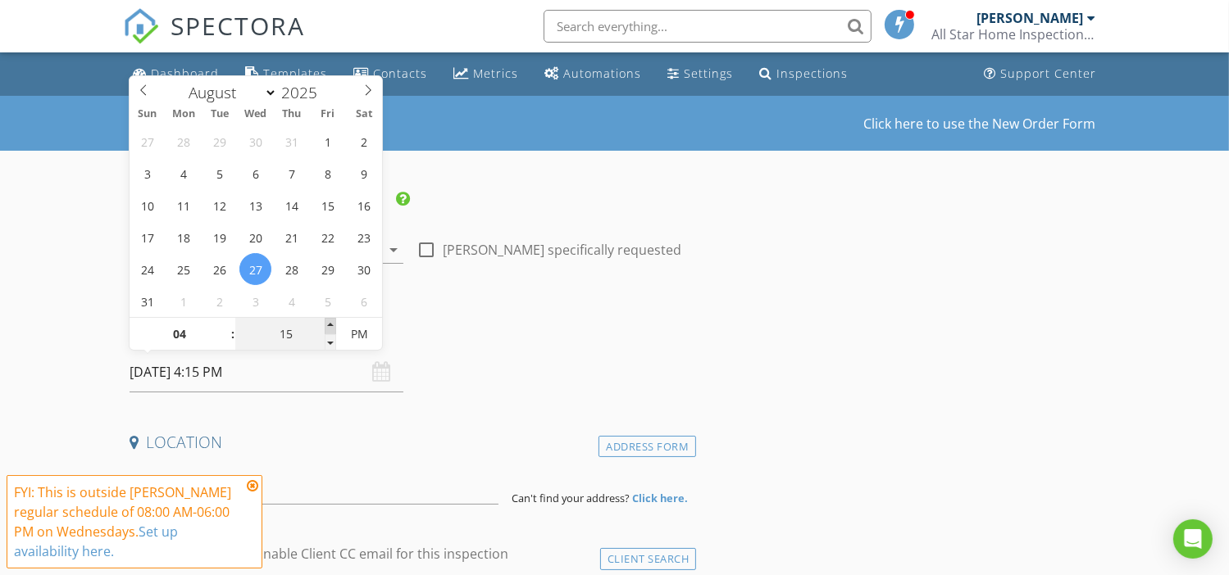
type input "08/27/2025 4:20 PM"
click at [334, 322] on span at bounding box center [330, 326] width 11 height 16
type input "25"
type input "08/27/2025 4:25 PM"
click at [334, 322] on span at bounding box center [330, 326] width 11 height 16
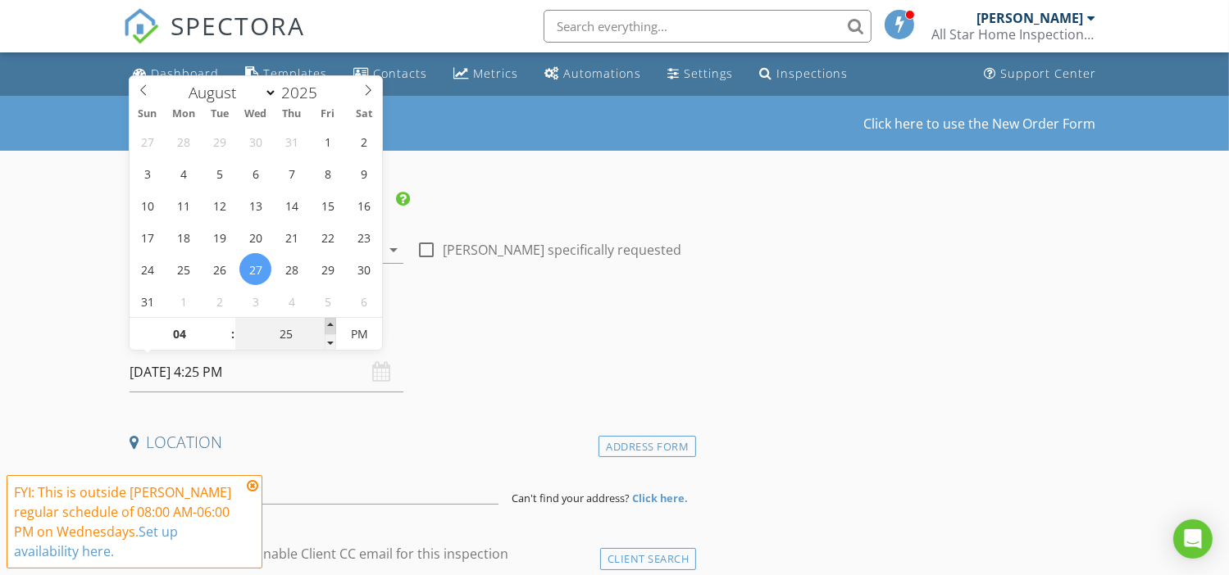
type input "30"
type input "08/27/2025 4:30 PM"
click at [334, 322] on span at bounding box center [330, 326] width 11 height 16
type input "35"
type input "08/27/2025 4:35 PM"
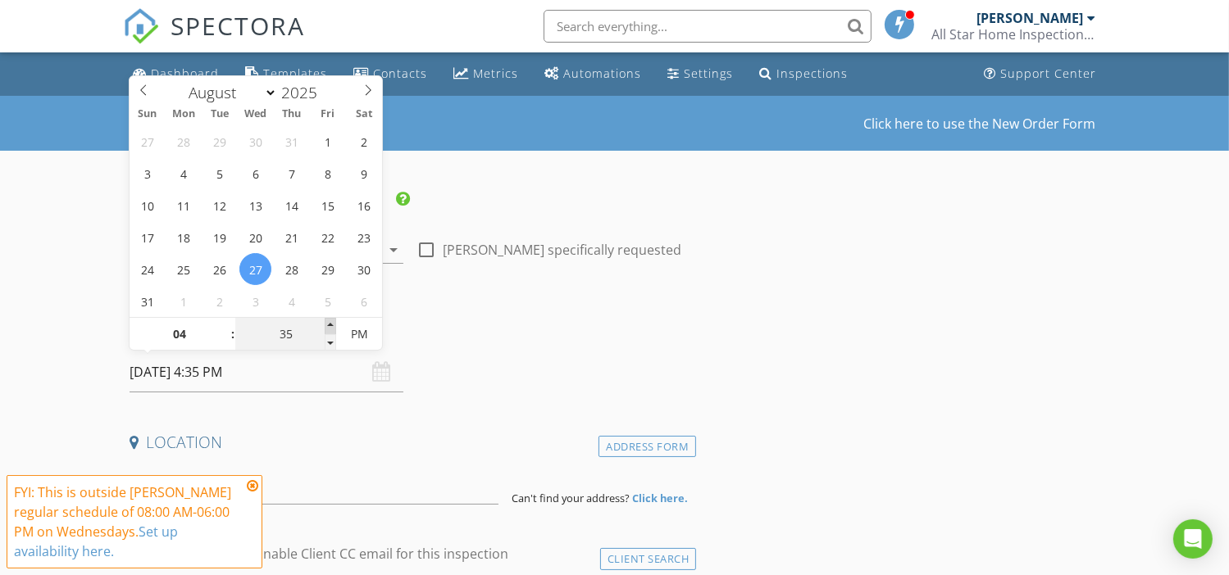
click at [334, 322] on span at bounding box center [330, 326] width 11 height 16
type input "30"
type input "08/27/2025 4:30 PM"
click at [334, 335] on span at bounding box center [330, 342] width 11 height 16
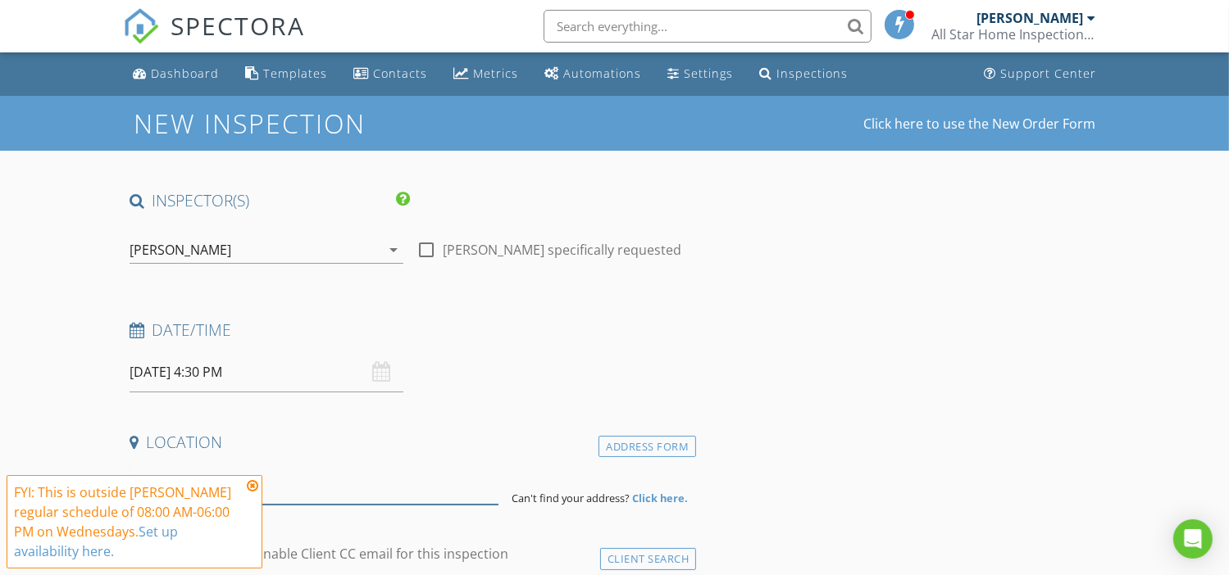
click at [314, 482] on input at bounding box center [313, 485] width 369 height 40
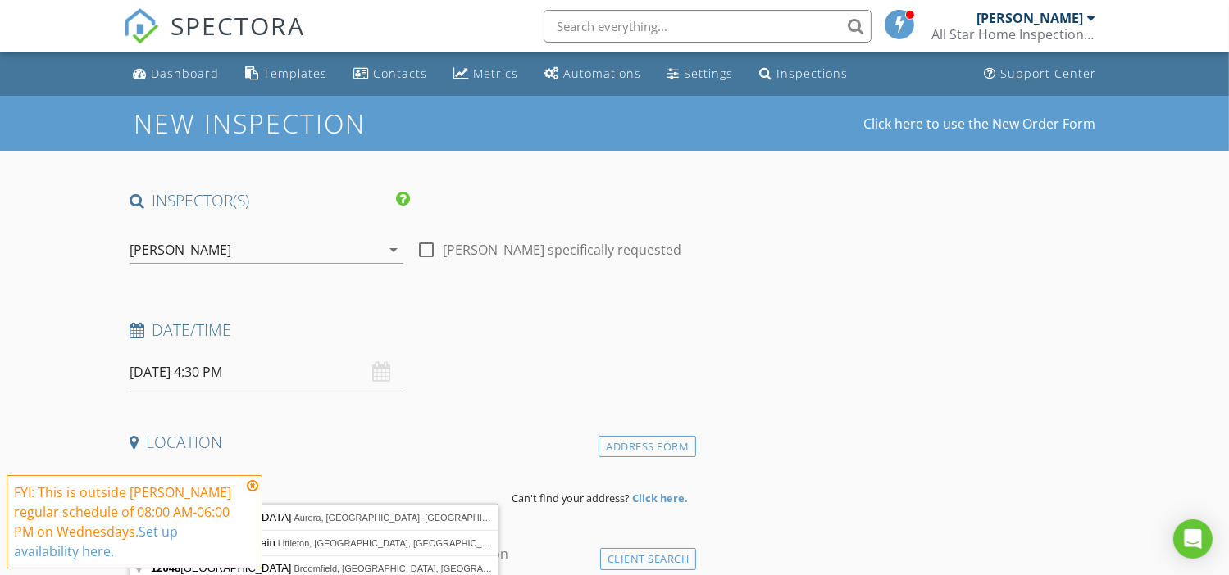
scroll to position [218, 0]
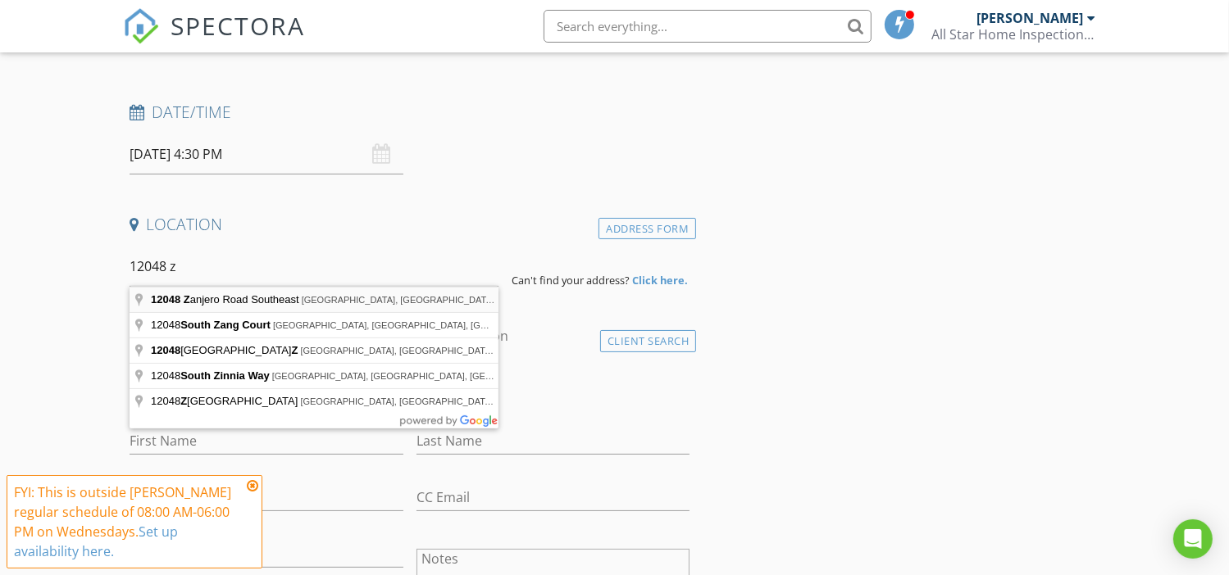
type input "12048 Zanjero Road Southeast, Albuquerque, NM, USA"
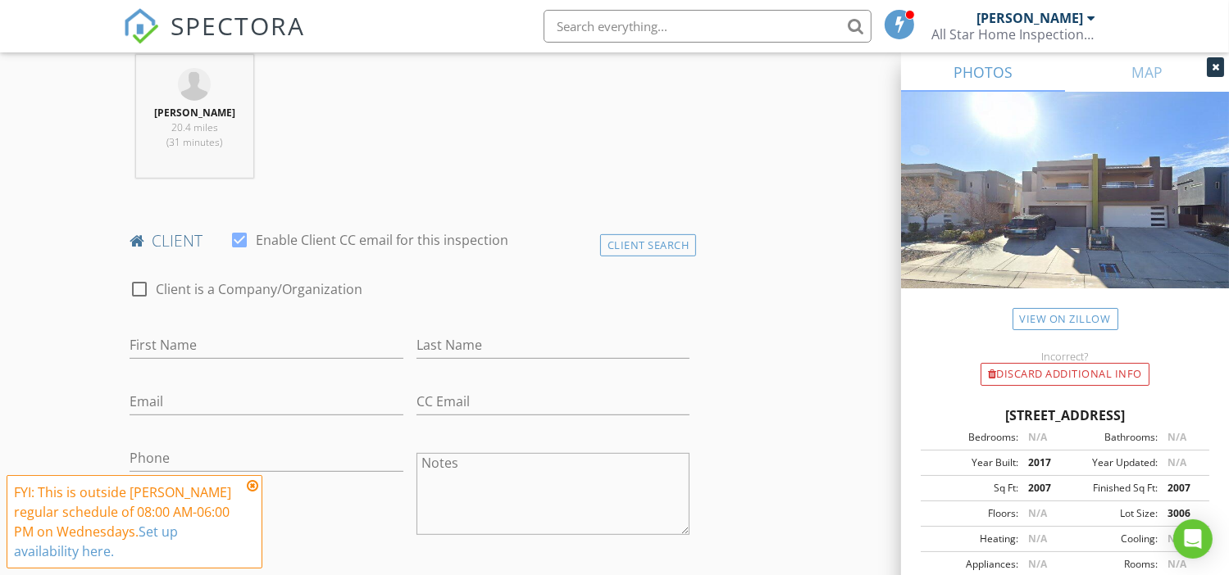
scroll to position [656, 0]
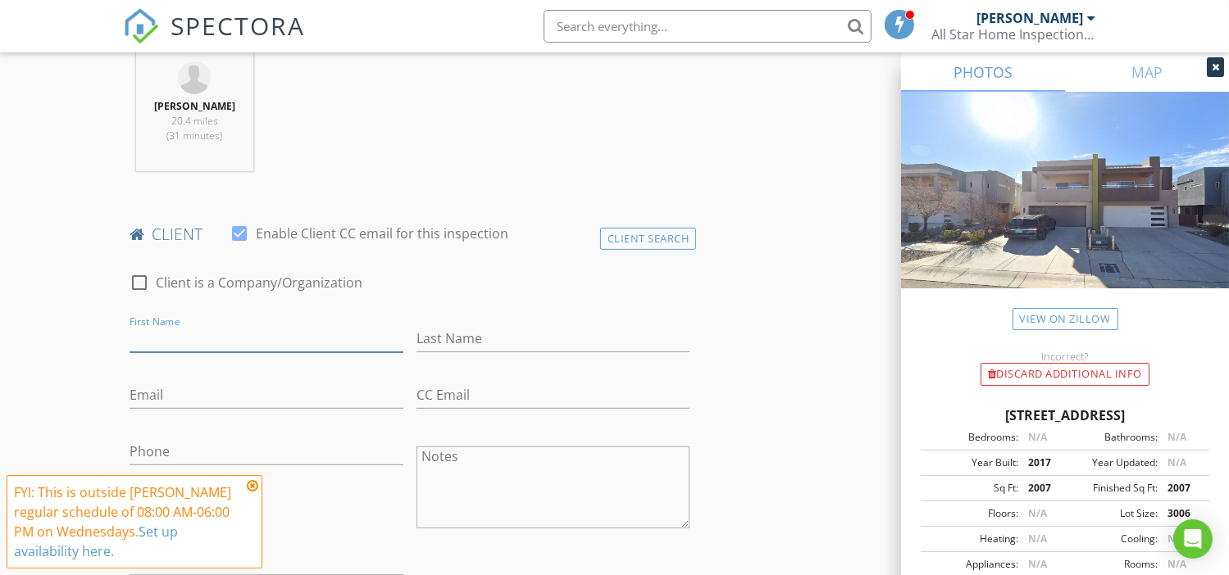
click at [244, 332] on input "First Name" at bounding box center [266, 338] width 274 height 27
type input "Camila"
type input "Orozco"
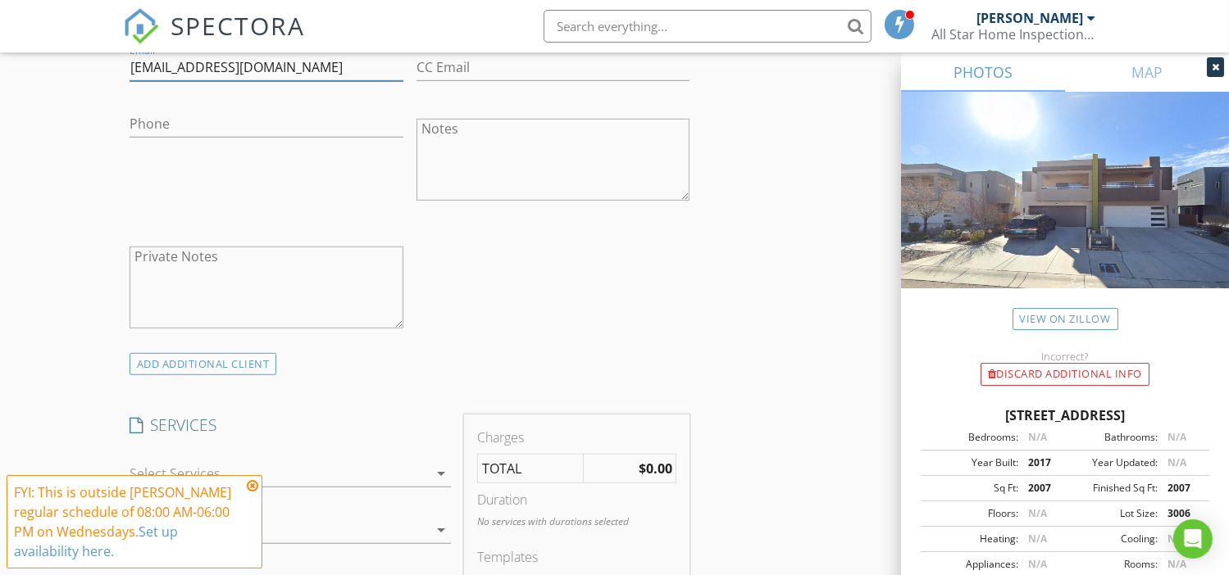
scroll to position [1201, 0]
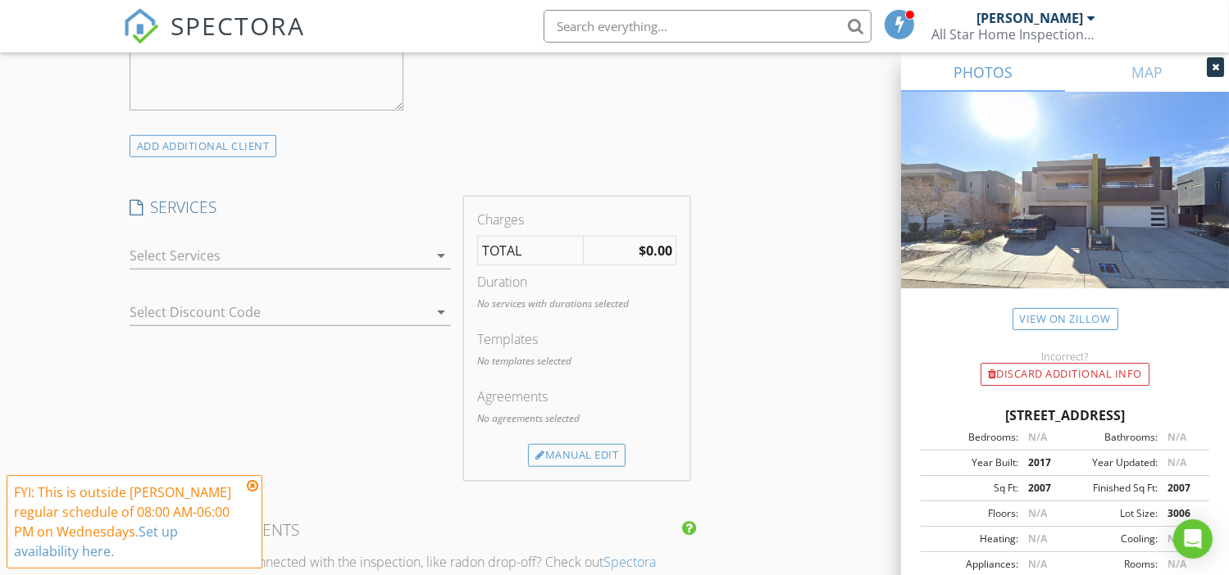
type input "camila8oro@gmail.com"
click at [335, 251] on div at bounding box center [278, 256] width 298 height 26
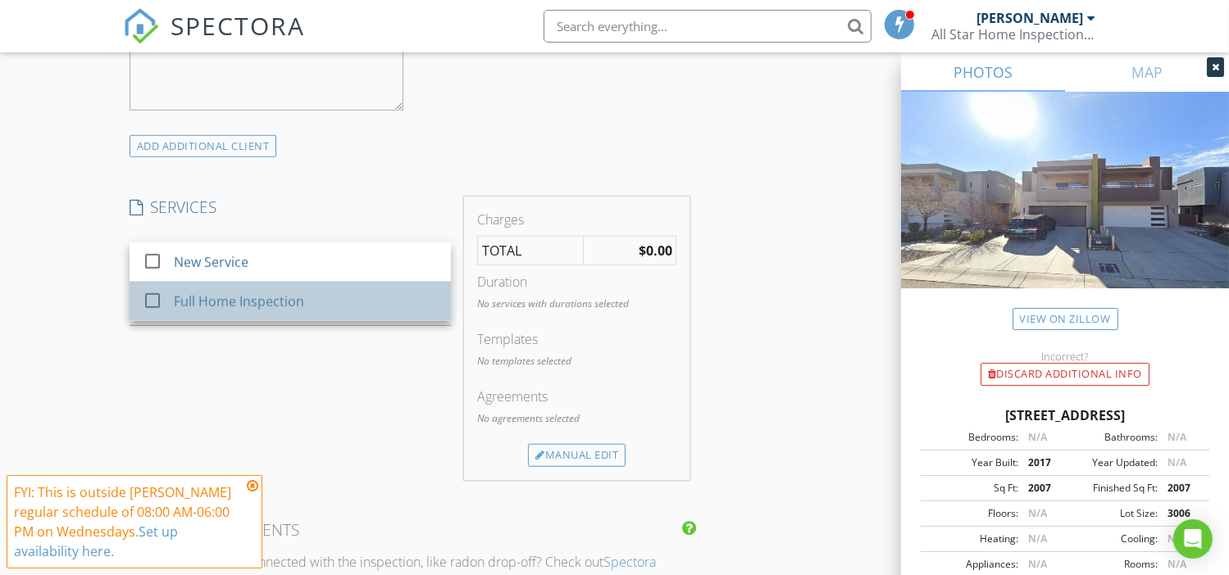
click at [284, 299] on div "Full Home Inspection" at bounding box center [239, 302] width 130 height 20
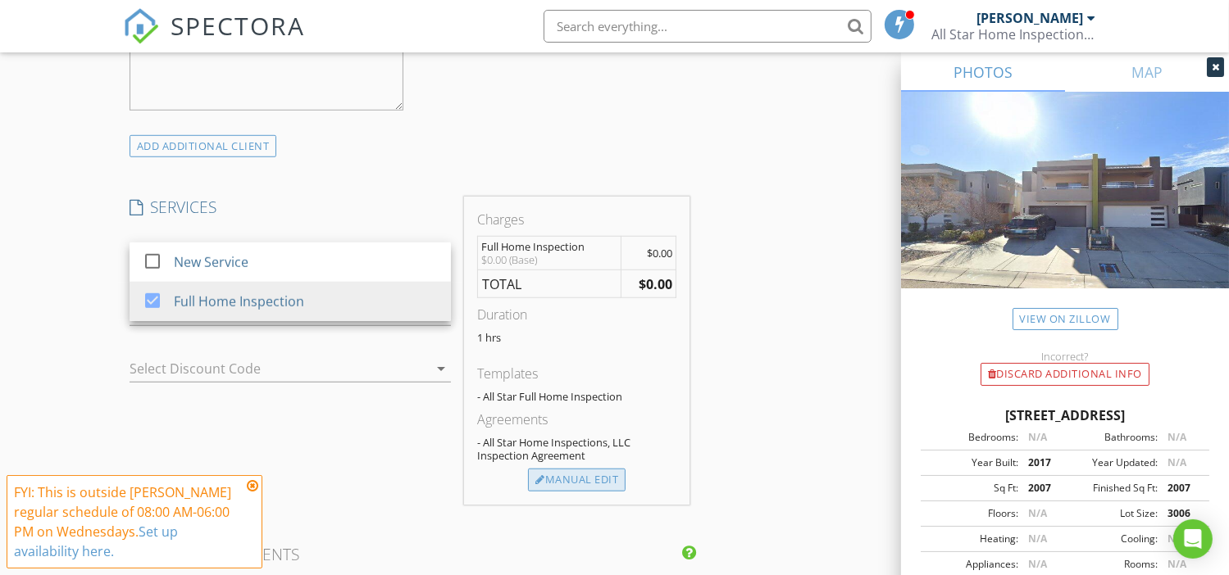
click at [597, 476] on div "Manual Edit" at bounding box center [577, 480] width 98 height 23
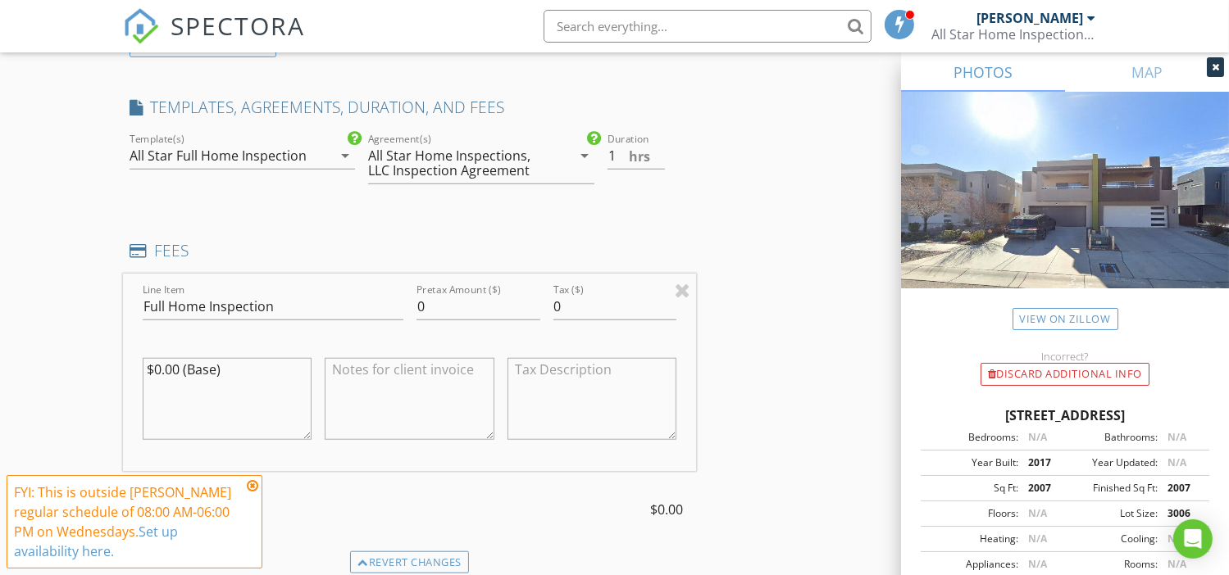
scroll to position [1420, 0]
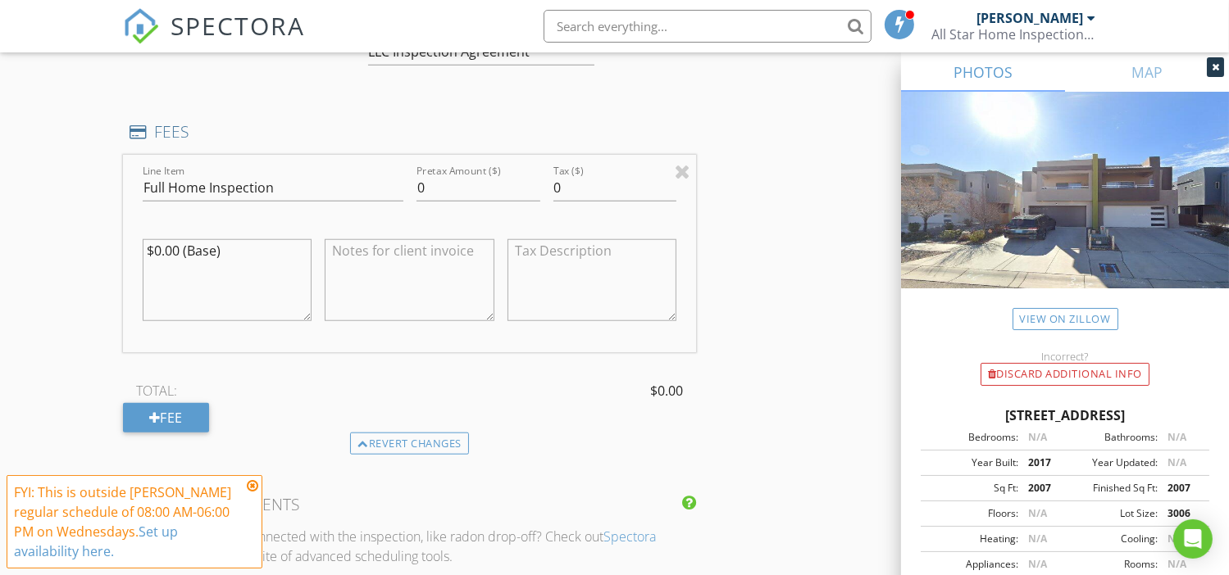
drag, startPoint x: 259, startPoint y: 254, endPoint x: 102, endPoint y: 247, distance: 156.7
click at [102, 247] on div "New Inspection Click here to use the New Order Form INSPECTOR(S) check_box Bobb…" at bounding box center [614, 247] width 1229 height 3143
drag, startPoint x: 435, startPoint y: 184, endPoint x: 397, endPoint y: 188, distance: 38.7
click at [397, 188] on div "Line Item Full Home Inspection Pretax Amount ($) 0 Tax ($) 0" at bounding box center [410, 254] width 574 height 198
type input "345"
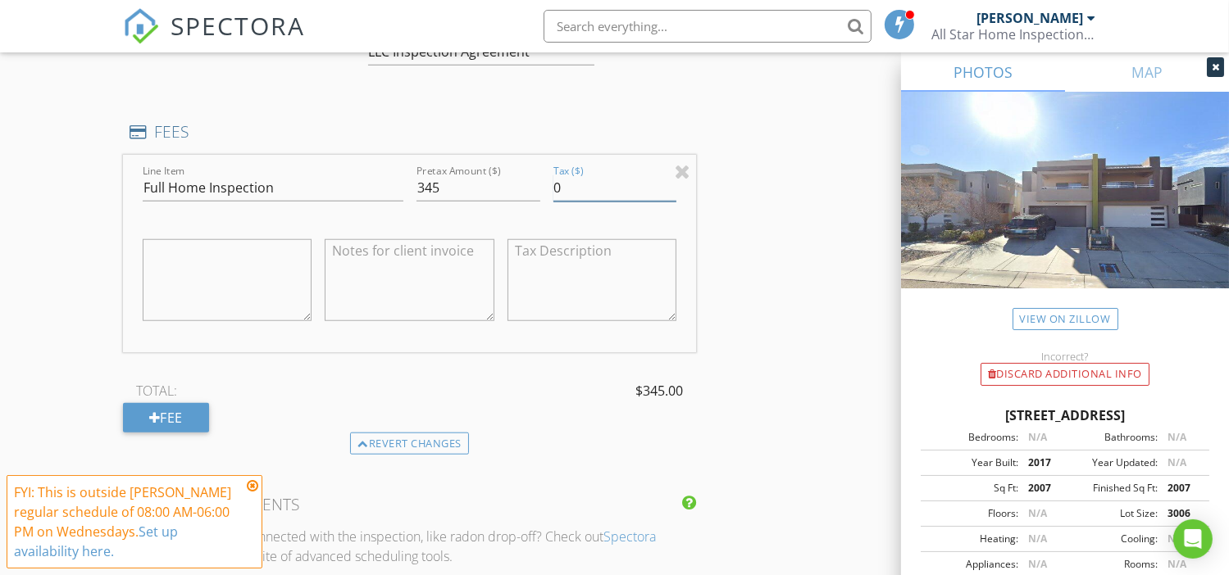
drag, startPoint x: 578, startPoint y: 176, endPoint x: 541, endPoint y: 193, distance: 40.4
click at [541, 193] on div "Line Item Full Home Inspection Pretax Amount ($) 345 Tax ($) 0" at bounding box center [410, 254] width 574 height 198
type input "27.12"
click at [165, 411] on div "Fee" at bounding box center [166, 418] width 86 height 30
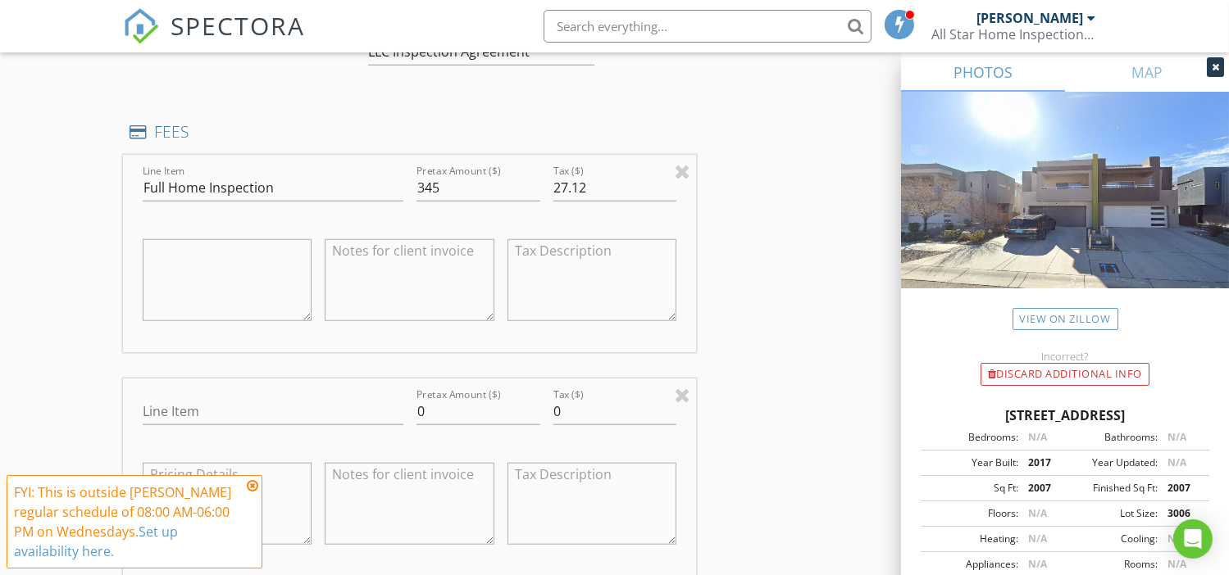
click at [405, 486] on textarea at bounding box center [410, 504] width 170 height 82
paste textarea "Included at no additional cost with the purchase of the Full Home Inspection"
type textarea "Included at no additional cost with the purchase of the Full Home Inspection"
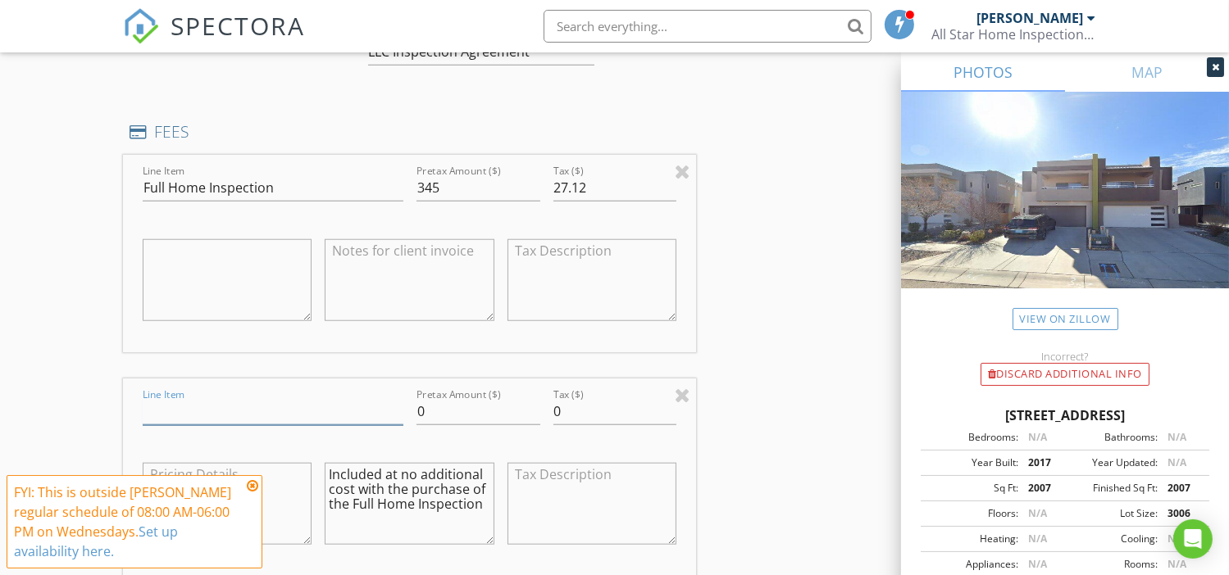
click at [250, 409] on input "Line Item" at bounding box center [273, 411] width 261 height 27
type input "Termite/Dry Rot Inspection"
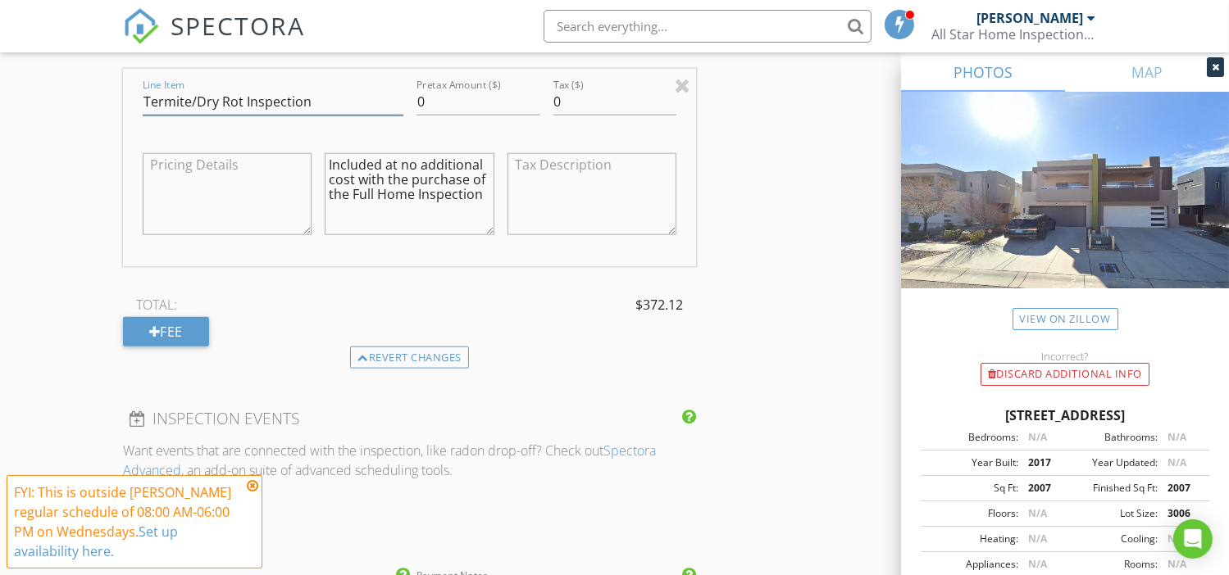
scroll to position [1748, 0]
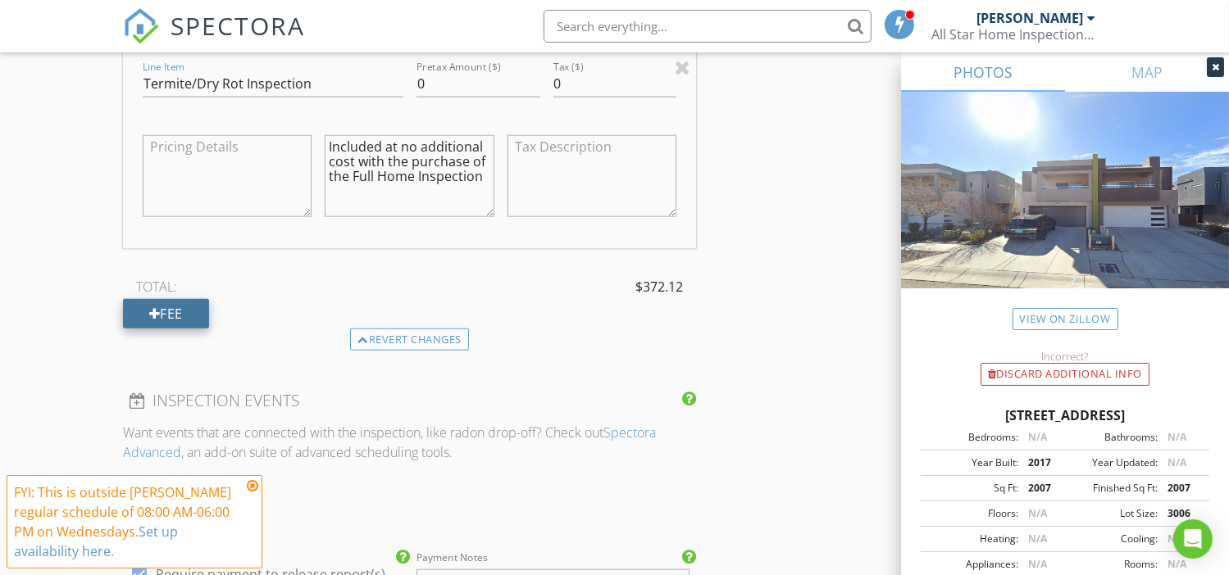
click at [186, 303] on div "Fee" at bounding box center [166, 314] width 86 height 30
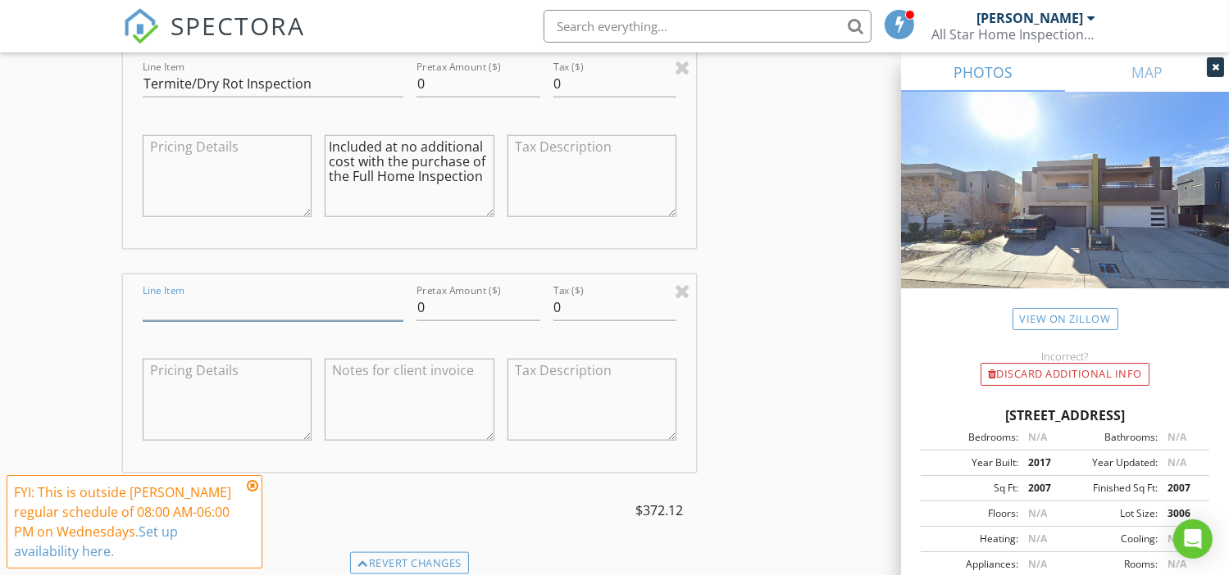
click at [320, 302] on input "Line Item" at bounding box center [273, 307] width 261 height 27
type input "Reinspection"
click at [416, 399] on textarea at bounding box center [410, 400] width 170 height 82
paste textarea "Included at no additional cost with the purchase of the Full Home Inspection"
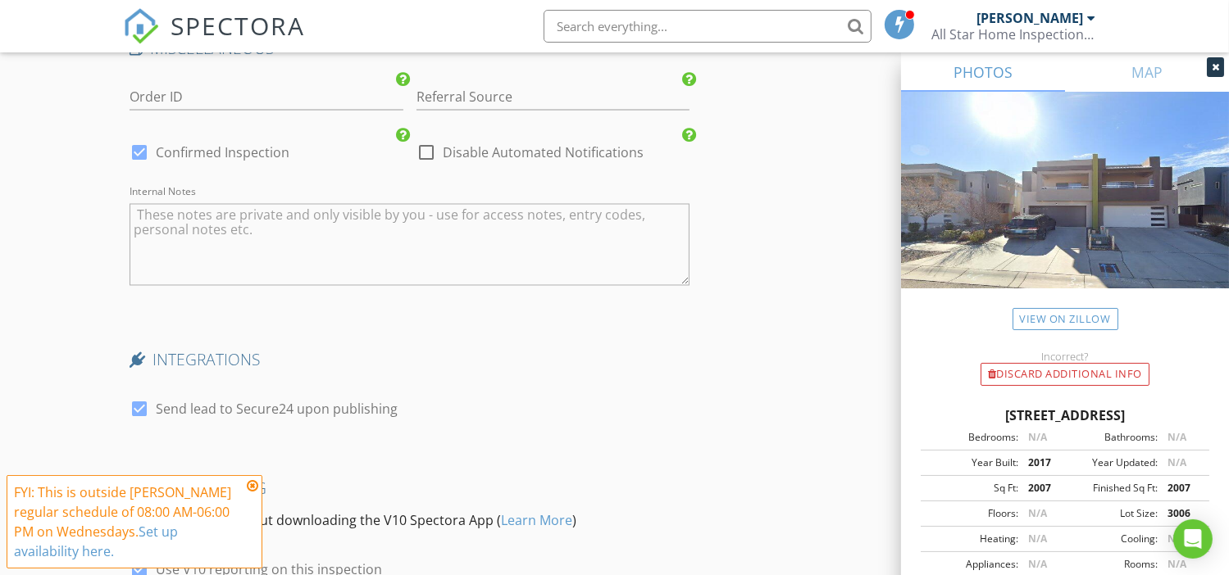
scroll to position [3105, 0]
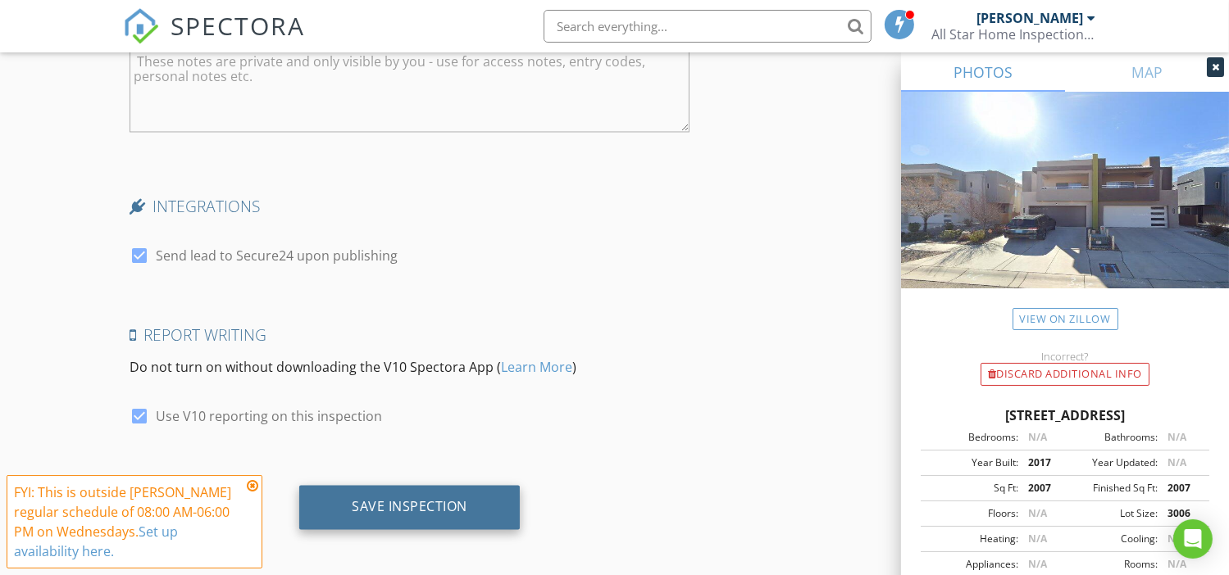
type textarea "Included at no additional cost with the purchase of the Full Home Inspection"
click at [411, 500] on div "Save Inspection" at bounding box center [410, 506] width 116 height 16
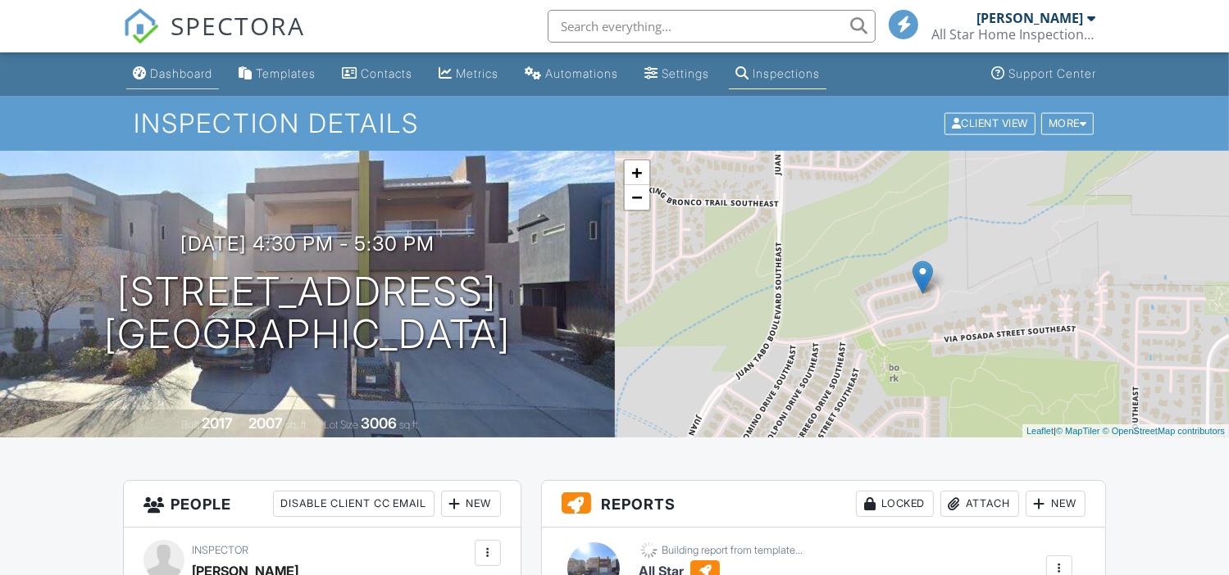
click at [179, 66] on div "Dashboard" at bounding box center [181, 73] width 62 height 14
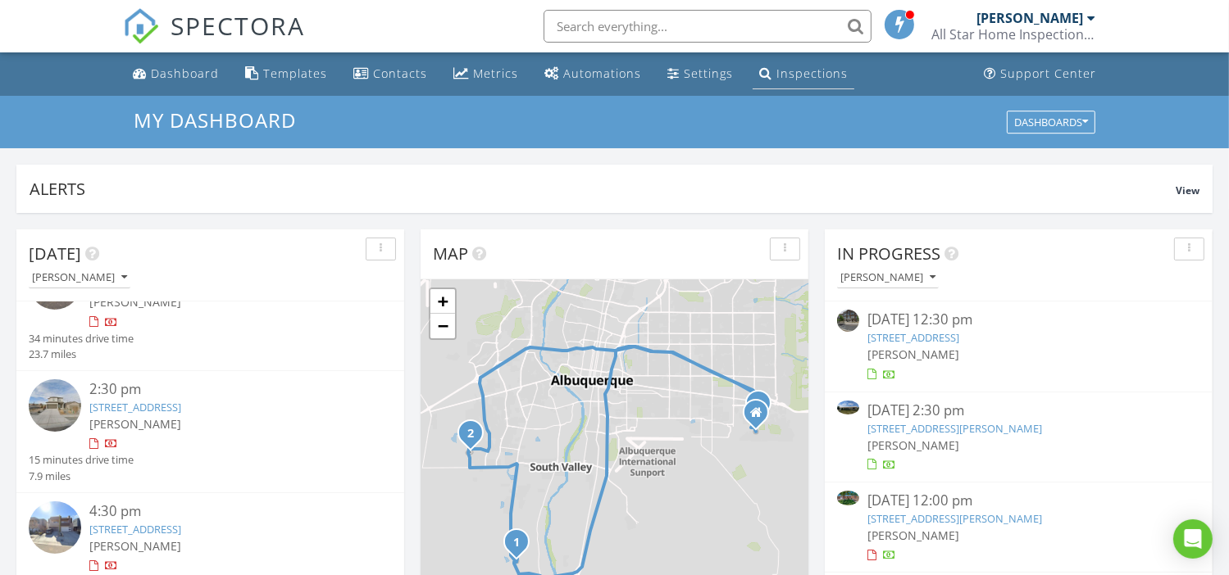
click at [797, 67] on div "Inspections" at bounding box center [811, 74] width 71 height 16
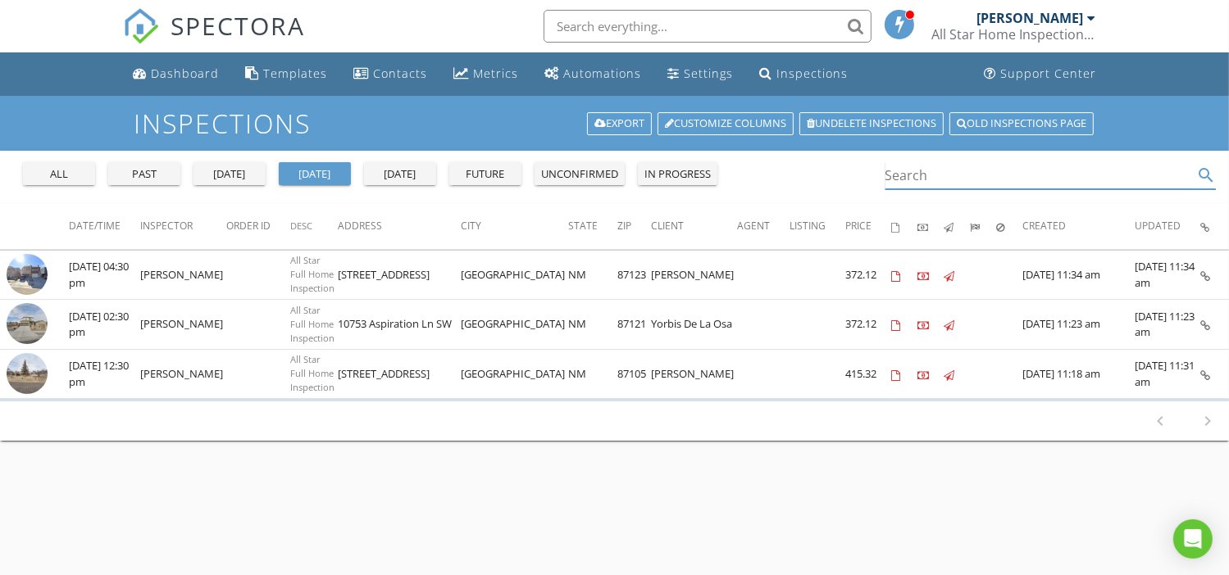
click at [947, 170] on input "Search" at bounding box center [1039, 175] width 308 height 27
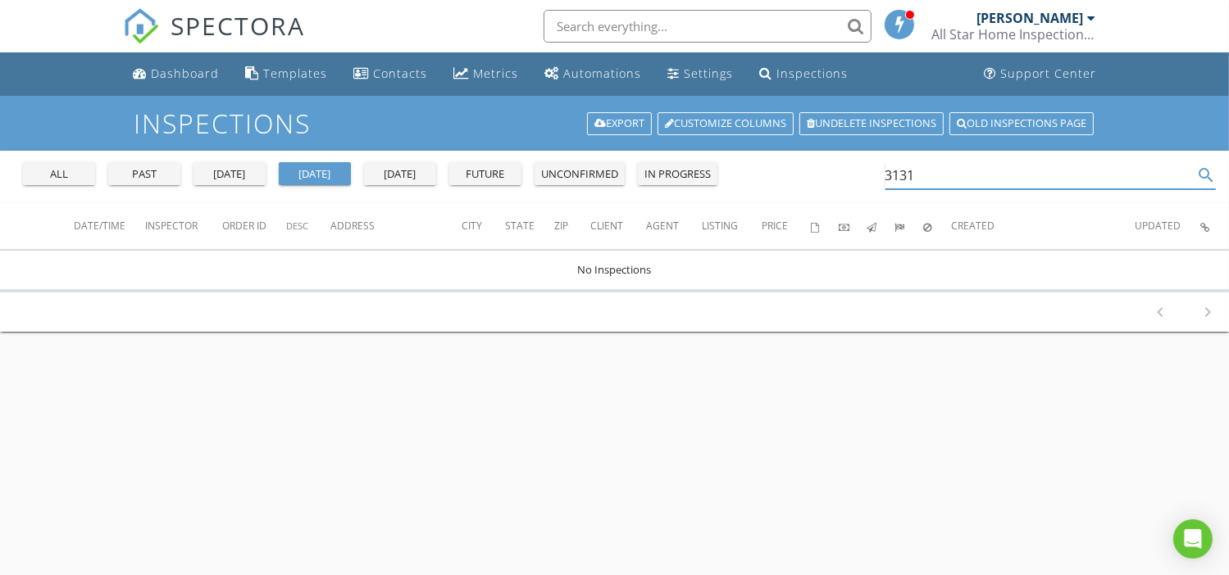
type input "3131"
click at [66, 175] on div "all" at bounding box center [59, 174] width 59 height 16
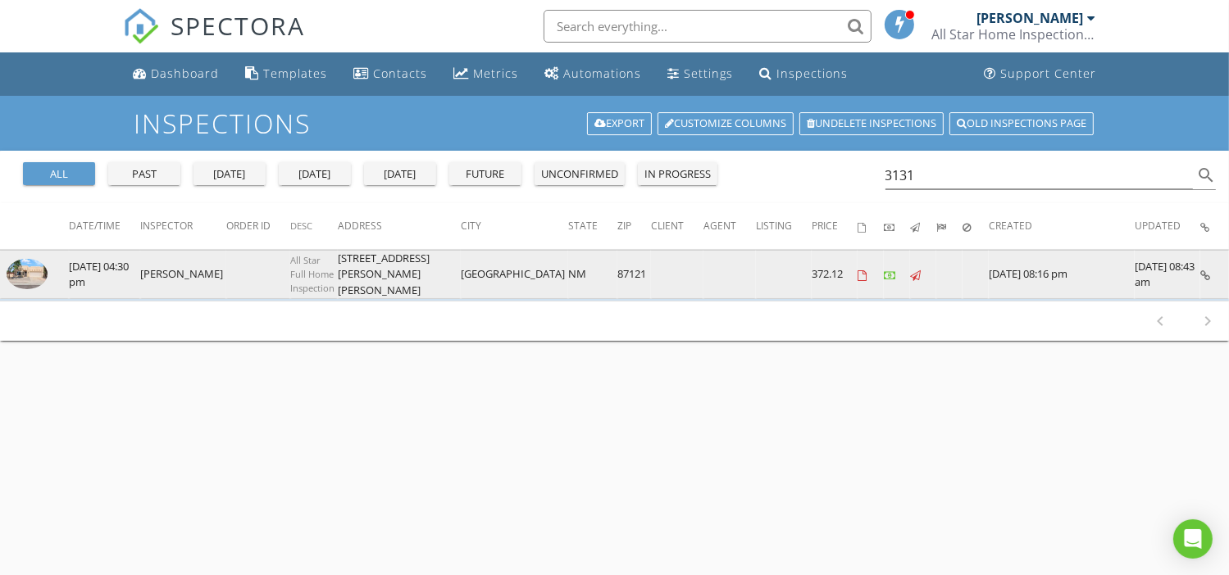
click at [21, 263] on img at bounding box center [27, 274] width 41 height 31
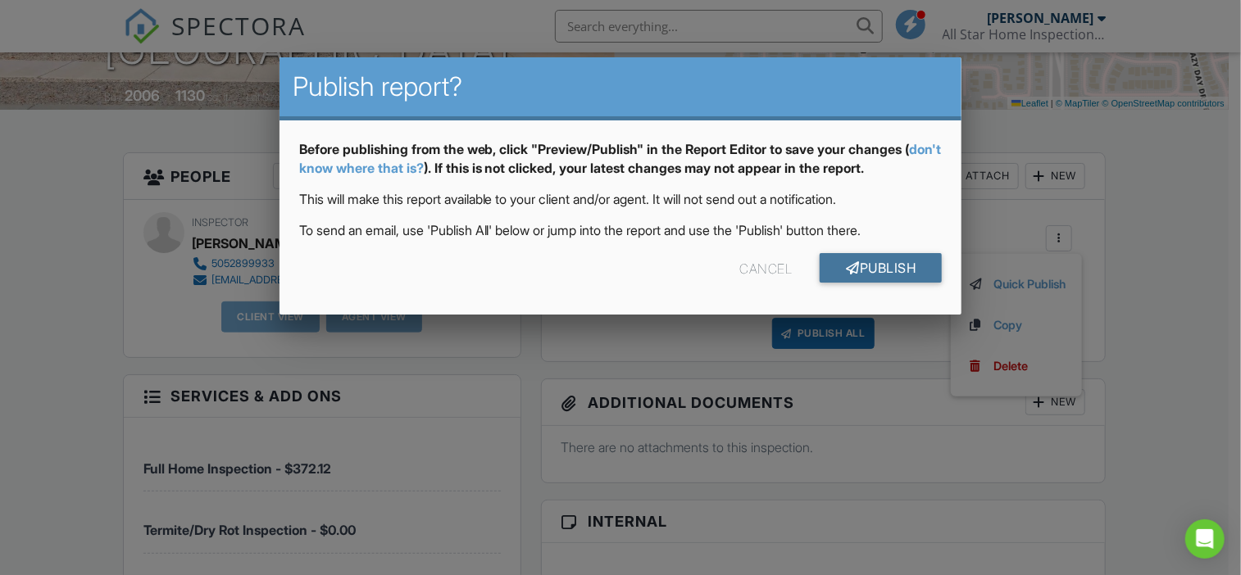
click at [899, 261] on link "Publish" at bounding box center [881, 268] width 122 height 30
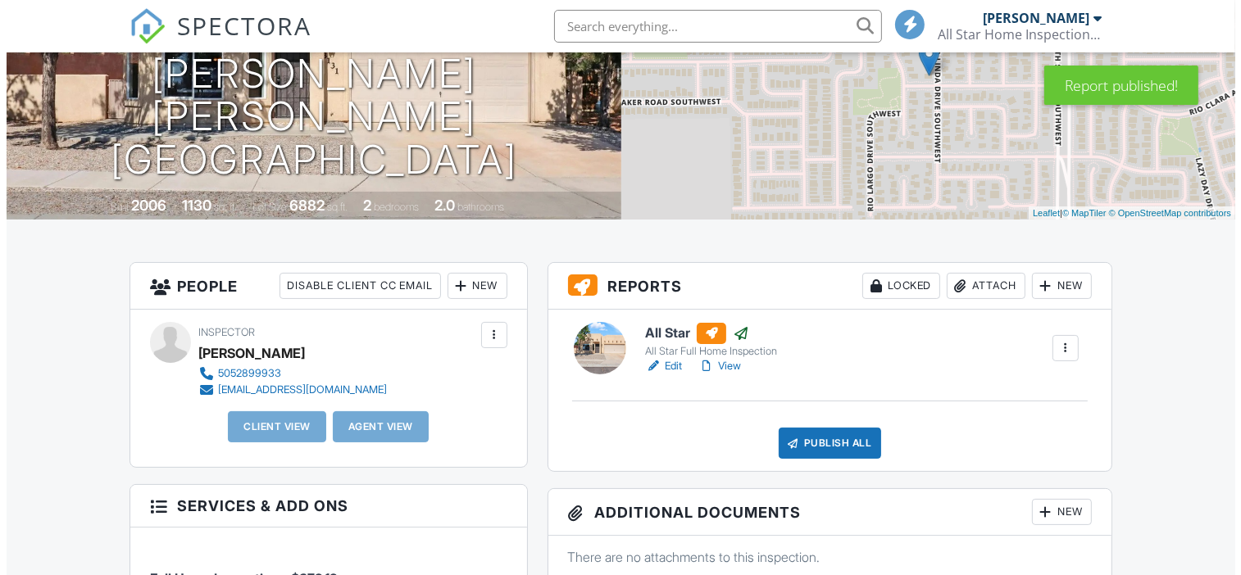
scroll to position [328, 0]
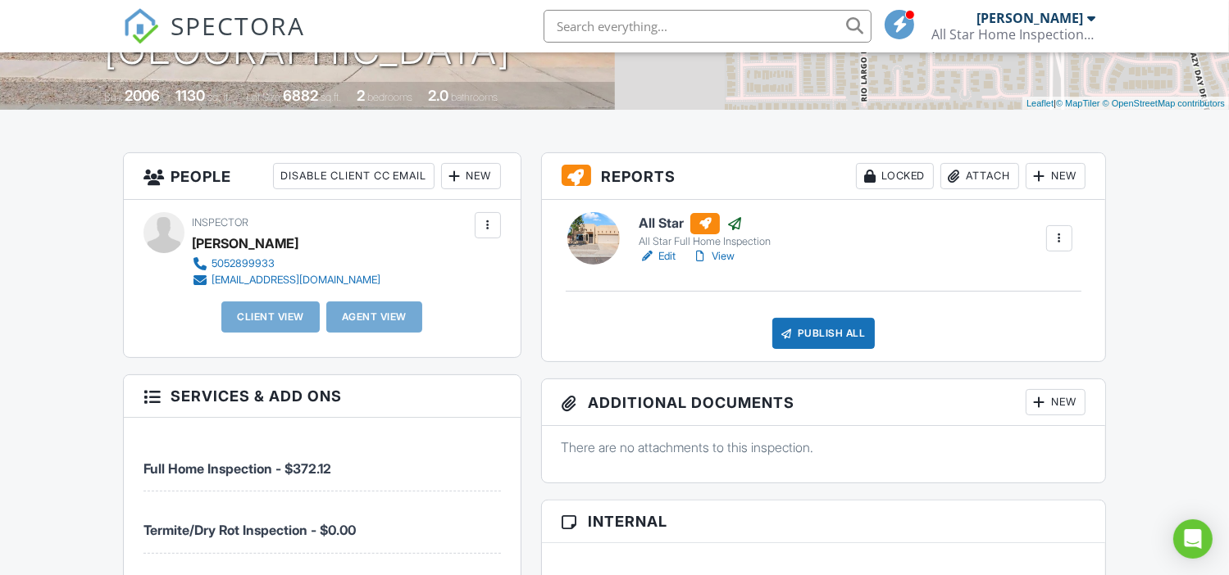
click at [1056, 239] on div at bounding box center [1059, 238] width 16 height 16
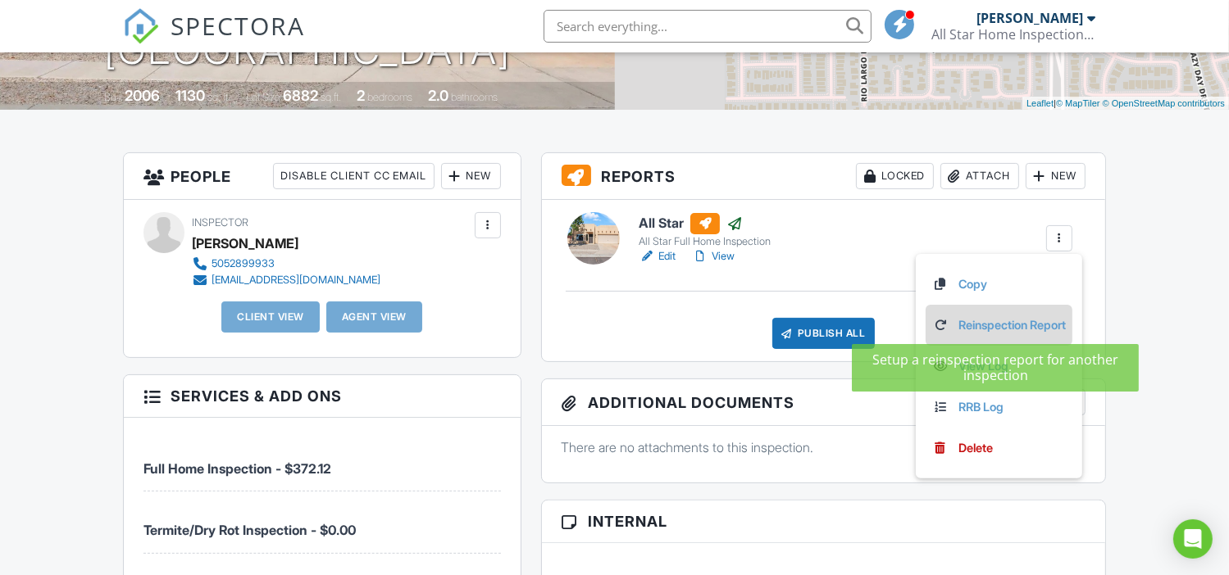
click at [968, 318] on link "Reinspection Report" at bounding box center [999, 325] width 134 height 18
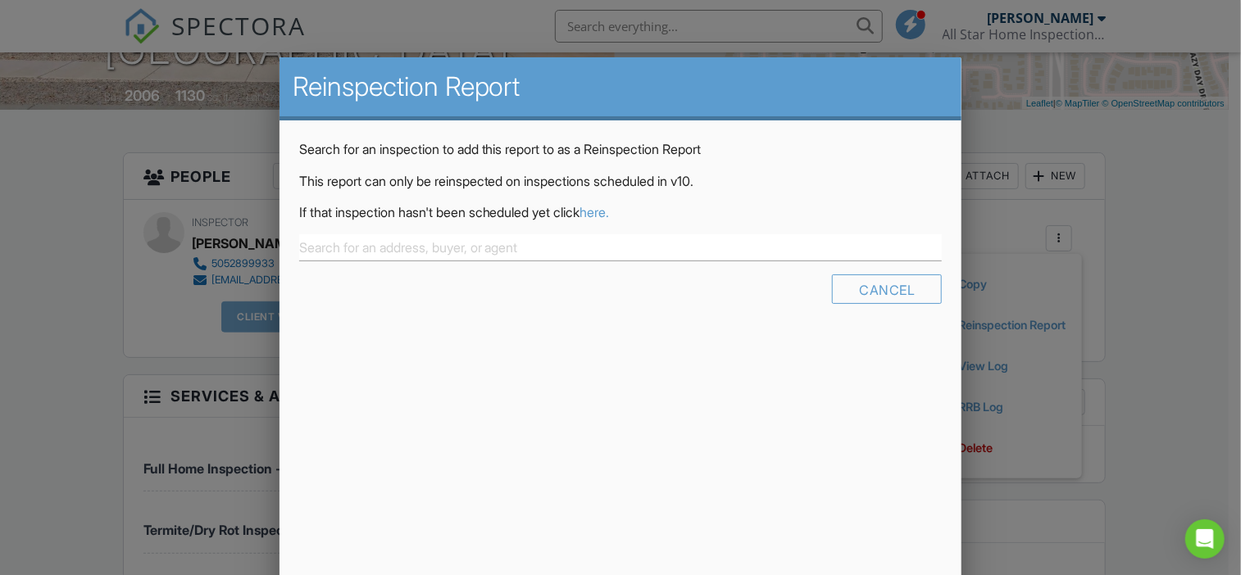
click at [610, 213] on link "here." at bounding box center [595, 212] width 30 height 16
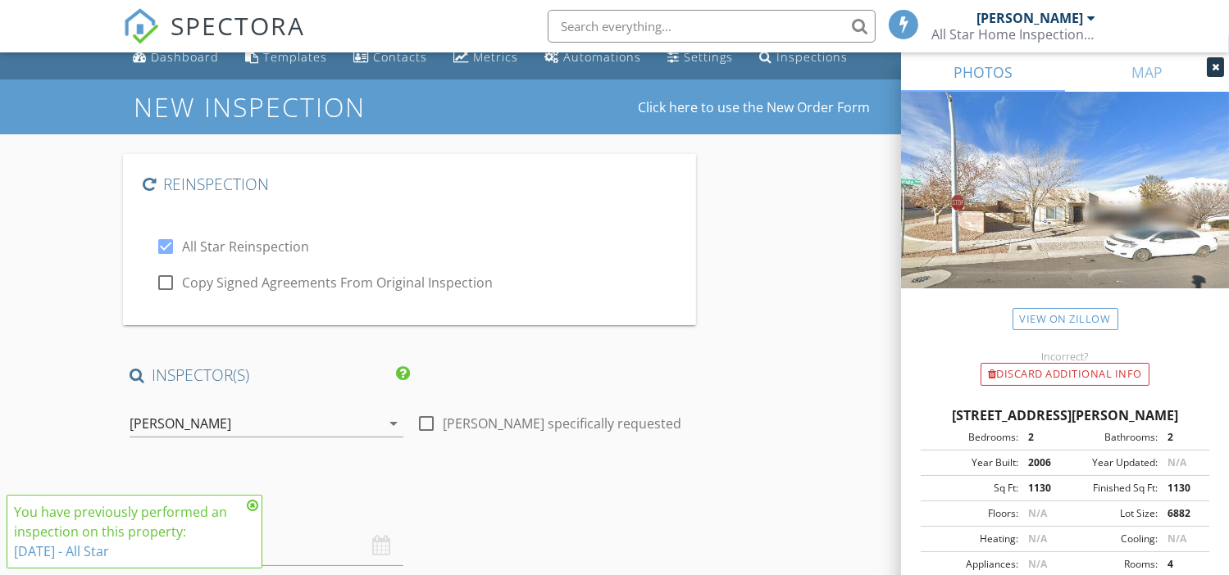
scroll to position [218, 0]
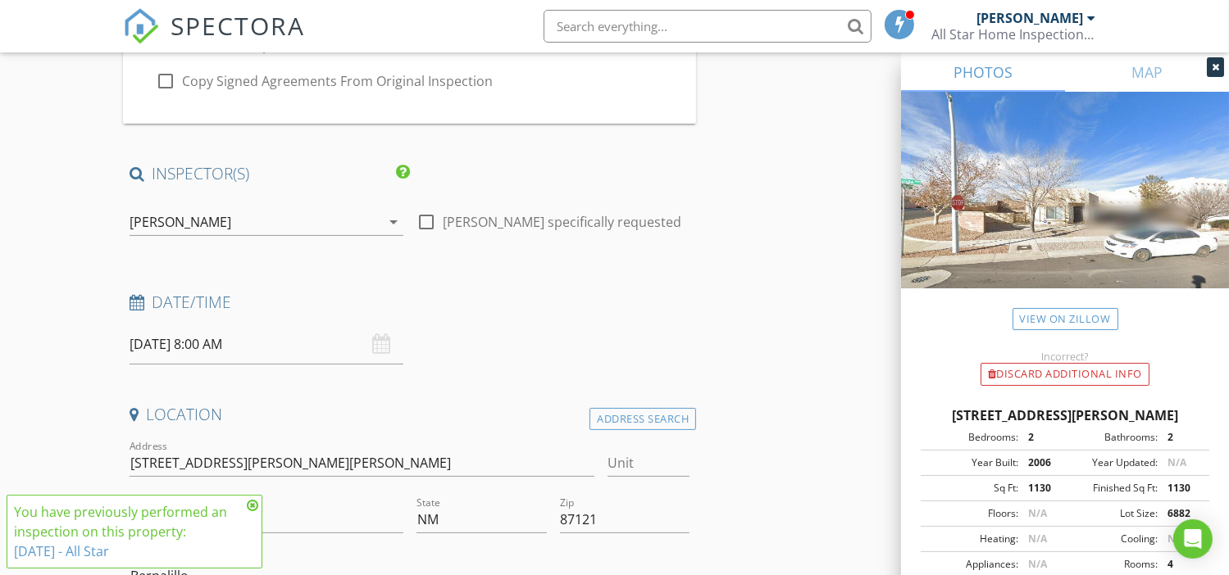
click at [268, 344] on input "[DATE] 8:00 AM" at bounding box center [266, 345] width 274 height 40
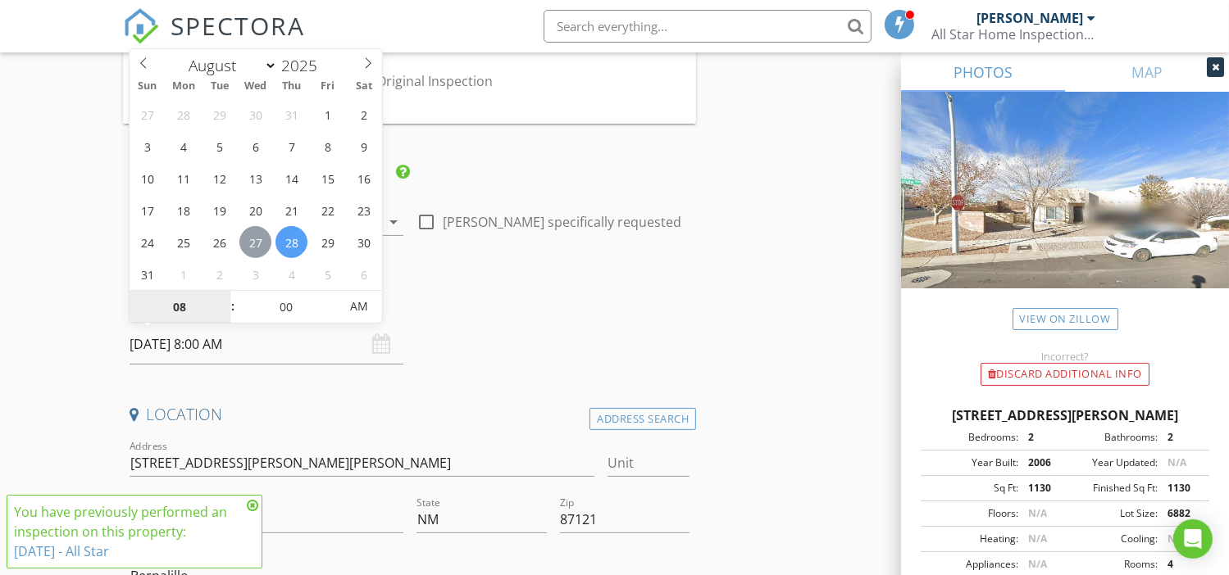
type input "[DATE] 8:00 AM"
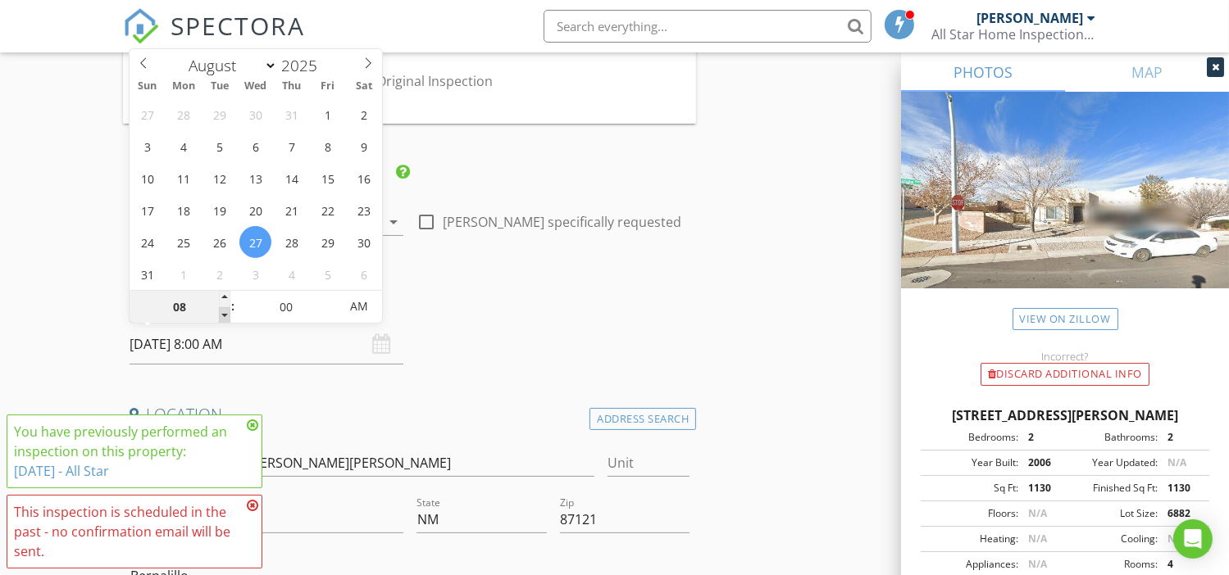
type input "07"
type input "[DATE] 7:00 AM"
click at [223, 311] on span at bounding box center [224, 315] width 11 height 16
type input "06"
type input "08/27/2025 6:00 AM"
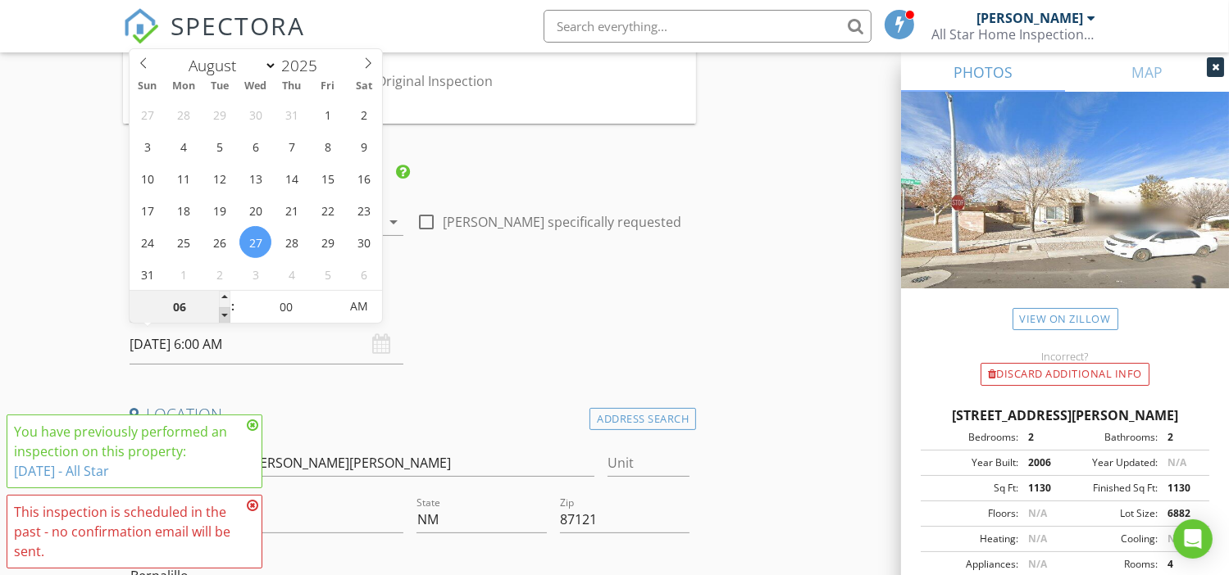
click at [223, 311] on span at bounding box center [224, 315] width 11 height 16
type input "05"
type input "08/27/2025 5:00 AM"
click at [223, 311] on span at bounding box center [224, 315] width 11 height 16
type input "04"
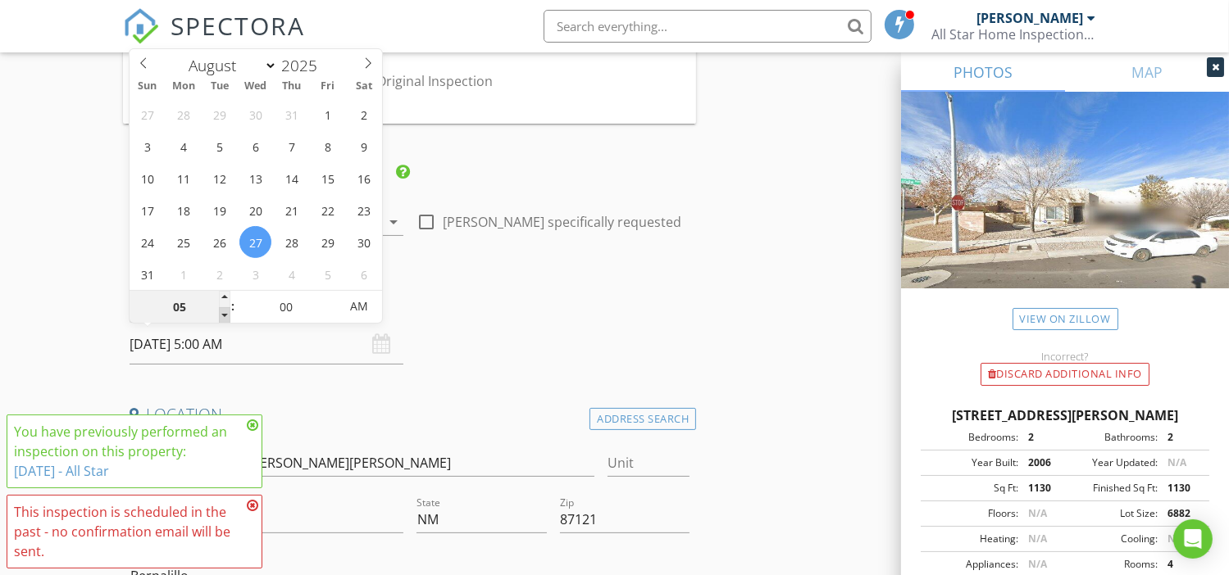
type input "08/27/2025 4:00 AM"
click at [223, 311] on span at bounding box center [224, 315] width 11 height 16
type input "03"
type input "08/27/2025 3:00 AM"
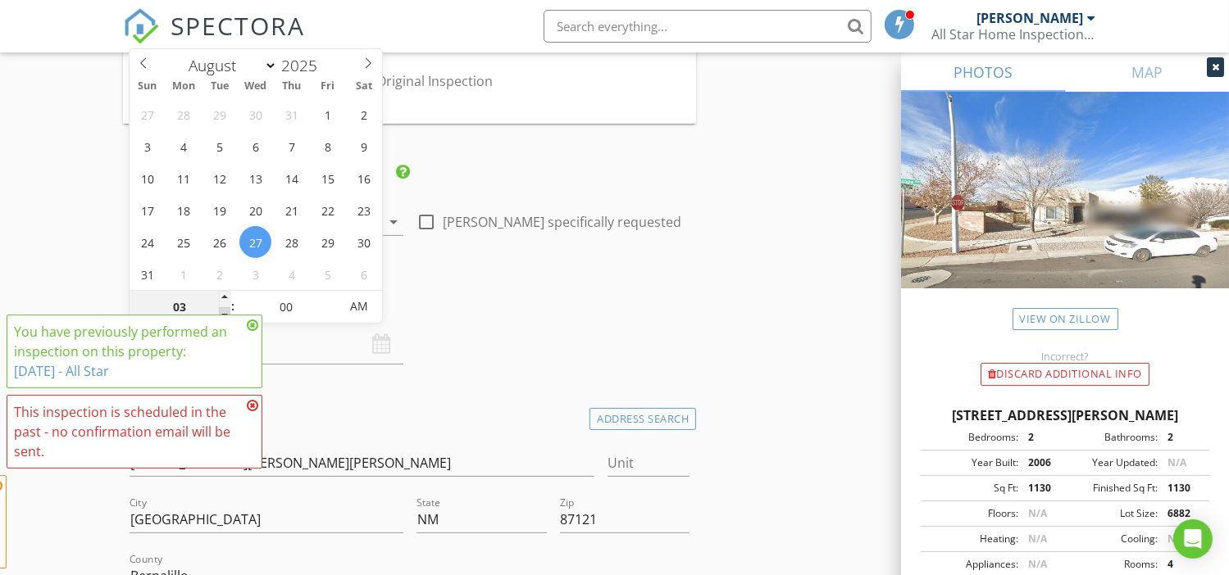
click at [223, 311] on span at bounding box center [224, 315] width 11 height 16
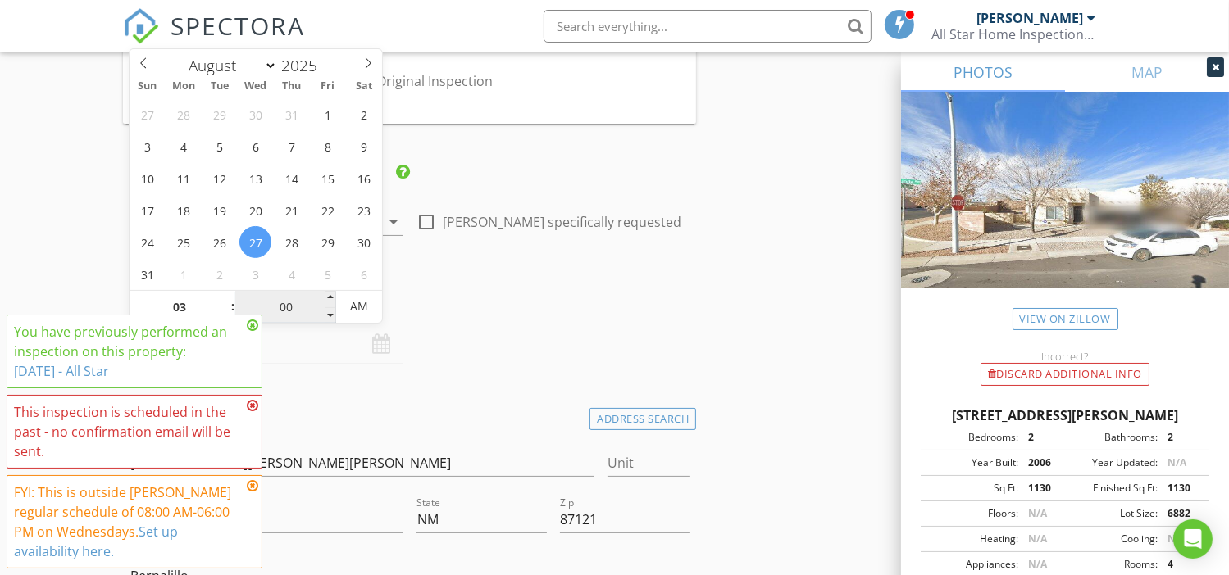
drag, startPoint x: 223, startPoint y: 311, endPoint x: 323, endPoint y: 302, distance: 100.4
click at [323, 302] on input "00" at bounding box center [285, 307] width 101 height 33
type input "05"
type input "08/27/2025 3:05 AM"
click at [332, 297] on span at bounding box center [330, 299] width 11 height 16
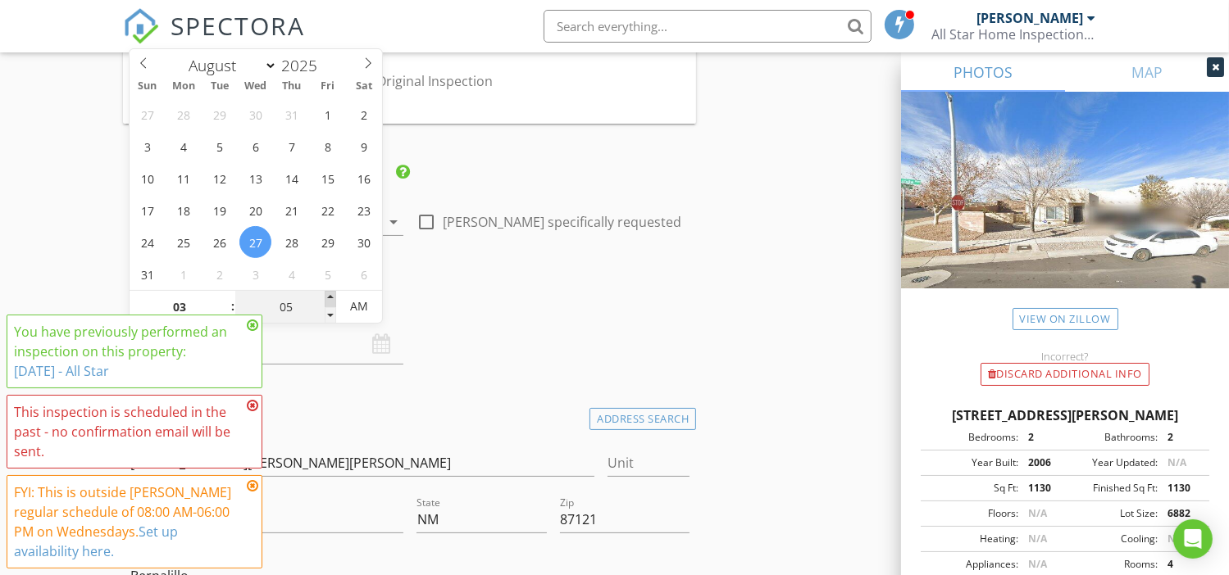
type input "10"
type input "08/27/2025 3:10 AM"
click at [332, 297] on span at bounding box center [330, 299] width 11 height 16
type input "15"
type input "08/27/2025 3:15 AM"
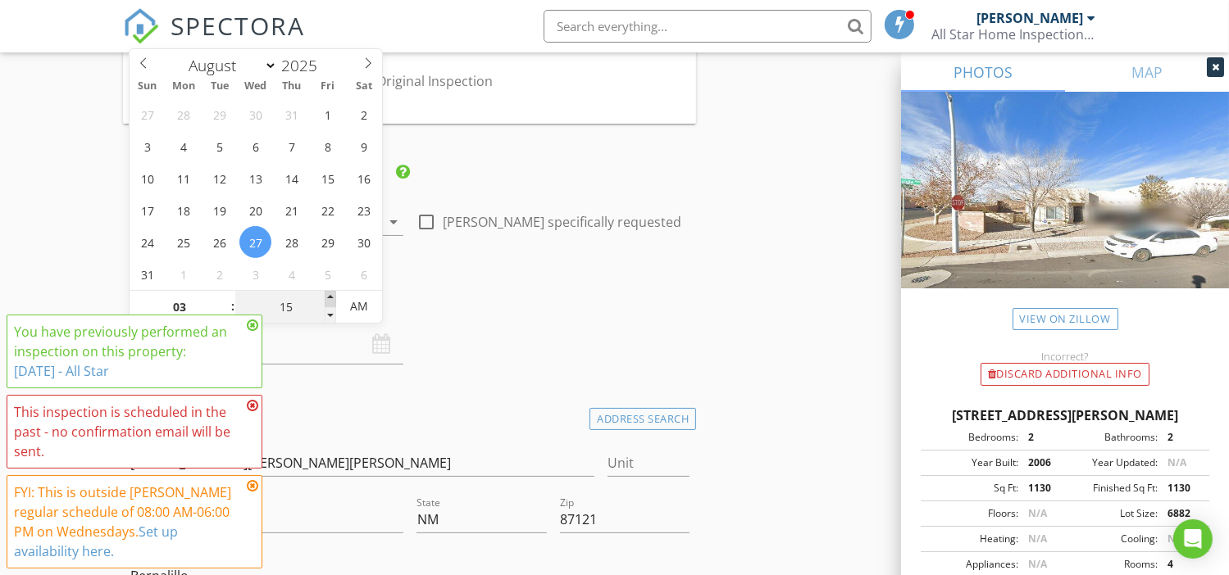
click at [332, 297] on span at bounding box center [330, 299] width 11 height 16
type input "20"
type input "08/27/2025 3:20 AM"
click at [332, 297] on span at bounding box center [330, 299] width 11 height 16
type input "25"
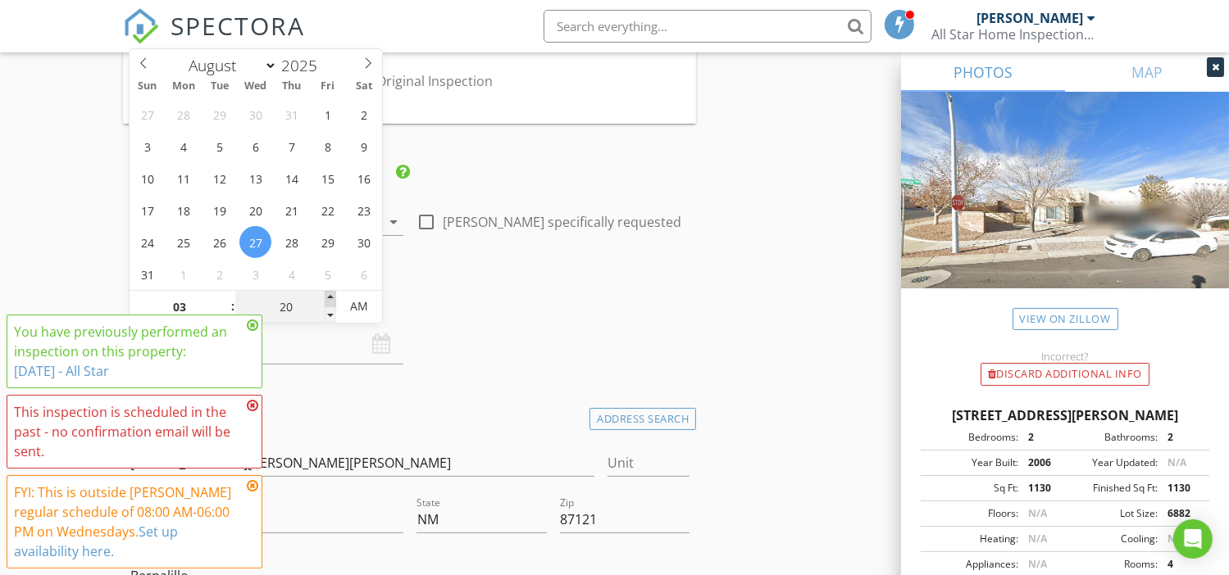
type input "08/27/2025 3:25 AM"
click at [332, 297] on span at bounding box center [330, 299] width 11 height 16
type input "30"
click at [332, 297] on span at bounding box center [330, 299] width 11 height 16
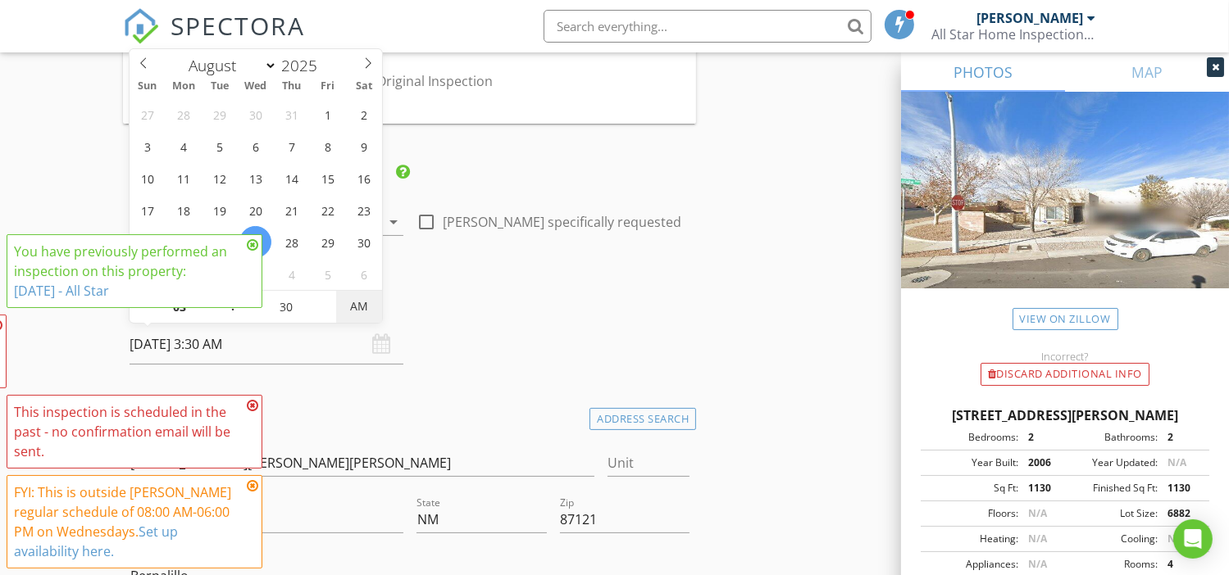
type input "08/27/2025 3:30 PM"
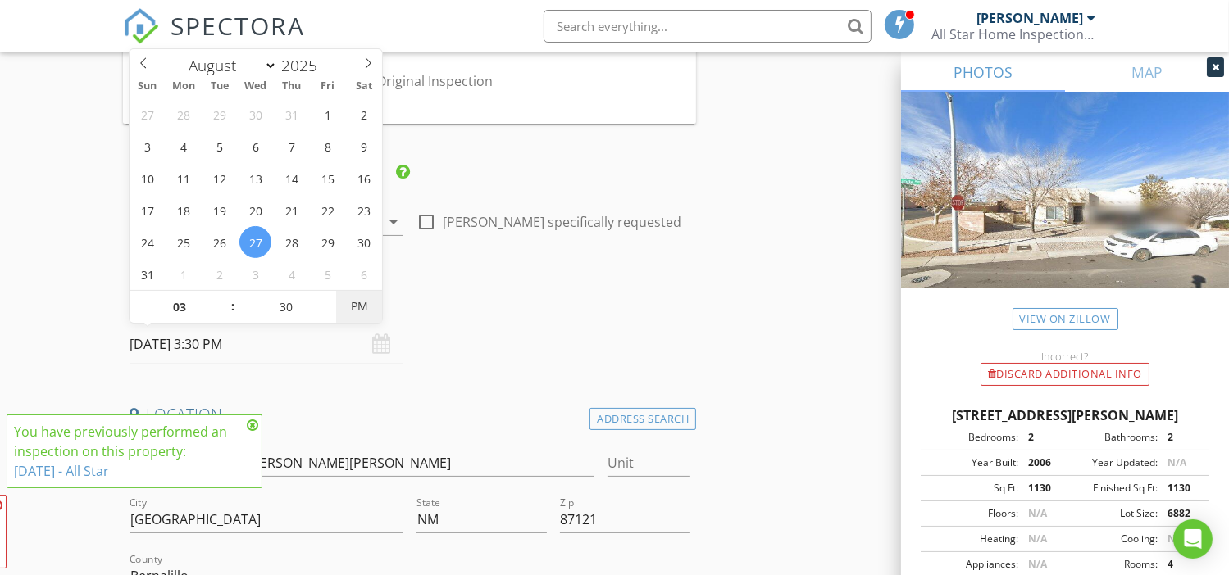
drag, startPoint x: 358, startPoint y: 304, endPoint x: 371, endPoint y: 317, distance: 18.5
click at [358, 306] on span "PM" at bounding box center [358, 306] width 45 height 33
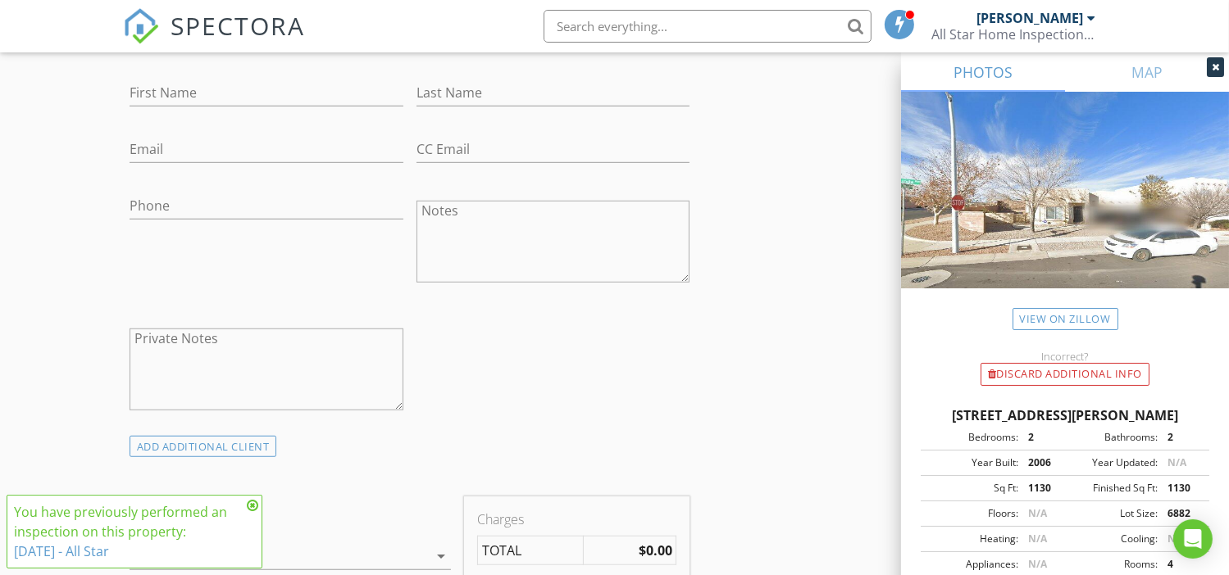
scroll to position [1420, 0]
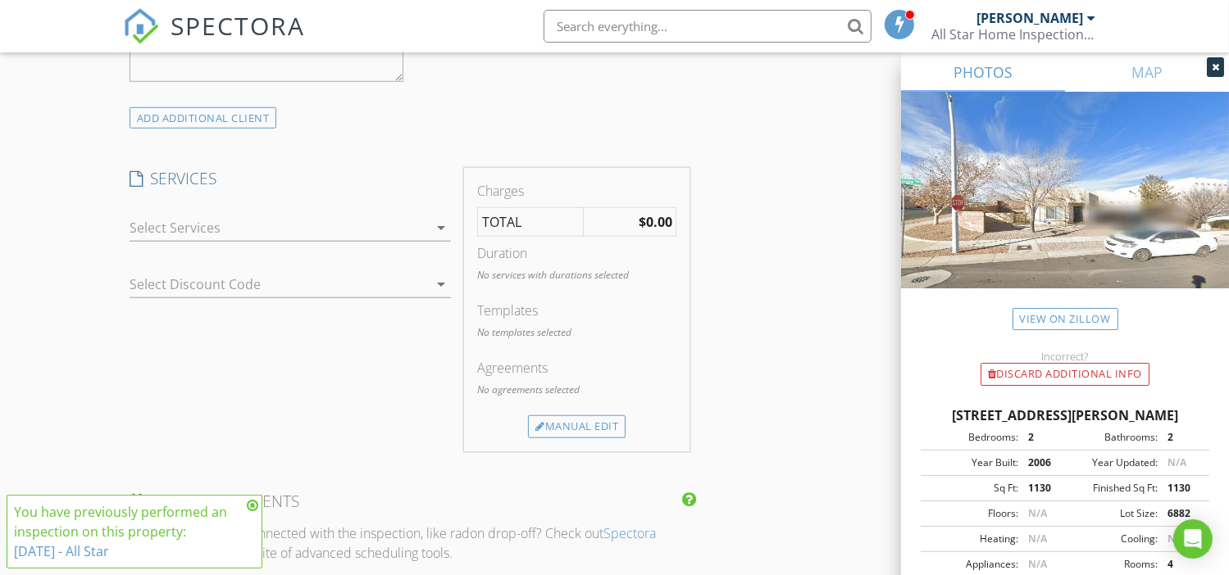
click at [328, 224] on div at bounding box center [278, 228] width 298 height 26
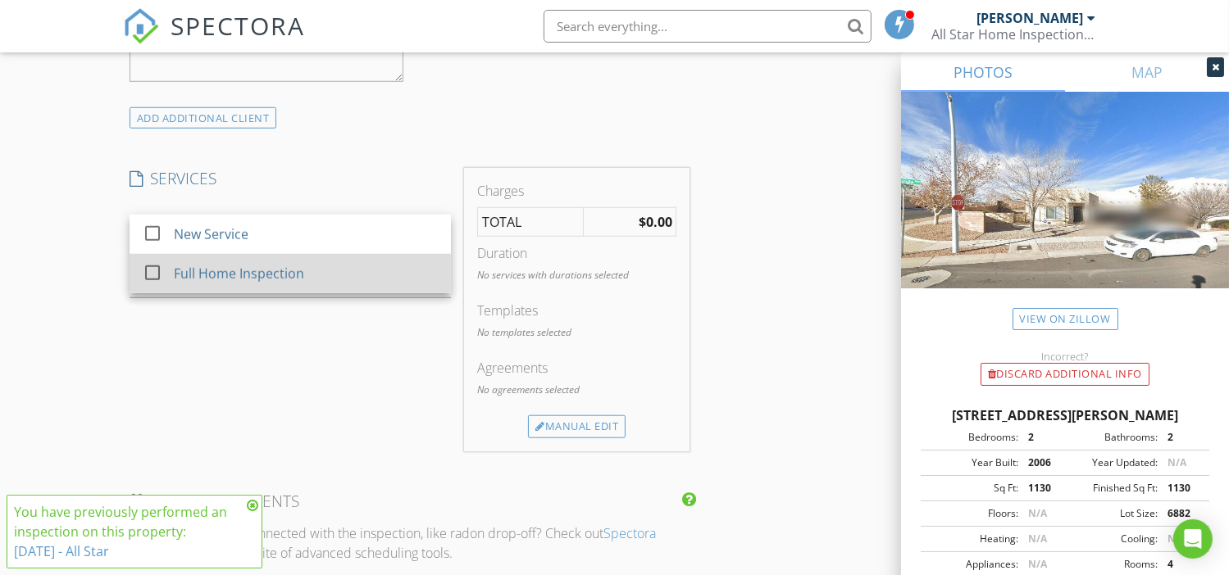
click at [218, 274] on div "Full Home Inspection" at bounding box center [239, 274] width 130 height 20
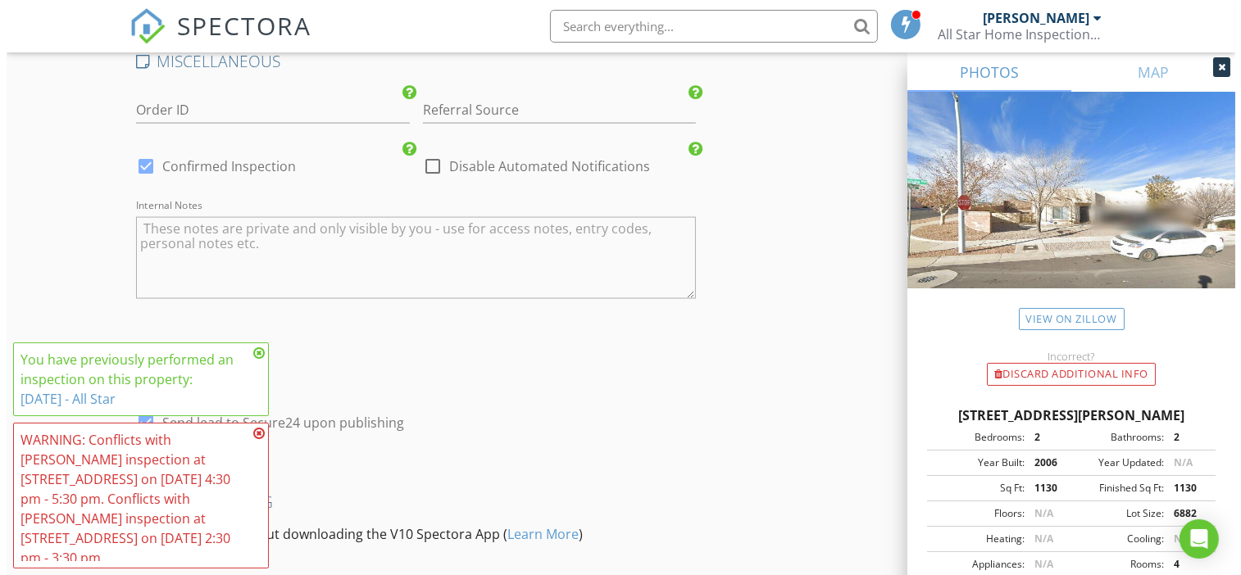
scroll to position [2679, 0]
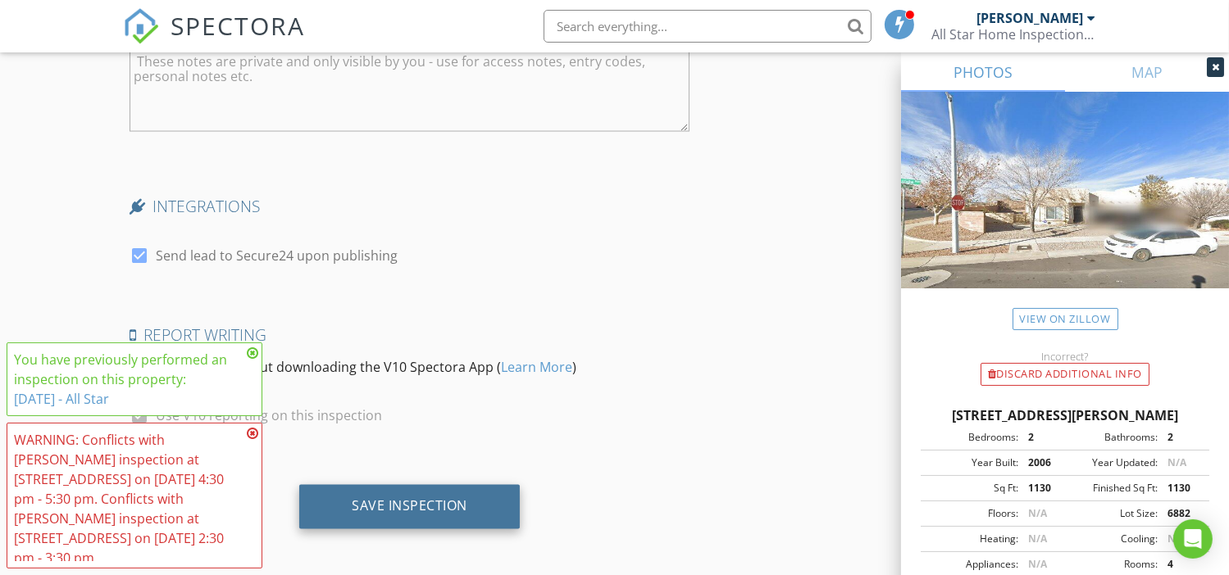
click at [445, 498] on div "Save Inspection" at bounding box center [410, 506] width 116 height 16
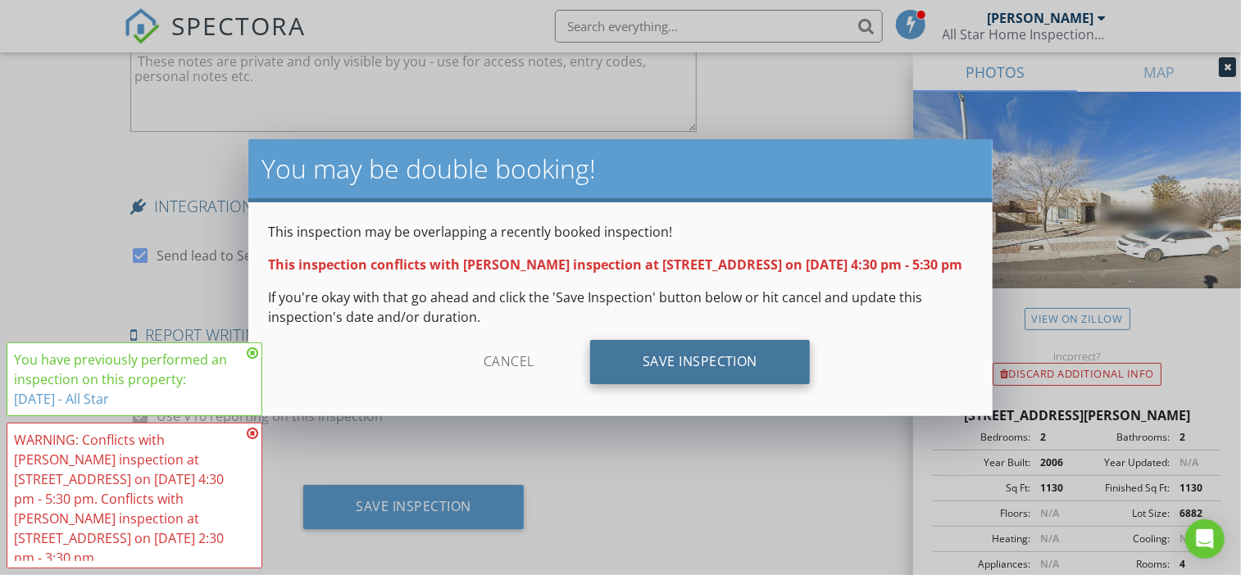
click at [707, 376] on div "Save Inspection" at bounding box center [700, 362] width 220 height 44
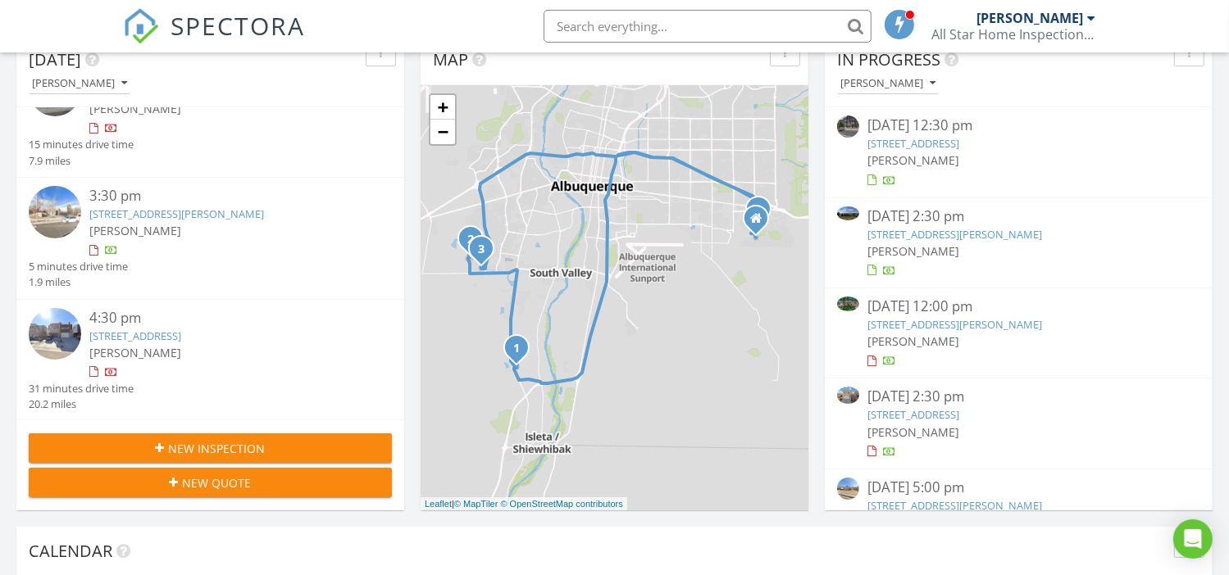
scroll to position [328, 0]
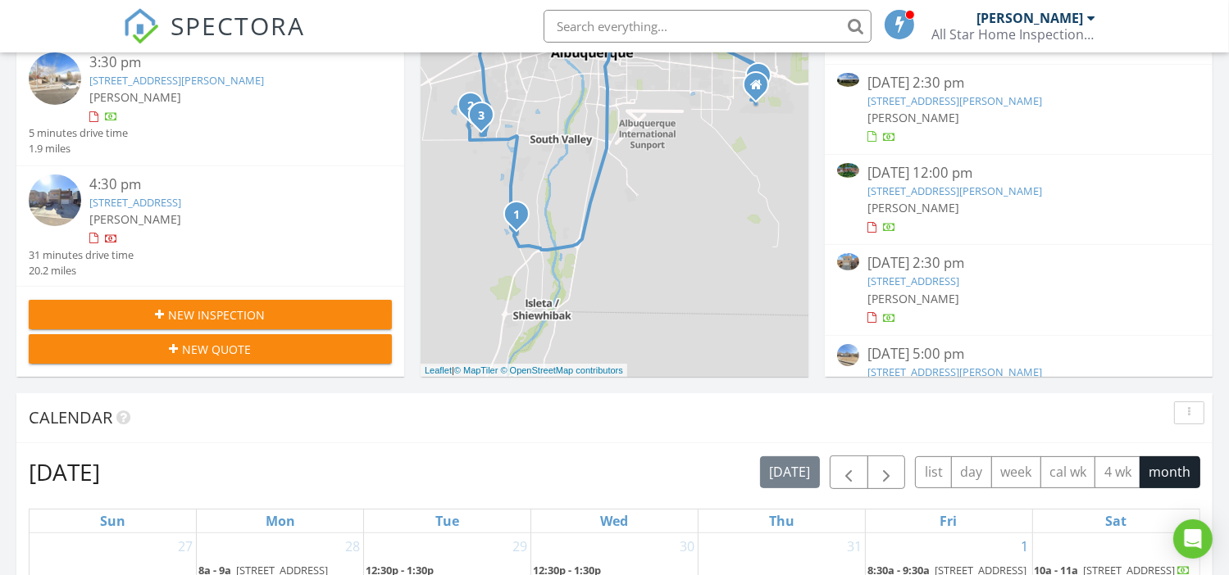
click at [170, 199] on link "[STREET_ADDRESS]" at bounding box center [135, 202] width 92 height 15
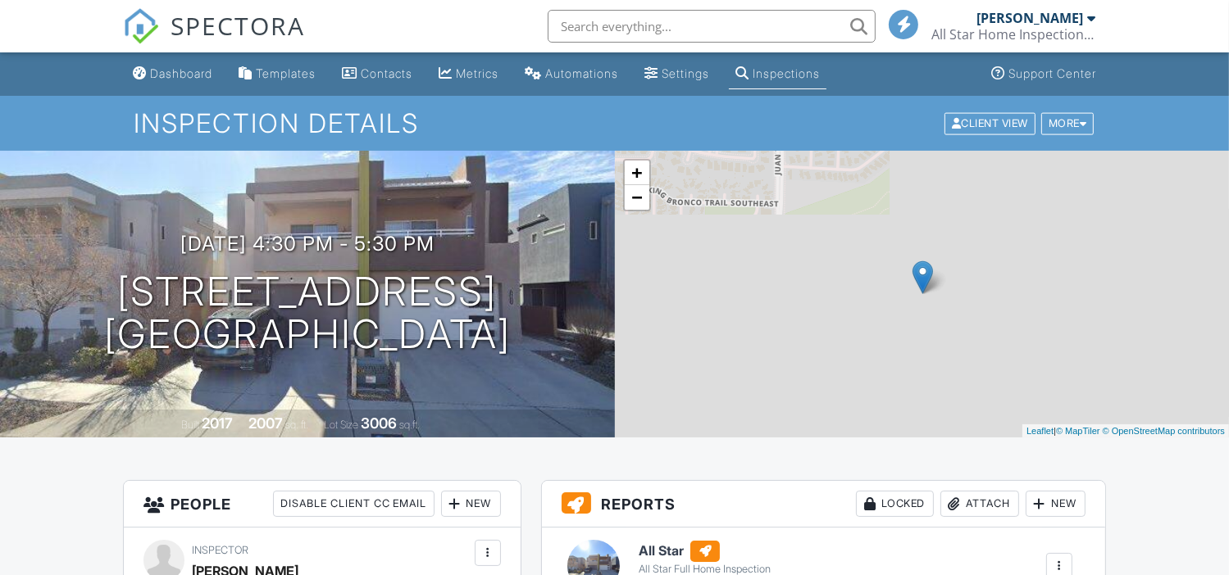
scroll to position [1513, 0]
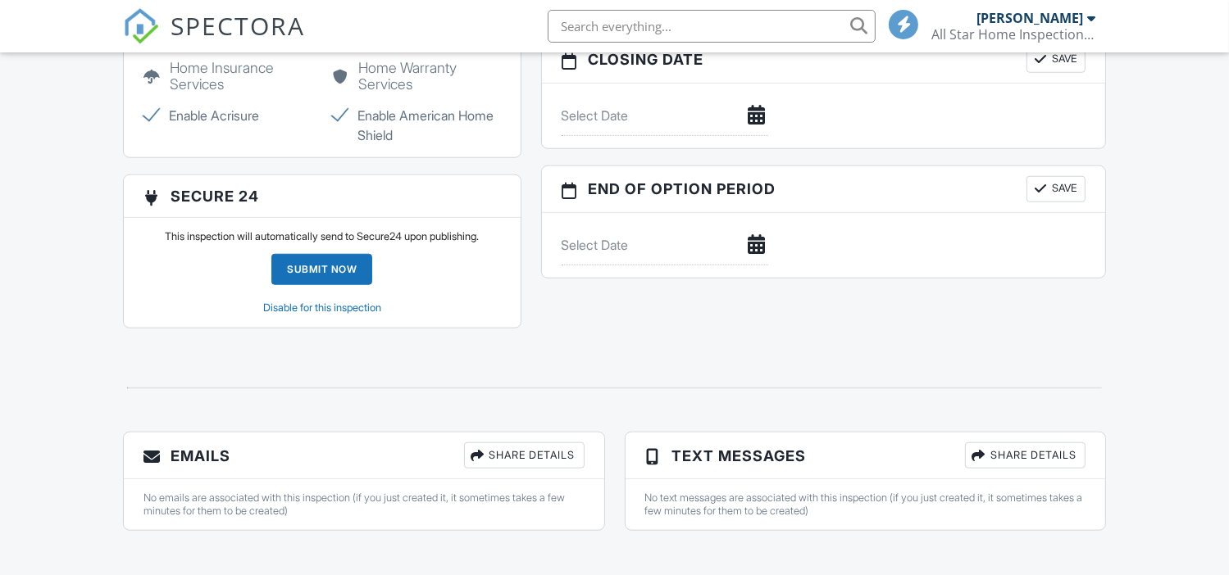
click at [320, 257] on div "Submit Now" at bounding box center [321, 269] width 101 height 31
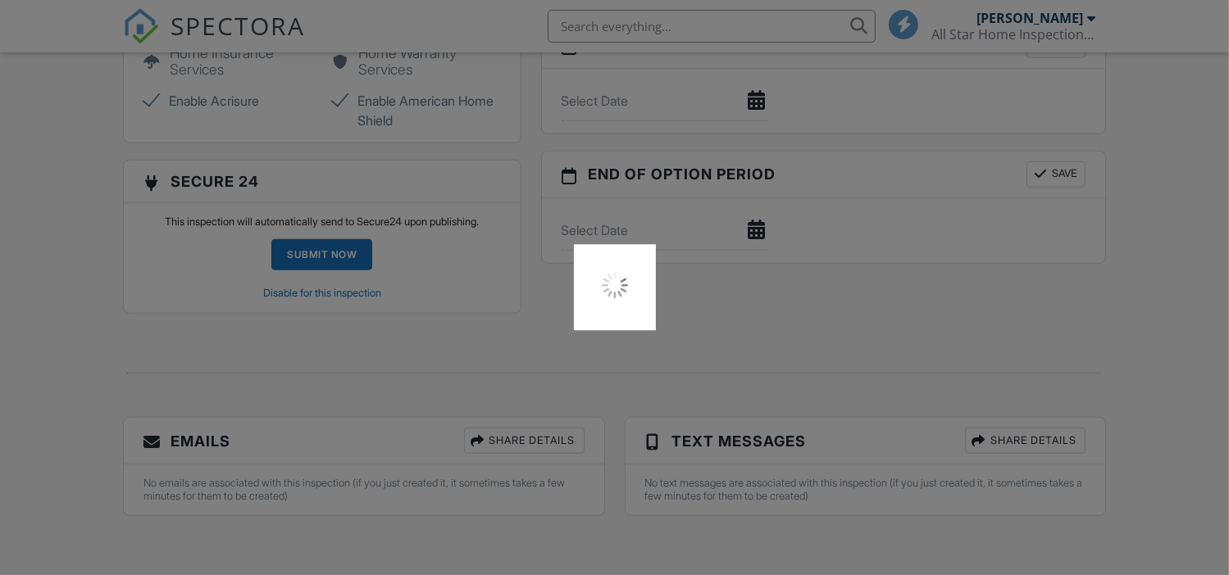
scroll to position [0, 0]
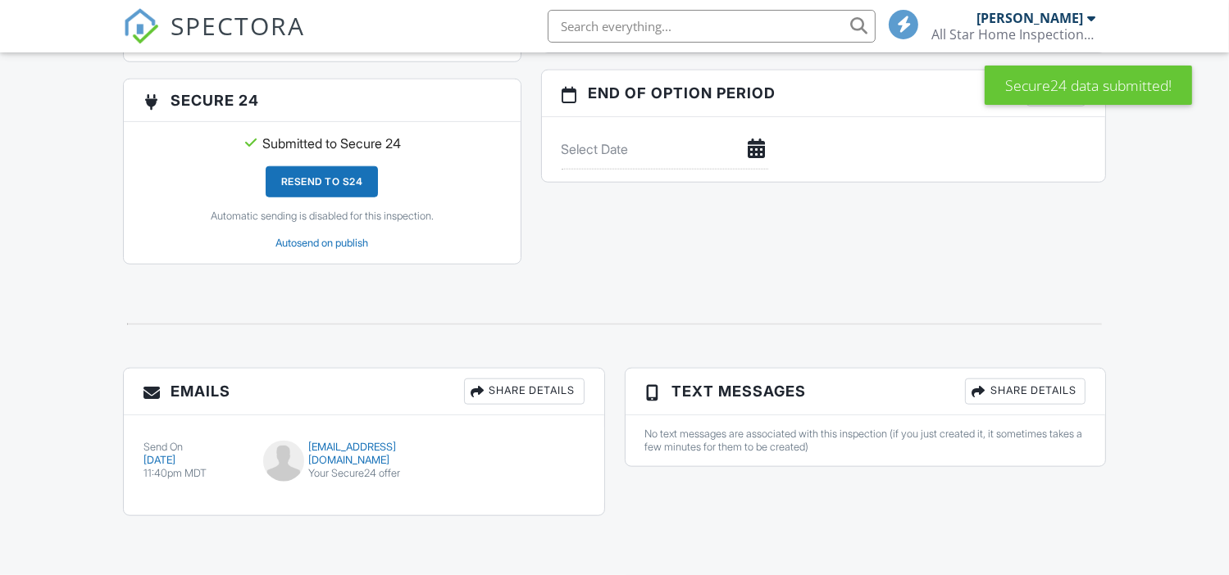
click at [522, 391] on div "Share Details" at bounding box center [524, 392] width 120 height 26
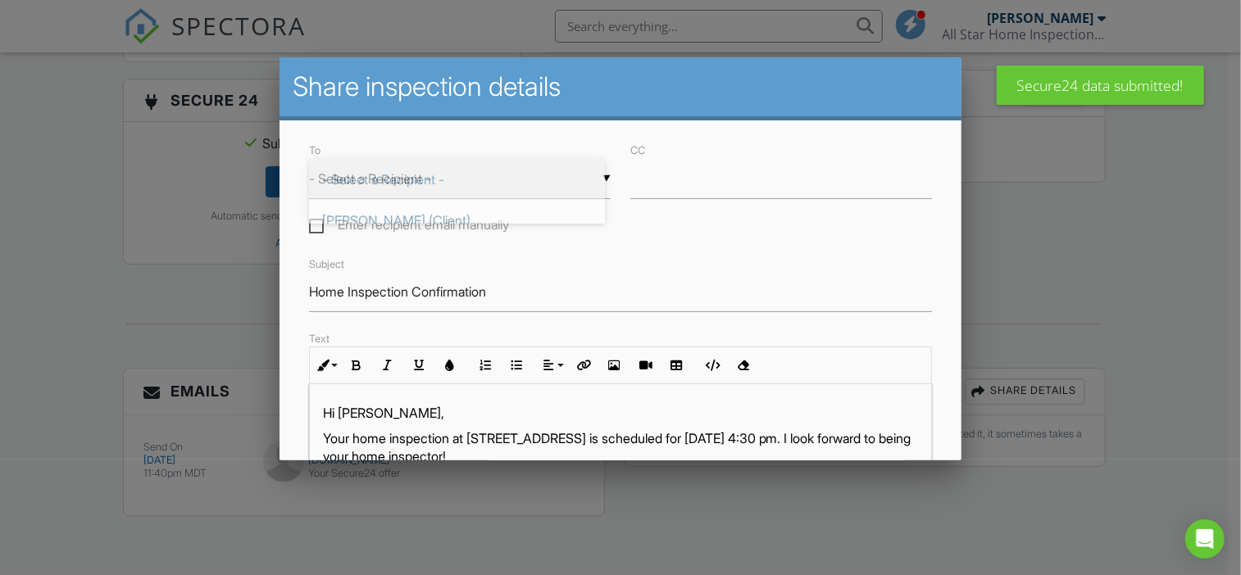
click at [456, 173] on div "▼ - Select a Recipient - - Select a Recipient - [PERSON_NAME] (Client) - Select…" at bounding box center [460, 179] width 302 height 40
click at [357, 215] on span "[PERSON_NAME] (Client)" at bounding box center [457, 220] width 296 height 41
type input "[PERSON_NAME] (Client)"
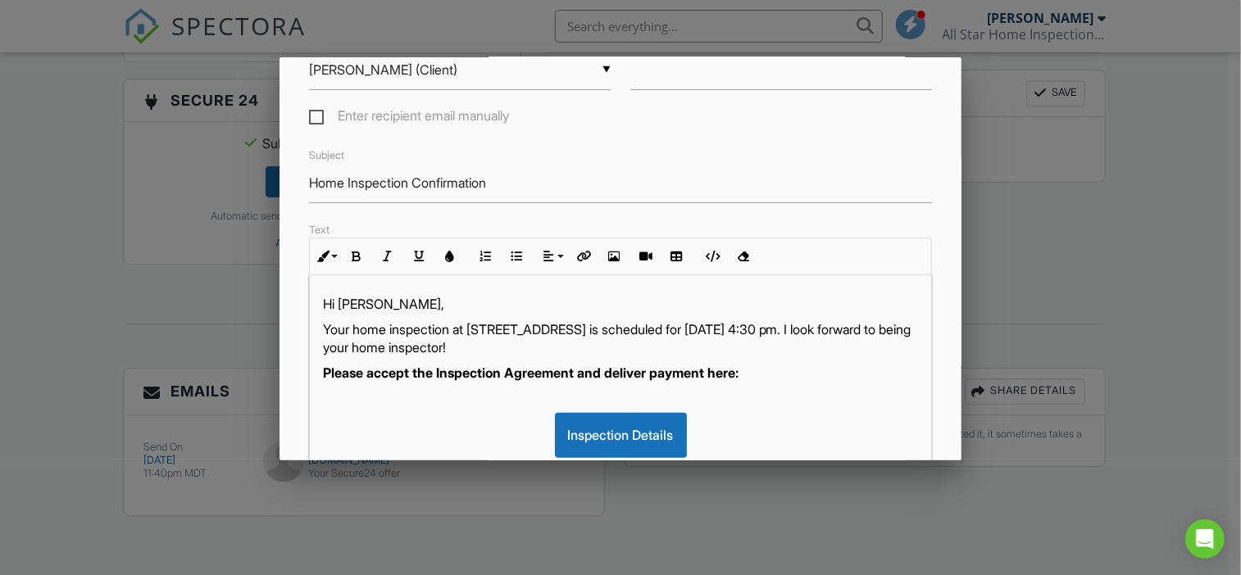
scroll to position [439, 0]
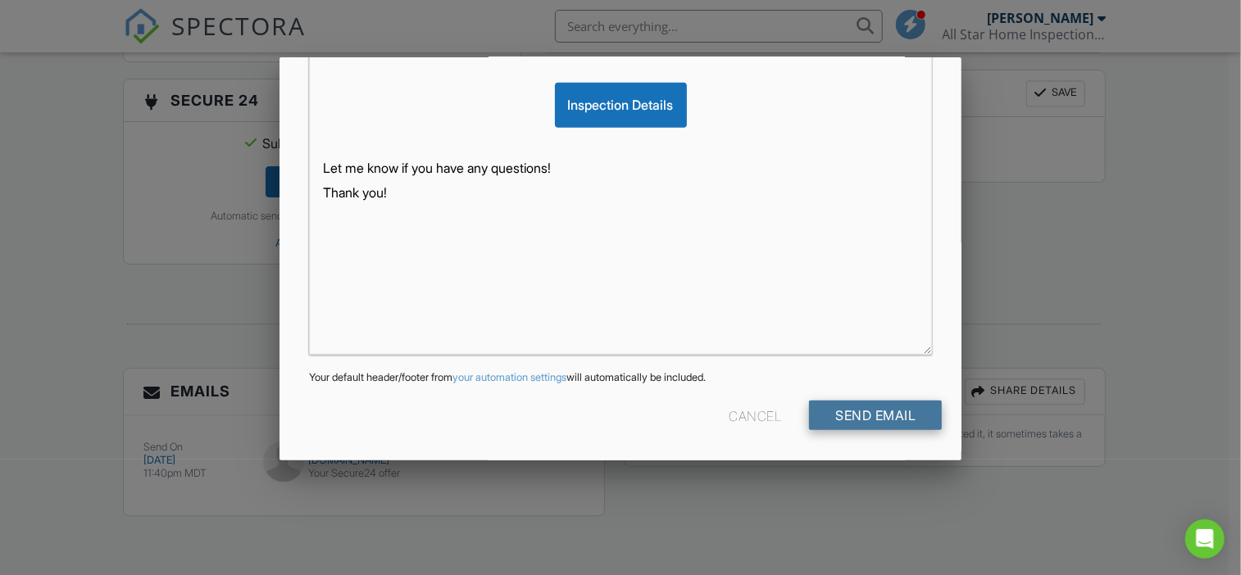
click at [861, 406] on input "Send Email" at bounding box center [875, 416] width 133 height 30
